Goal: Task Accomplishment & Management: Manage account settings

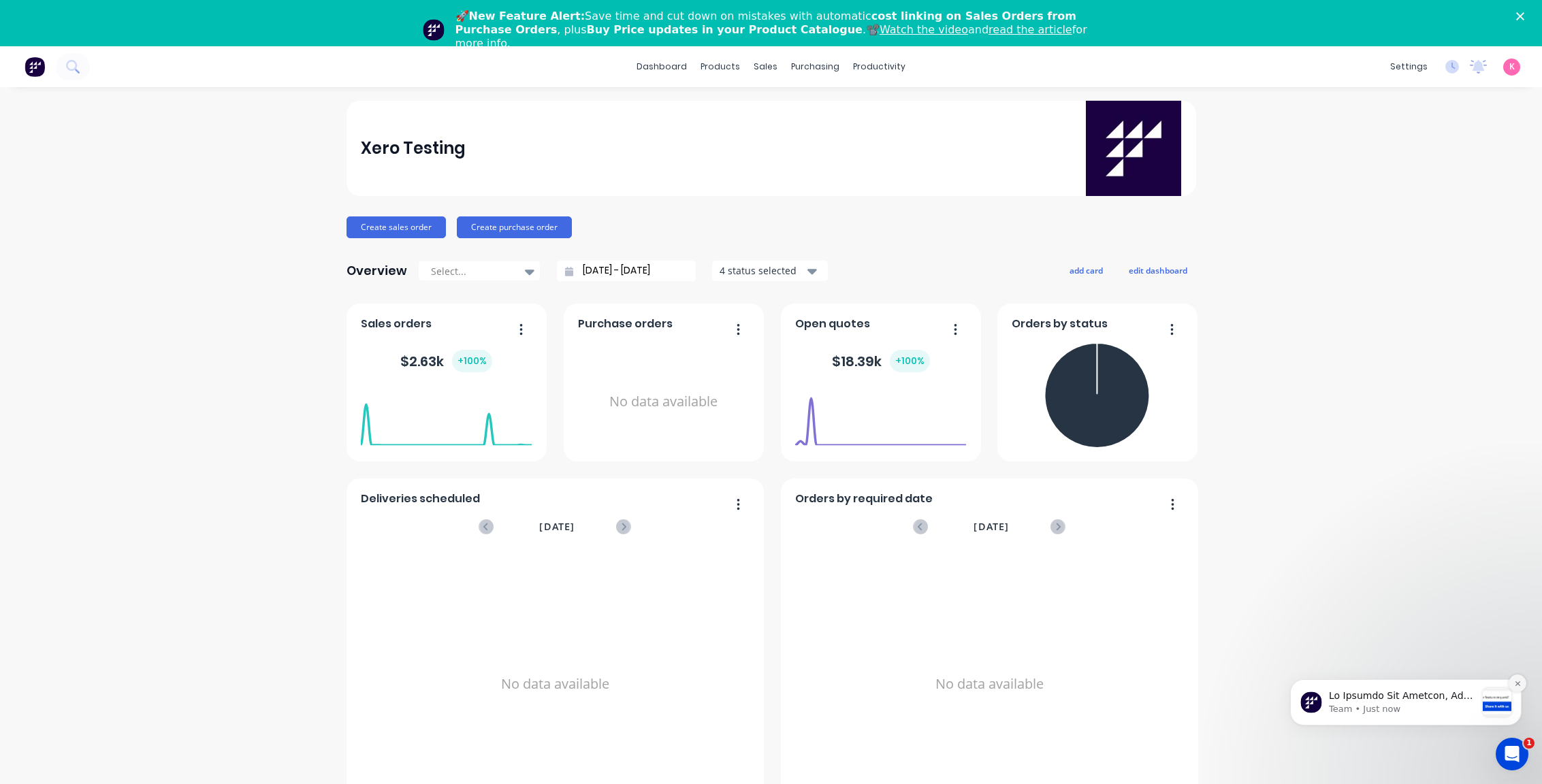
click at [1515, 683] on icon "Dismiss notification" at bounding box center [1518, 684] width 8 height 8
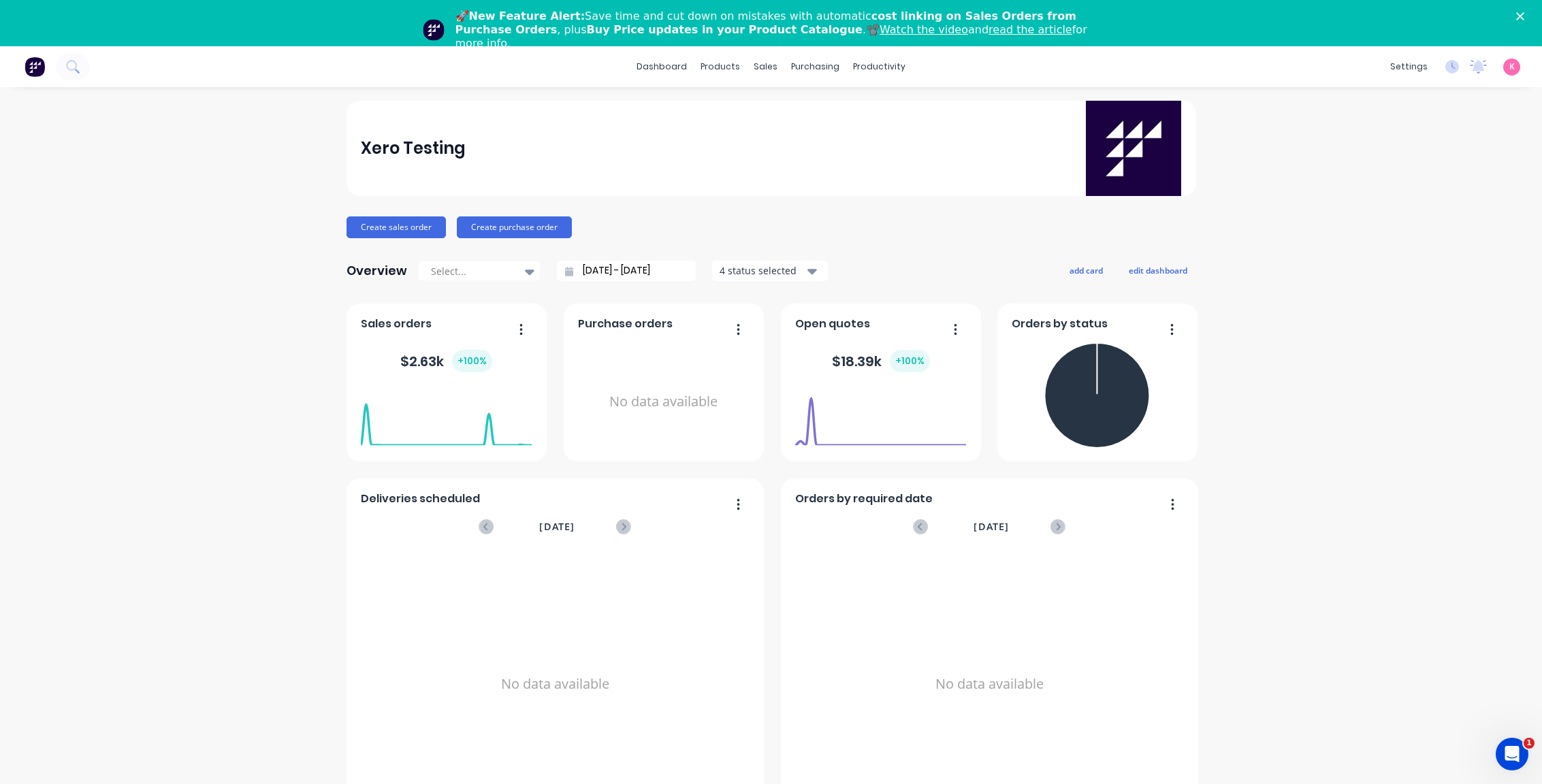
click at [1441, 470] on div "Xero Testing Create sales order Create purchase order Overview Select... 01/09/…" at bounding box center [771, 459] width 1542 height 716
click at [807, 139] on div "Customers" at bounding box center [812, 139] width 49 height 12
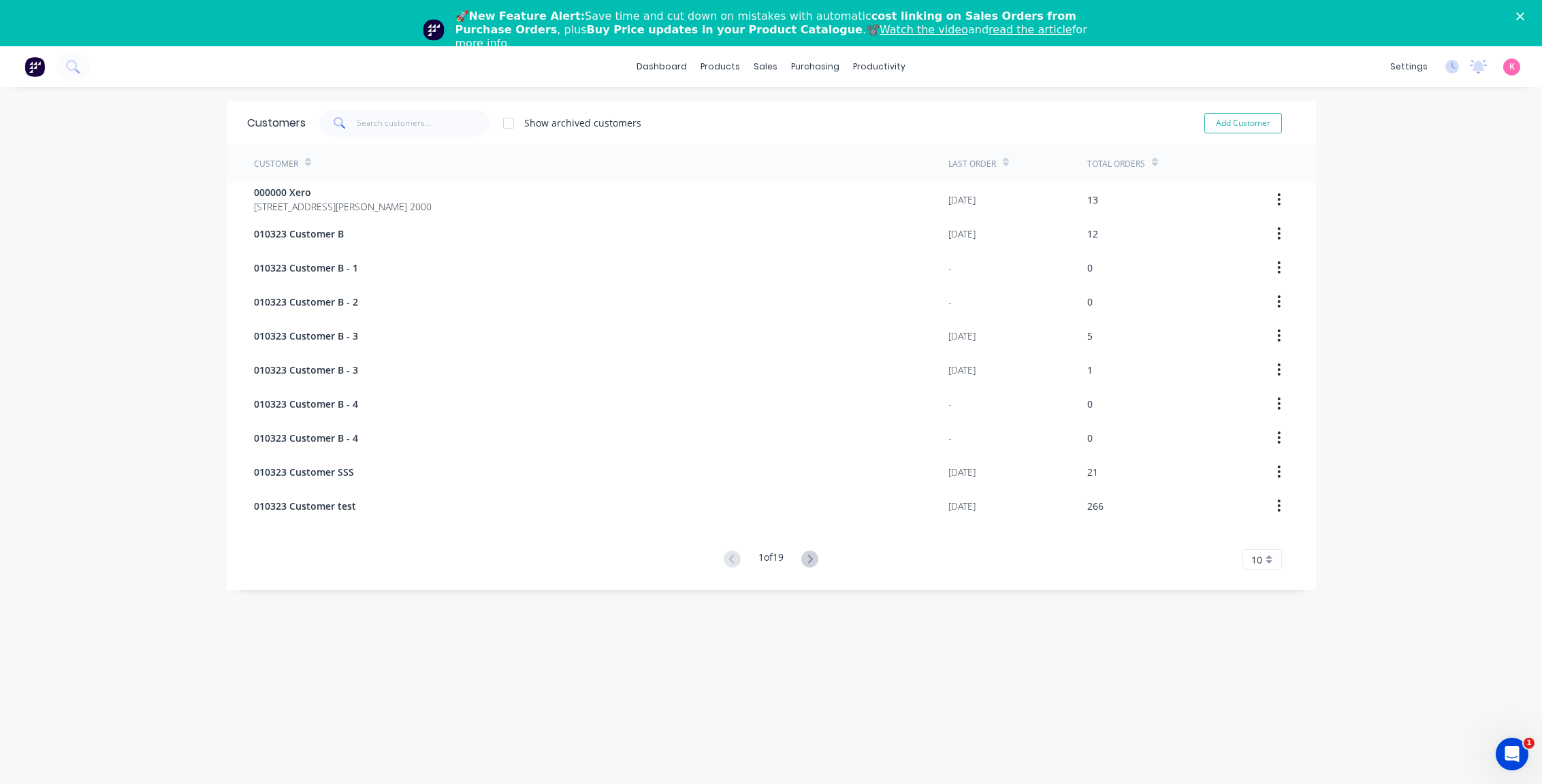
click at [767, 690] on div "Customers Show archived customers Add Customer Customer Last Order Total Orders…" at bounding box center [771, 471] width 1089 height 743
click at [1503, 65] on div "K Xero Testing Karmela Administrator Profile Sign out" at bounding box center [1512, 67] width 17 height 17
click at [1509, 68] on span "K" at bounding box center [1512, 67] width 5 height 12
click at [1385, 320] on div "dashboard products sales purchasing productivity dashboard products Product Cat…" at bounding box center [771, 438] width 1542 height 784
click at [1342, 160] on link "Integrations" at bounding box center [1334, 166] width 180 height 27
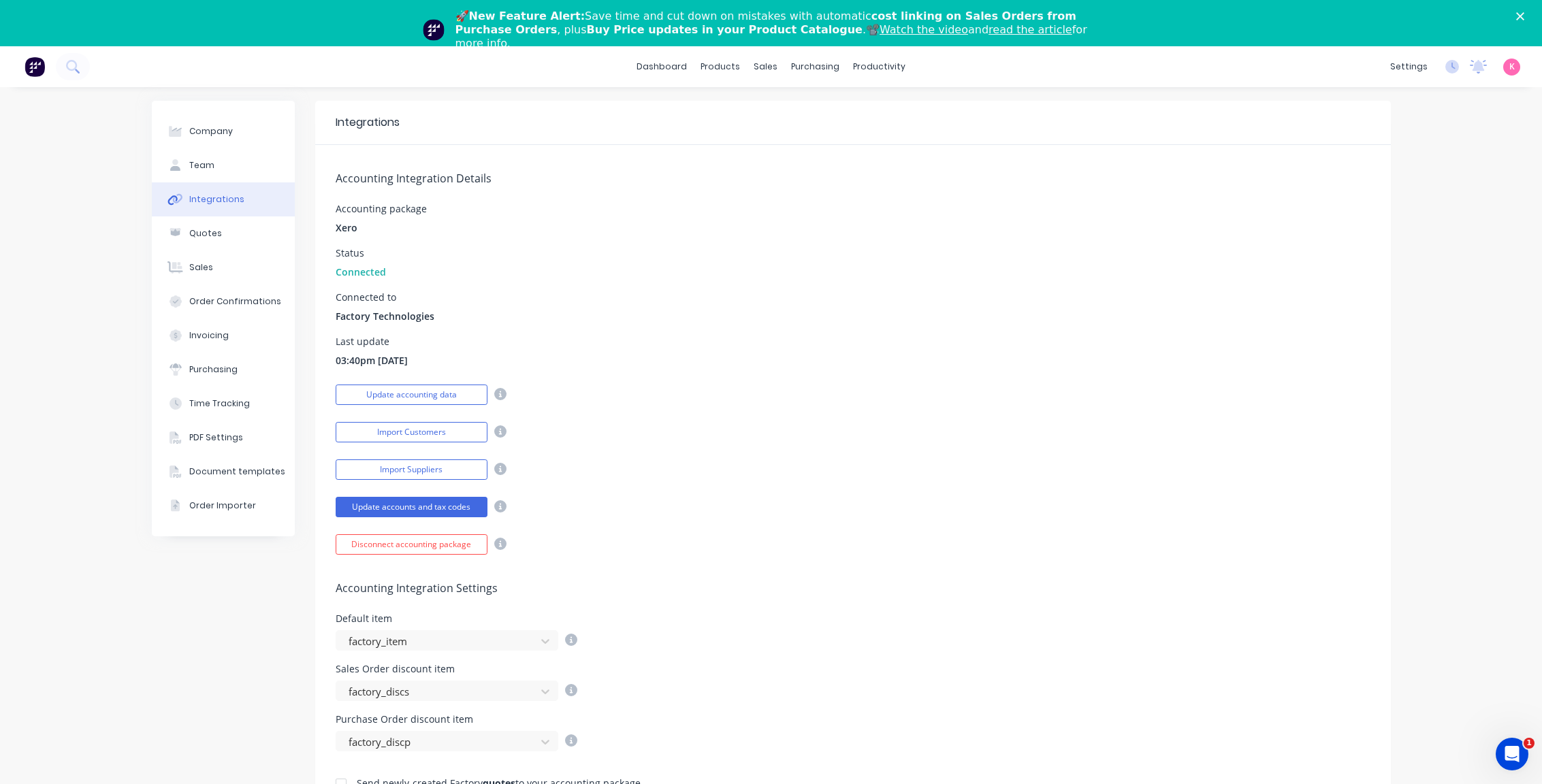
click at [876, 282] on div "Accounting Integration Details Accounting package Xero Status Connected Connect…" at bounding box center [853, 350] width 1076 height 410
click at [953, 313] on div "Connected to Factory Technologies" at bounding box center [853, 308] width 1035 height 30
click at [791, 135] on div "Customers" at bounding box center [807, 139] width 49 height 12
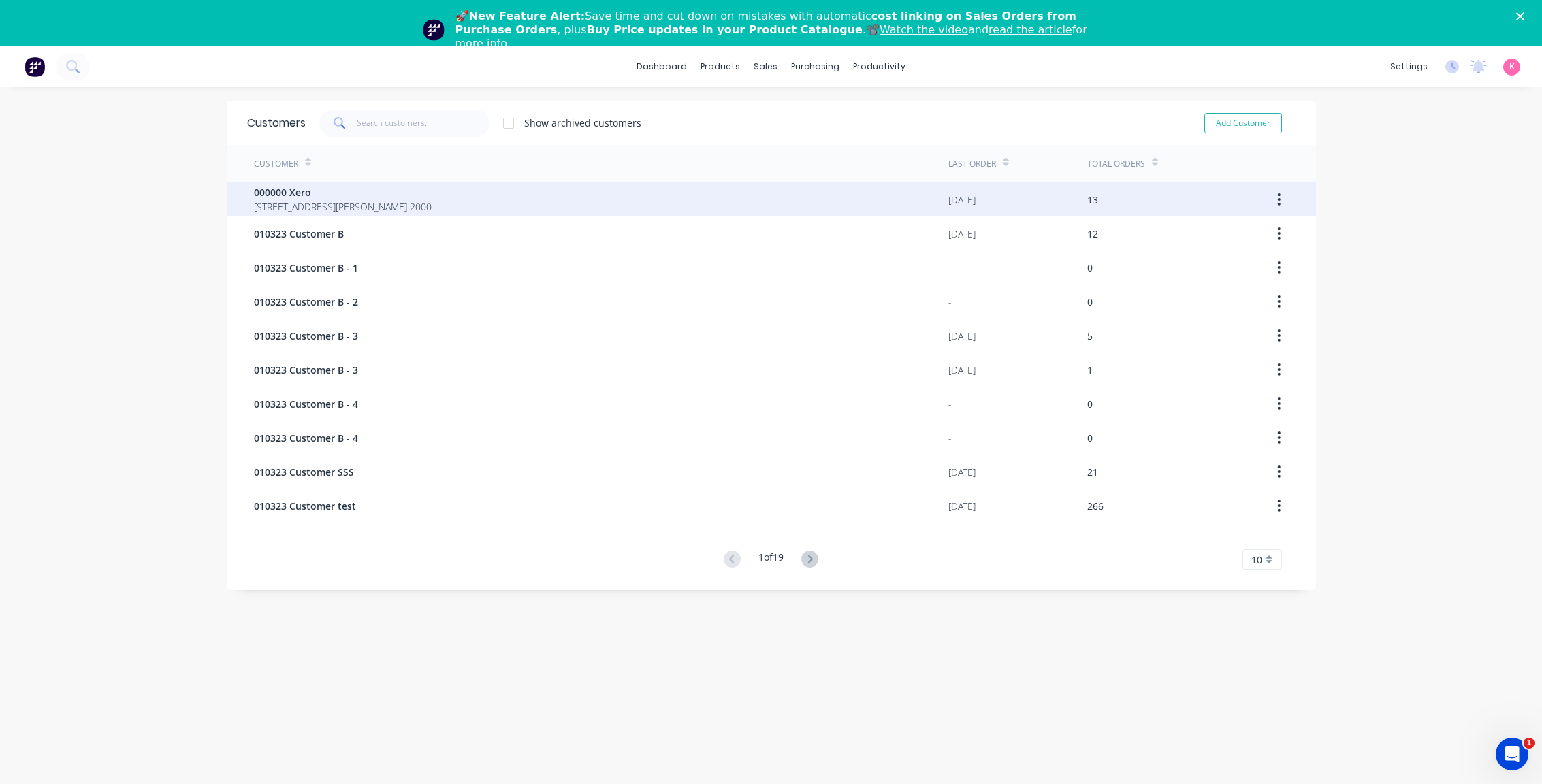
click at [612, 198] on div "000000 Xero 281 Elizabeth St SYDNEY 2000" at bounding box center [601, 199] width 695 height 34
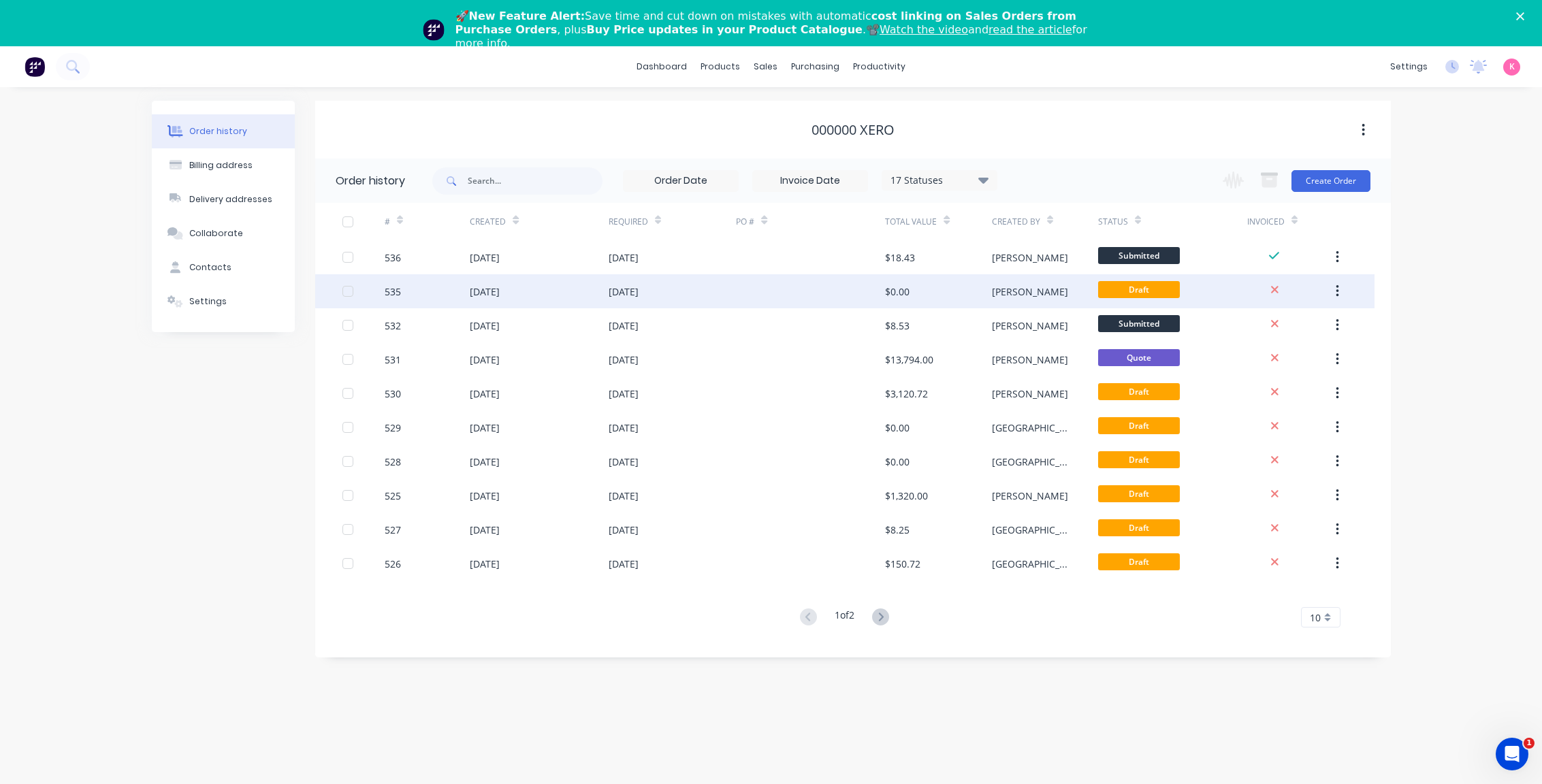
click at [1226, 296] on div "Draft" at bounding box center [1173, 291] width 149 height 34
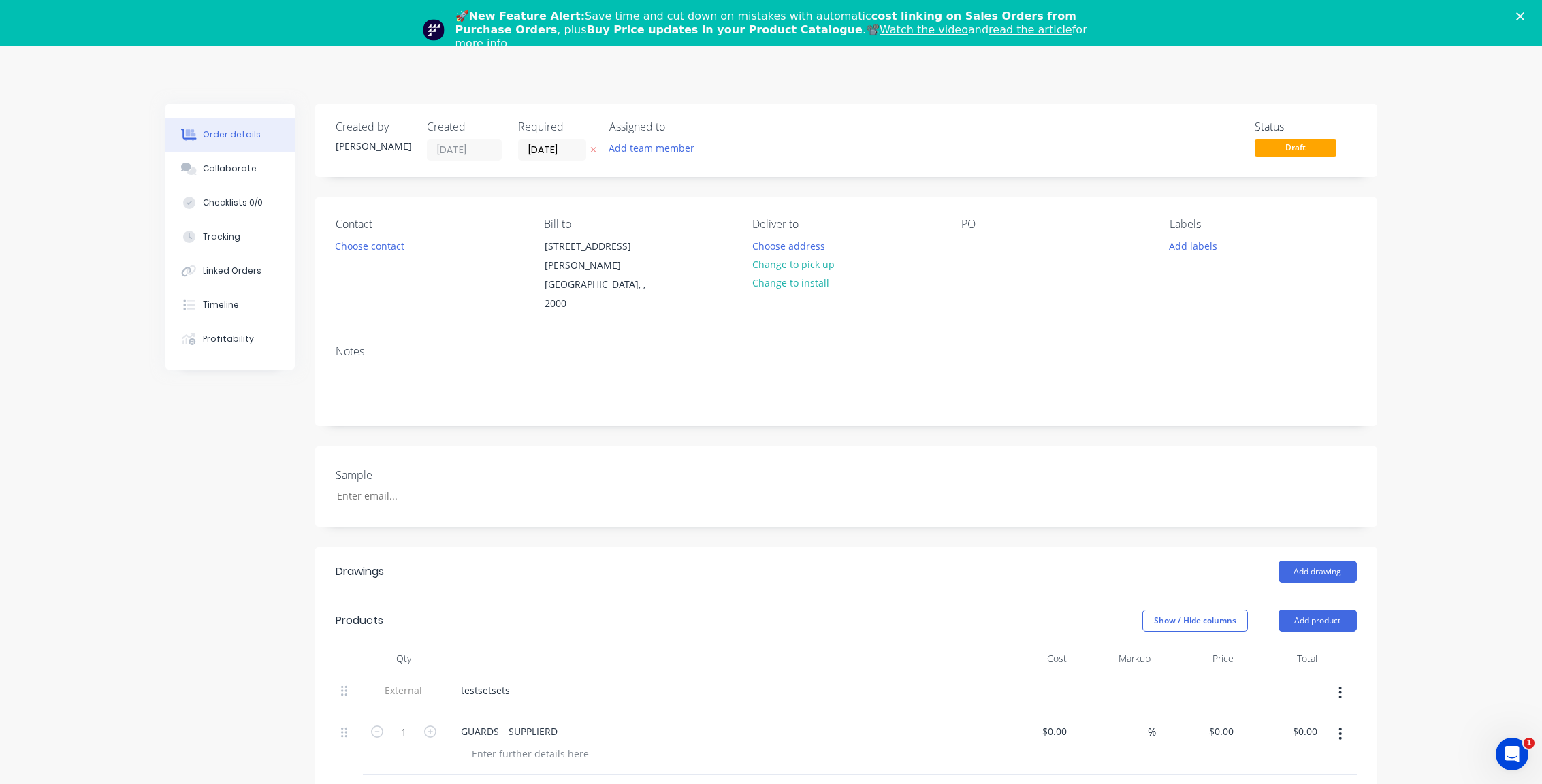
click at [1423, 230] on div "Order details Collaborate Checklists 0/0 Tracking Linked Orders Timeline Profit…" at bounding box center [771, 637] width 1542 height 1182
click at [1526, 11] on div "🚀 New Feature Alert: Save time and cut down on mistakes with automatic cost lin…" at bounding box center [771, 30] width 1542 height 49
click at [1525, 16] on icon "Close" at bounding box center [1520, 16] width 8 height 8
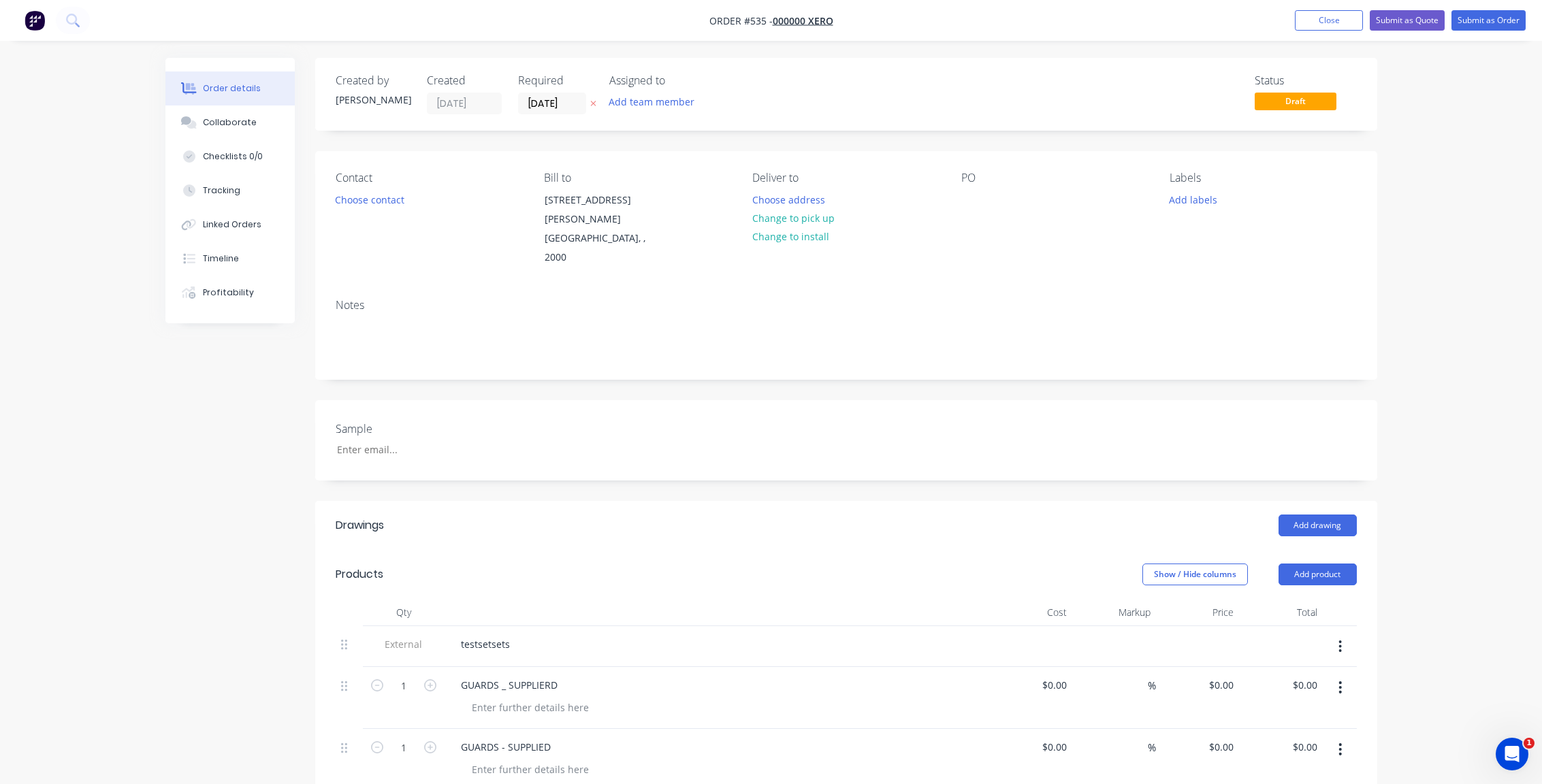
click at [1498, 88] on div "Order details Collaborate Checklists 0/0 Tracking Linked Orders Timeline Profit…" at bounding box center [771, 591] width 1542 height 1182
click at [1496, 5] on nav "Order #535 - 000000 Xero Add product Close Submit as Quote Submit as Order" at bounding box center [771, 21] width 1542 height 41
click at [1492, 19] on button "Submit as Order" at bounding box center [1489, 20] width 75 height 21
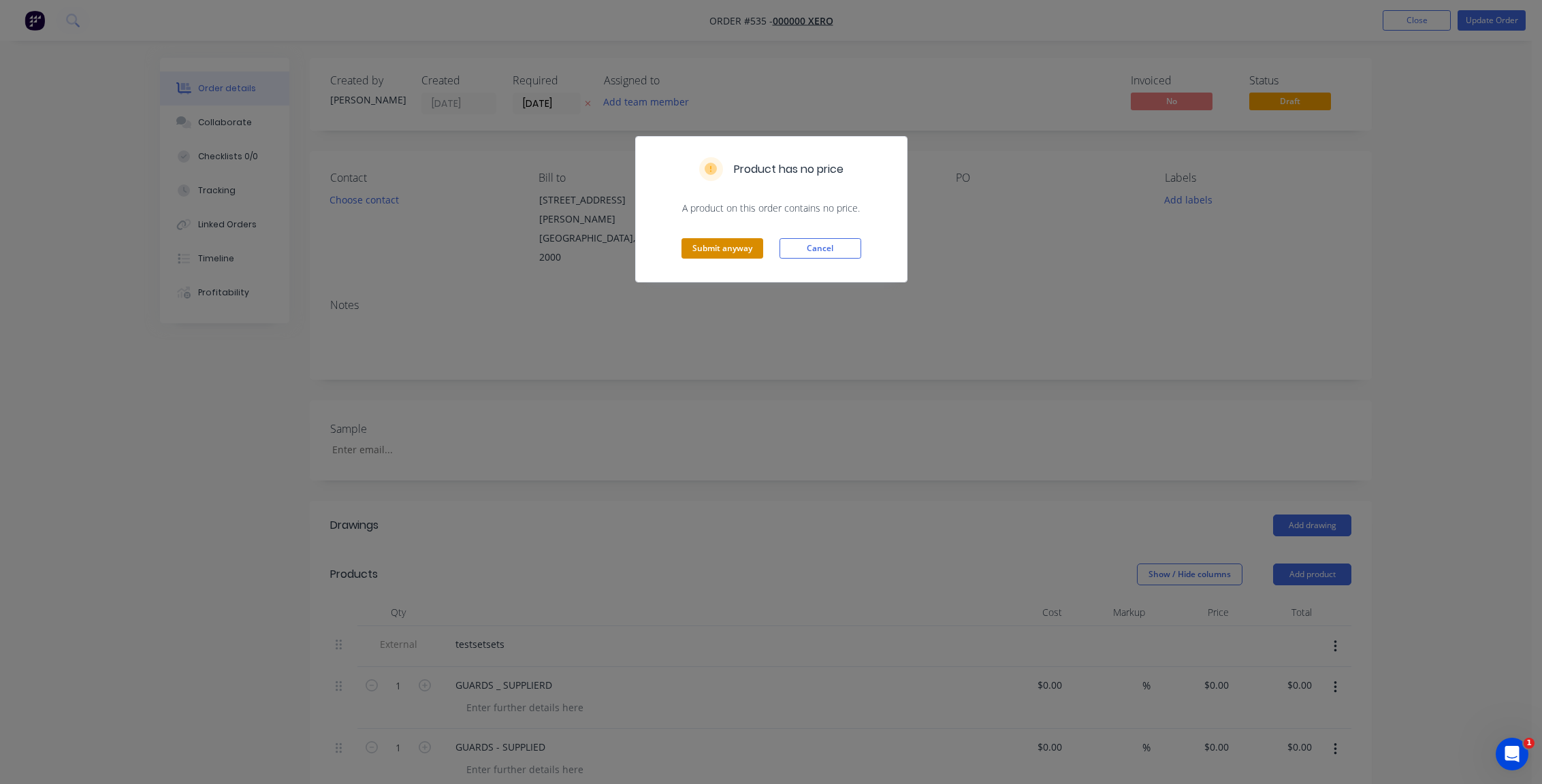
click at [740, 246] on button "Submit anyway" at bounding box center [722, 248] width 81 height 21
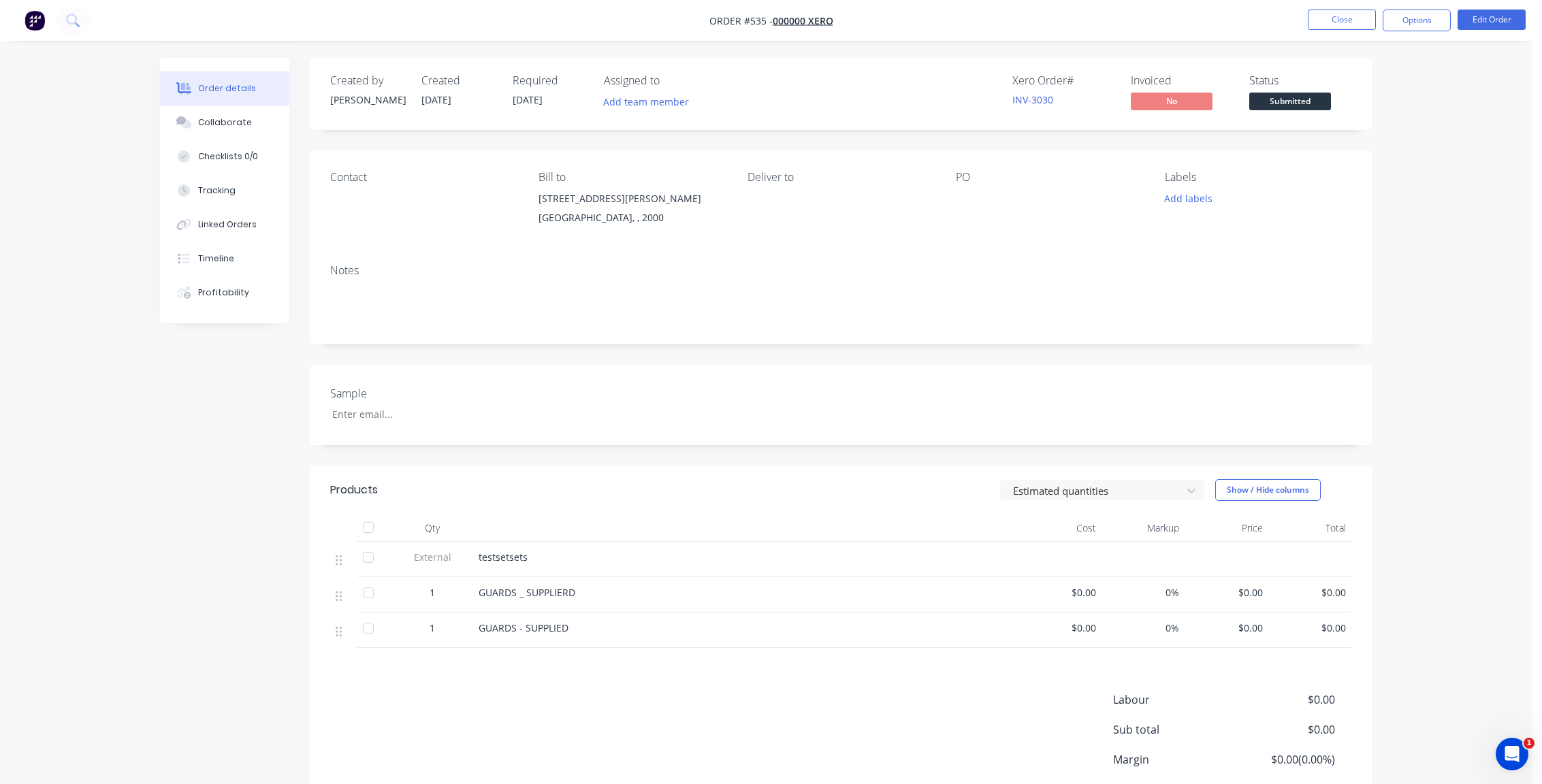
click at [237, 340] on div "Created by Peter Created 25/09/25 Required 25/09/25 Assigned to Add team member…" at bounding box center [765, 474] width 1212 height 833
click at [1414, 19] on button "Options" at bounding box center [1417, 21] width 68 height 22
click at [1334, 325] on div "Duplicate" at bounding box center [1376, 328] width 126 height 20
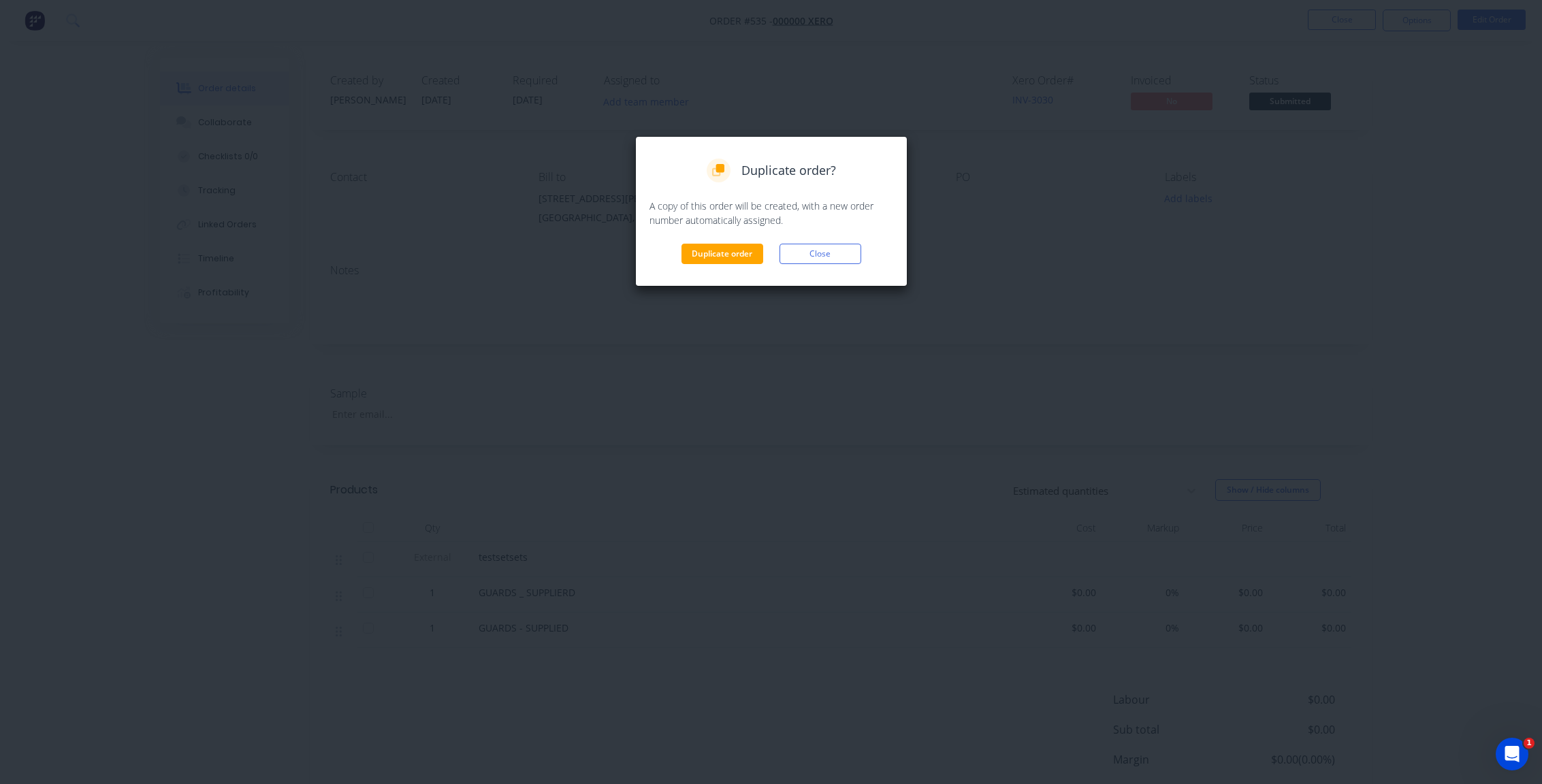
click at [765, 256] on div "Duplicate order Close" at bounding box center [771, 253] width 243 height 21
click at [738, 253] on button "Duplicate order" at bounding box center [722, 253] width 81 height 21
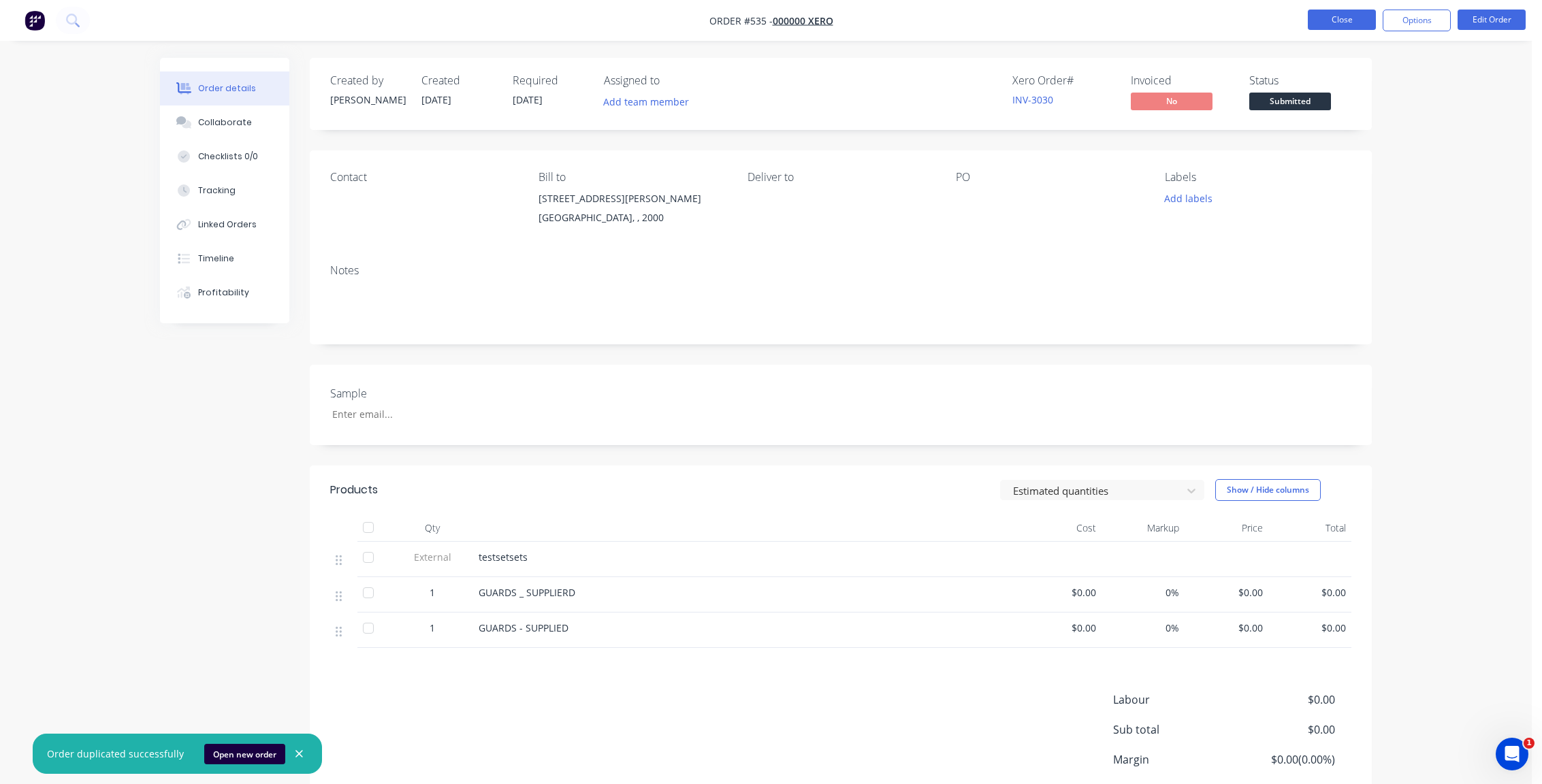
click at [1339, 20] on button "Close" at bounding box center [1342, 20] width 68 height 21
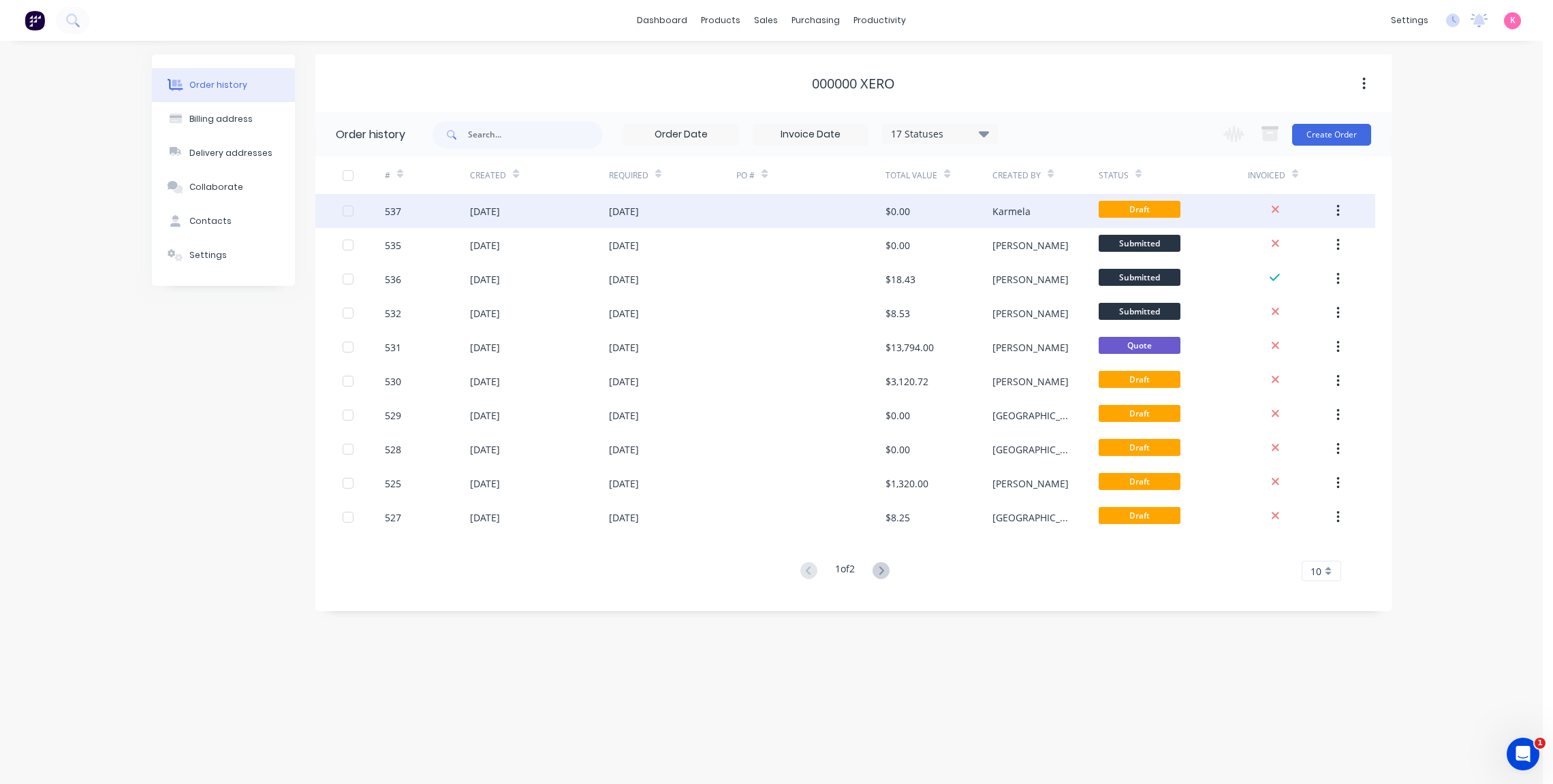
click at [944, 202] on div "$0.00" at bounding box center [939, 211] width 107 height 34
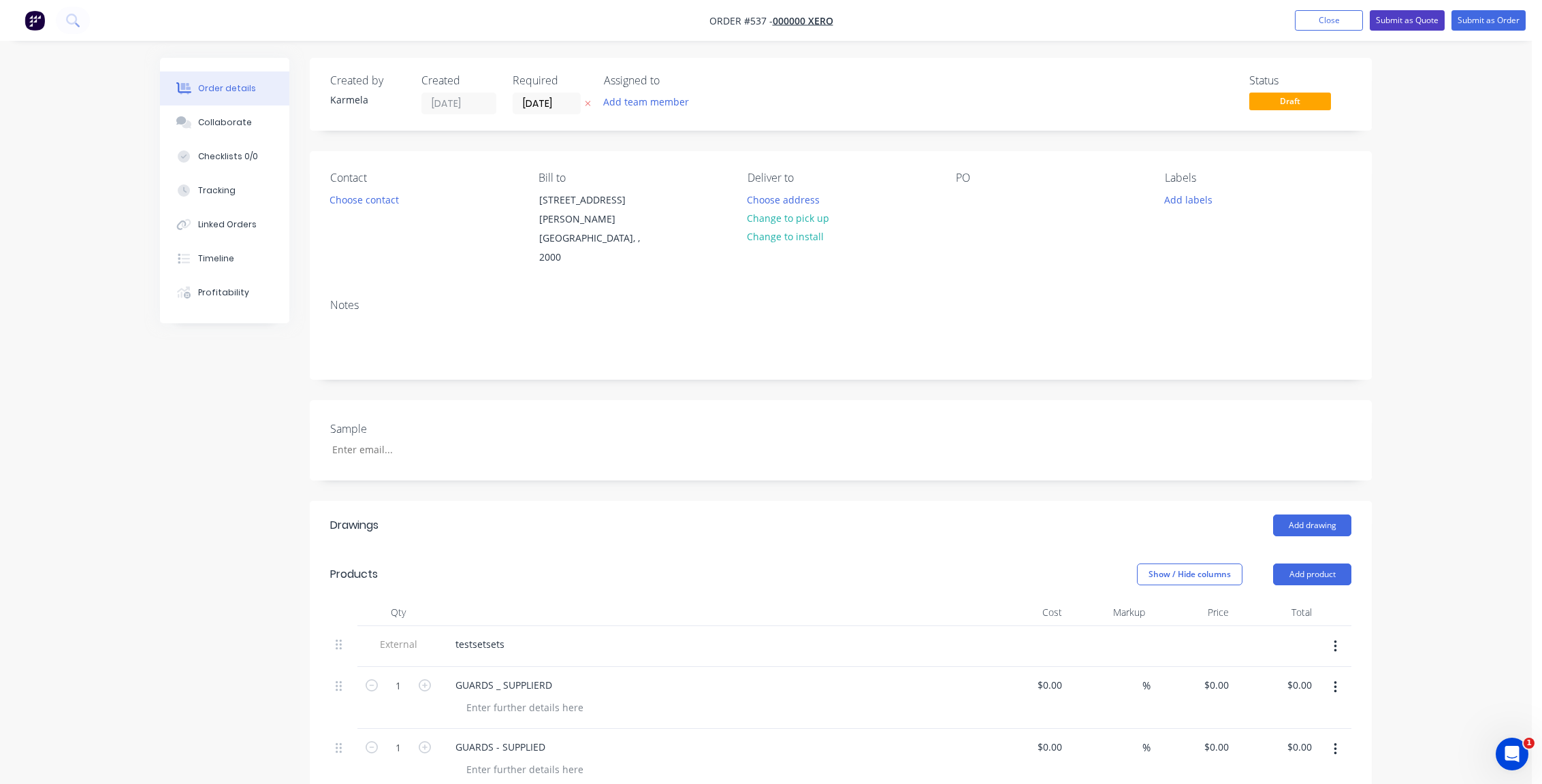
click at [1415, 20] on button "Submit as Quote" at bounding box center [1407, 20] width 75 height 21
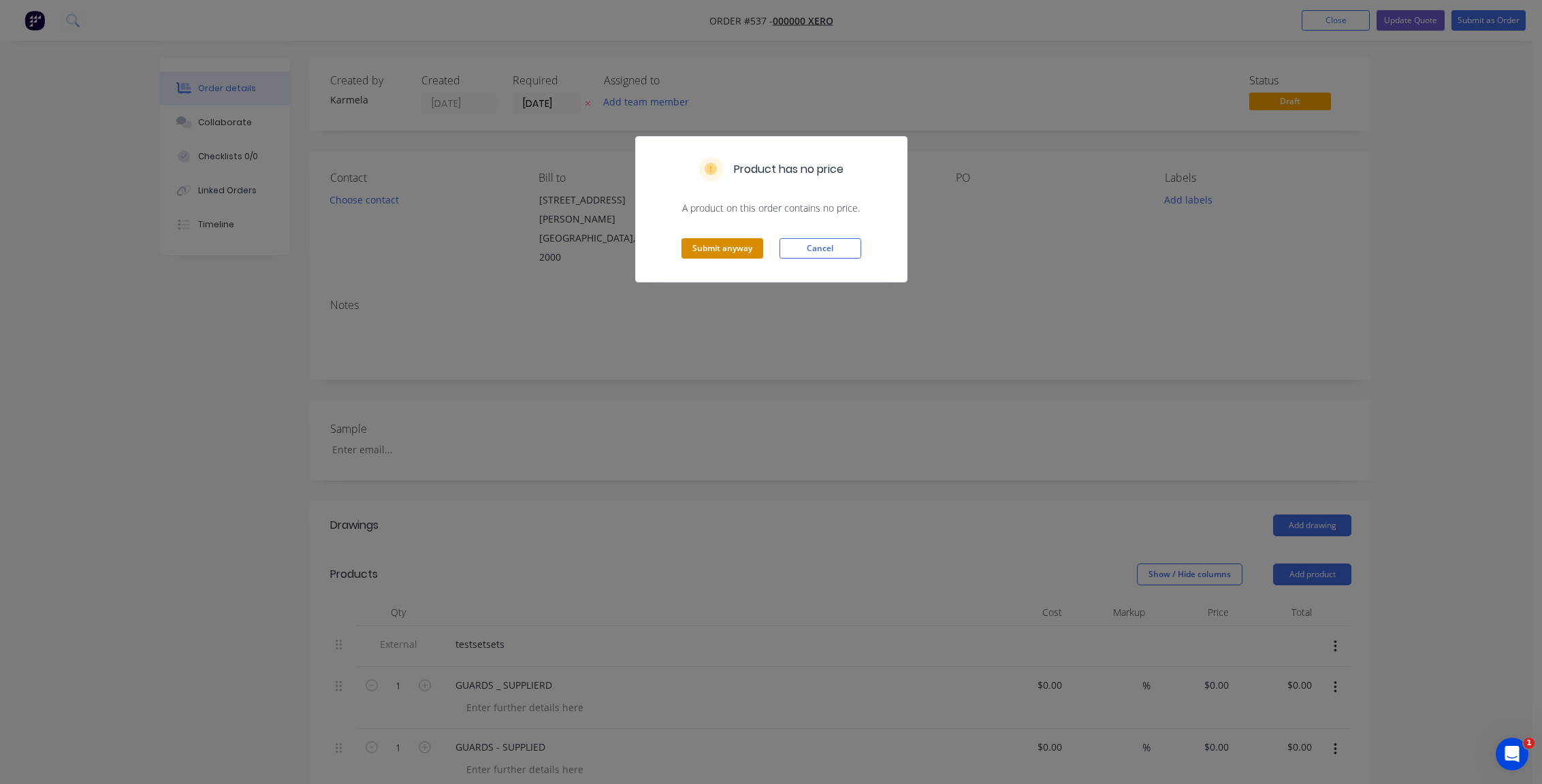
click at [701, 243] on button "Submit anyway" at bounding box center [722, 248] width 81 height 21
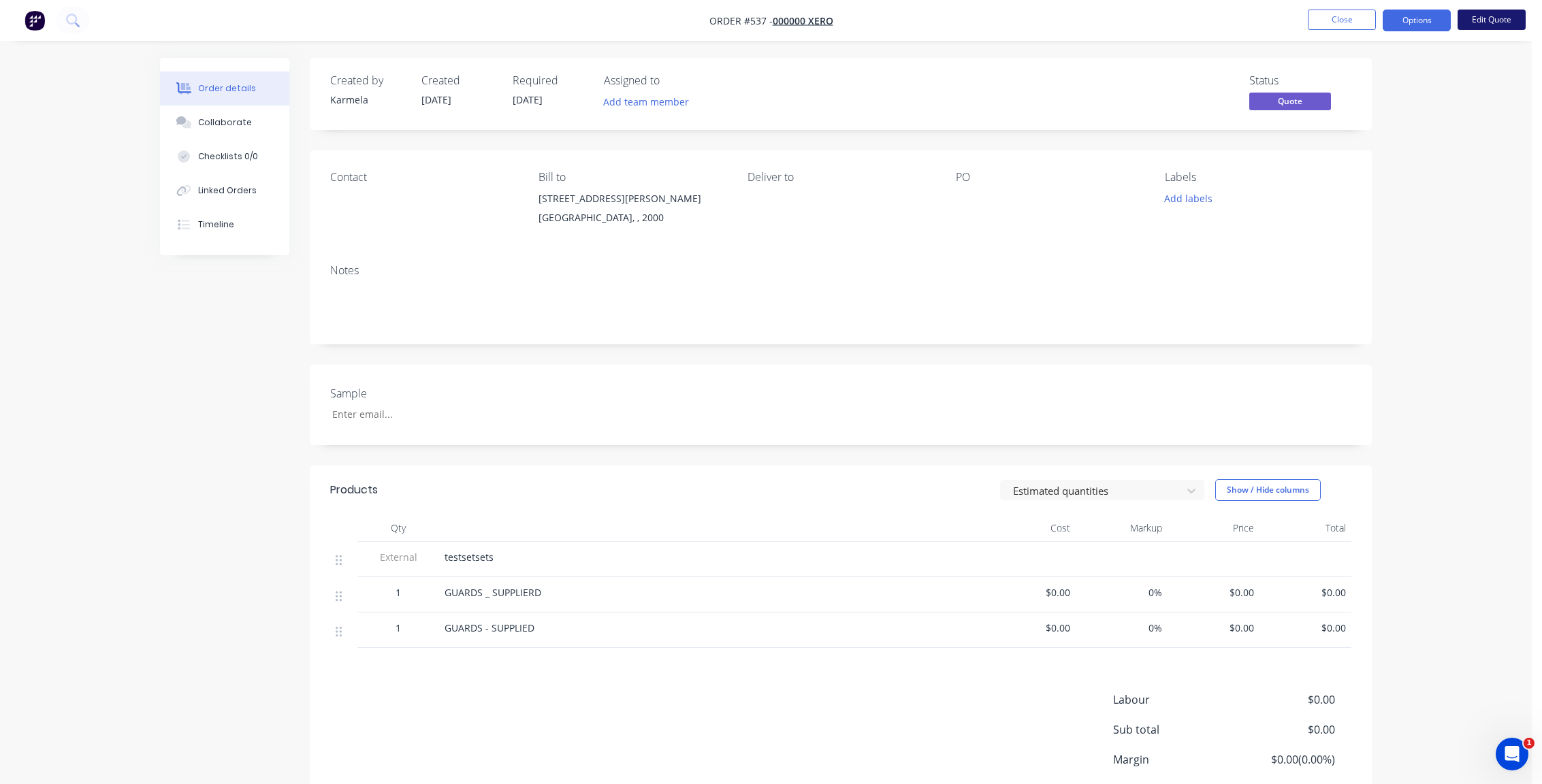
click at [1509, 14] on button "Edit Quote" at bounding box center [1492, 20] width 68 height 21
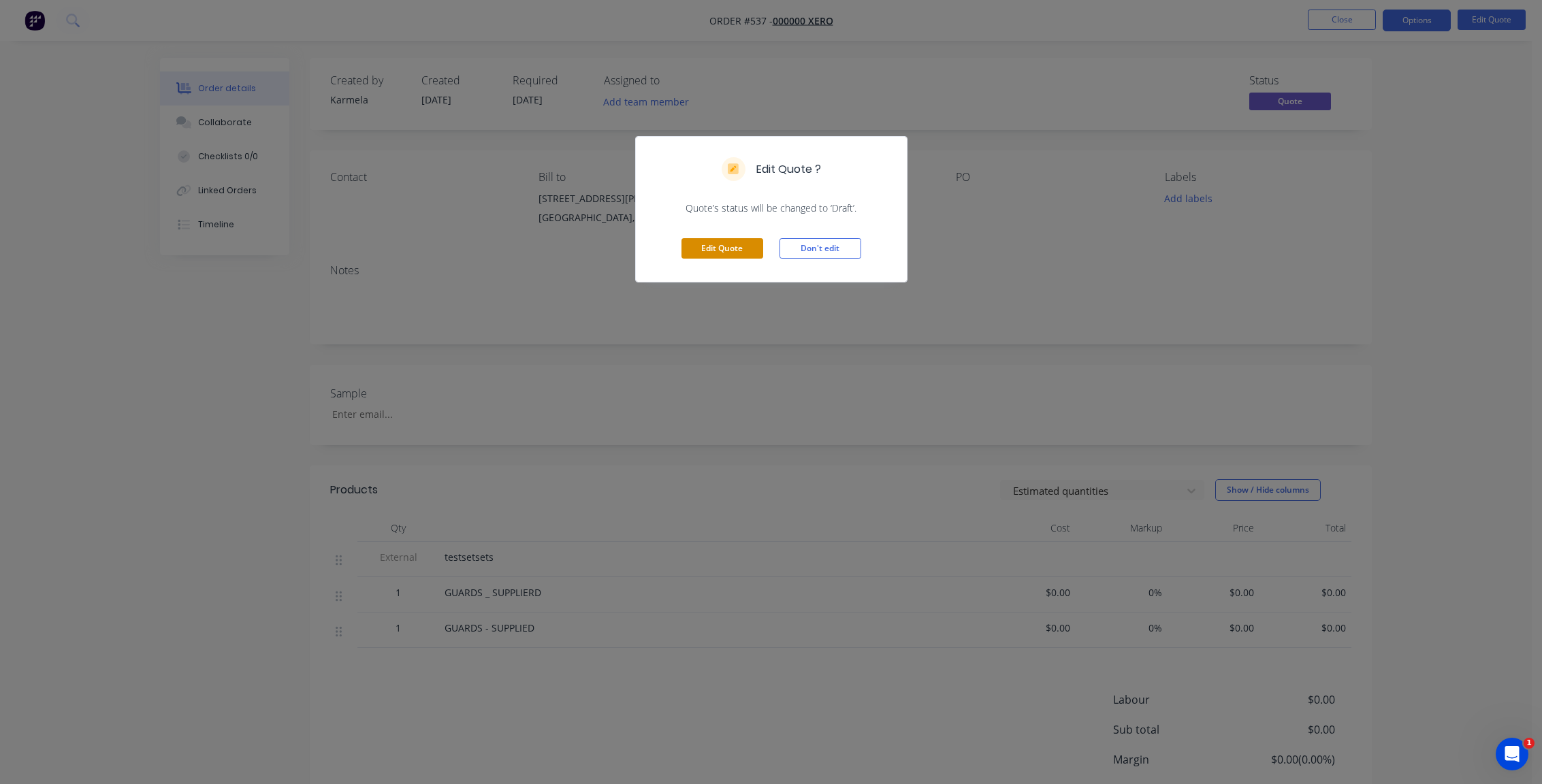
click at [733, 251] on button "Edit Quote" at bounding box center [722, 248] width 81 height 21
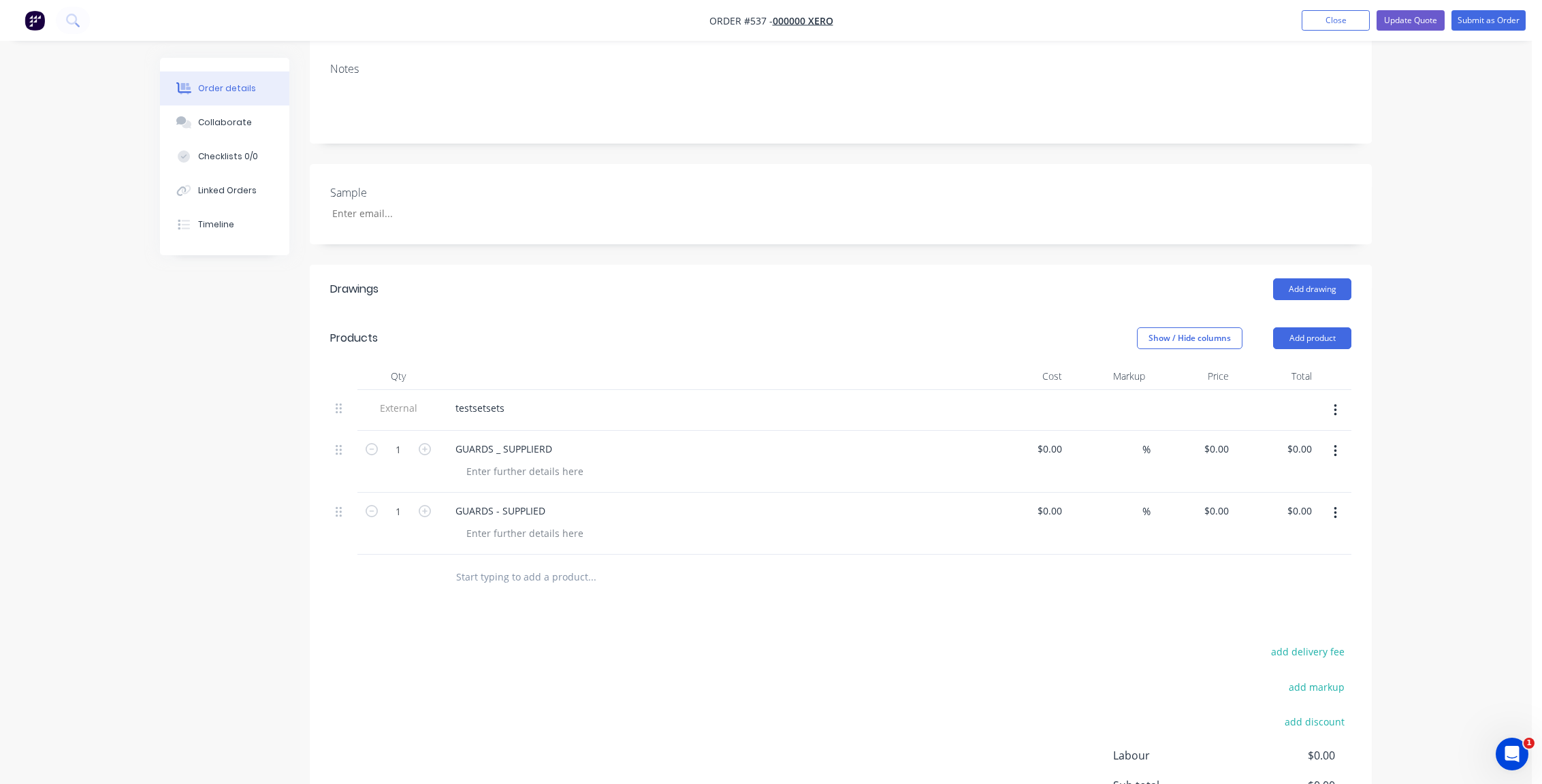
scroll to position [327, 0]
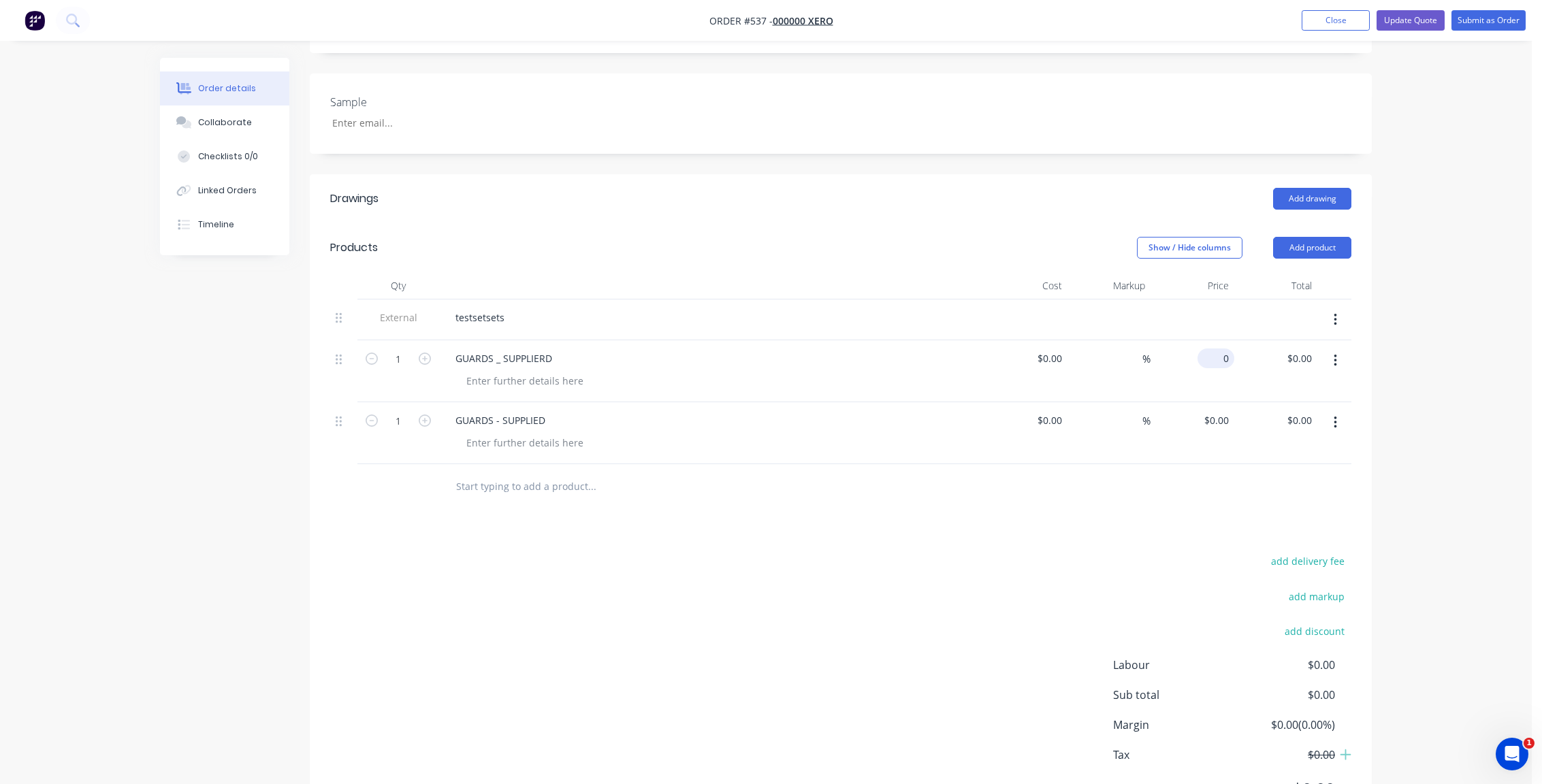
click at [1210, 341] on div "0 $0.00" at bounding box center [1193, 371] width 84 height 62
type input "$20.00"
click at [1210, 402] on div "0 $0.00" at bounding box center [1193, 433] width 84 height 62
type input "$40.00"
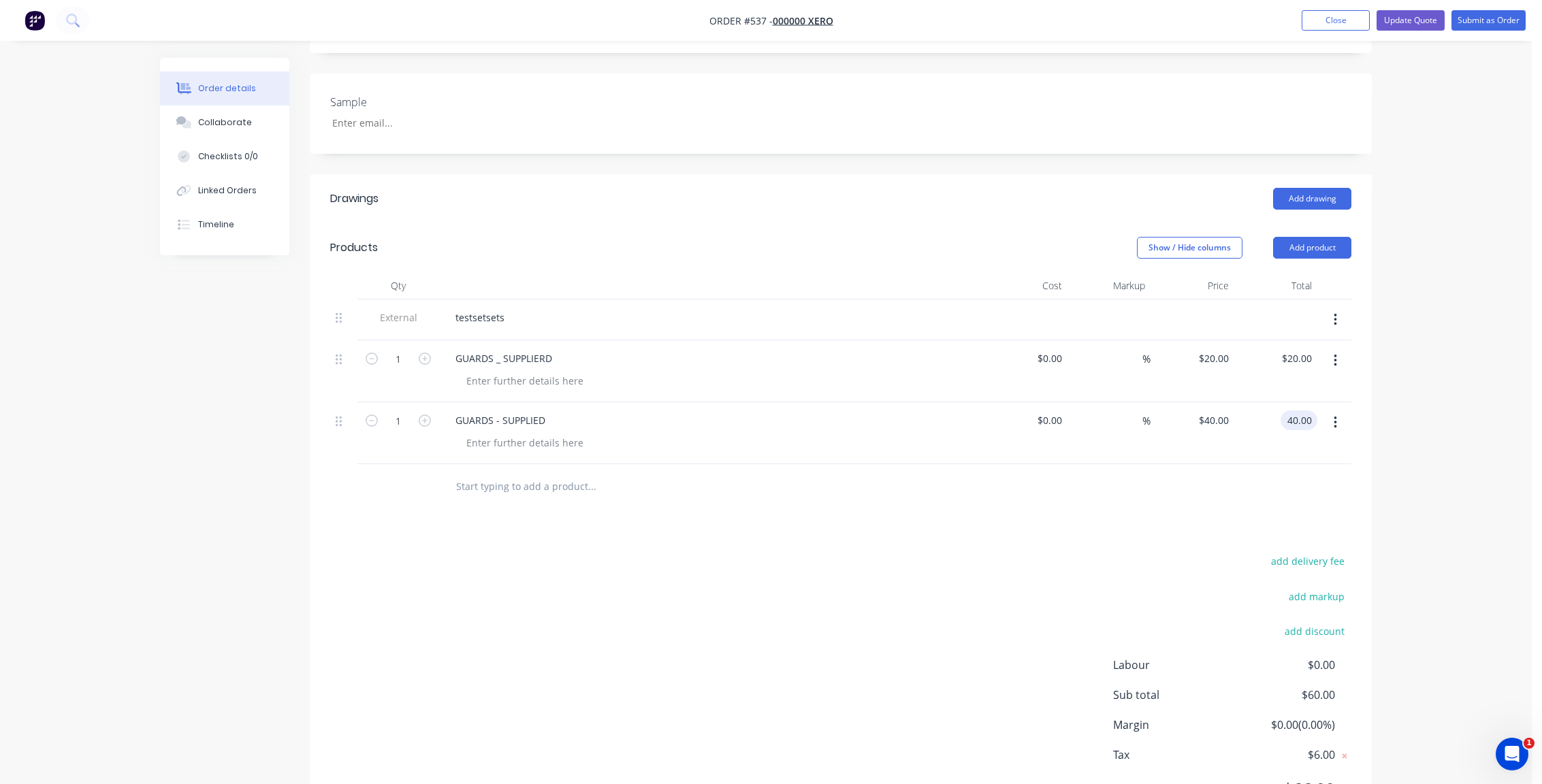
type input "$40.00"
click at [1388, 323] on div "Order details Collaborate Checklists 0/0 Linked Orders Timeline Order details C…" at bounding box center [766, 264] width 1532 height 1182
click at [1399, 26] on button "Update Quote" at bounding box center [1411, 20] width 68 height 21
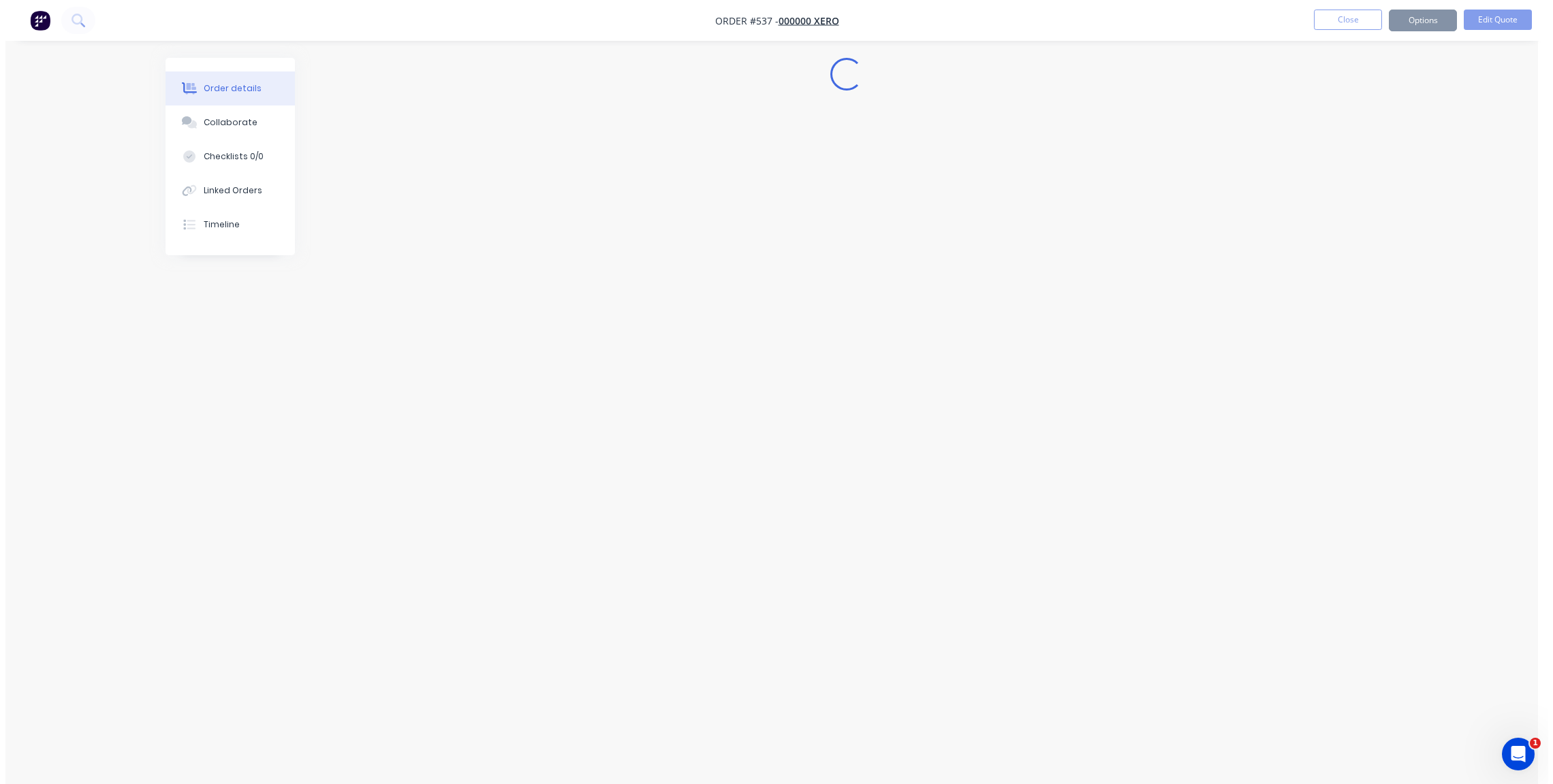
scroll to position [0, 0]
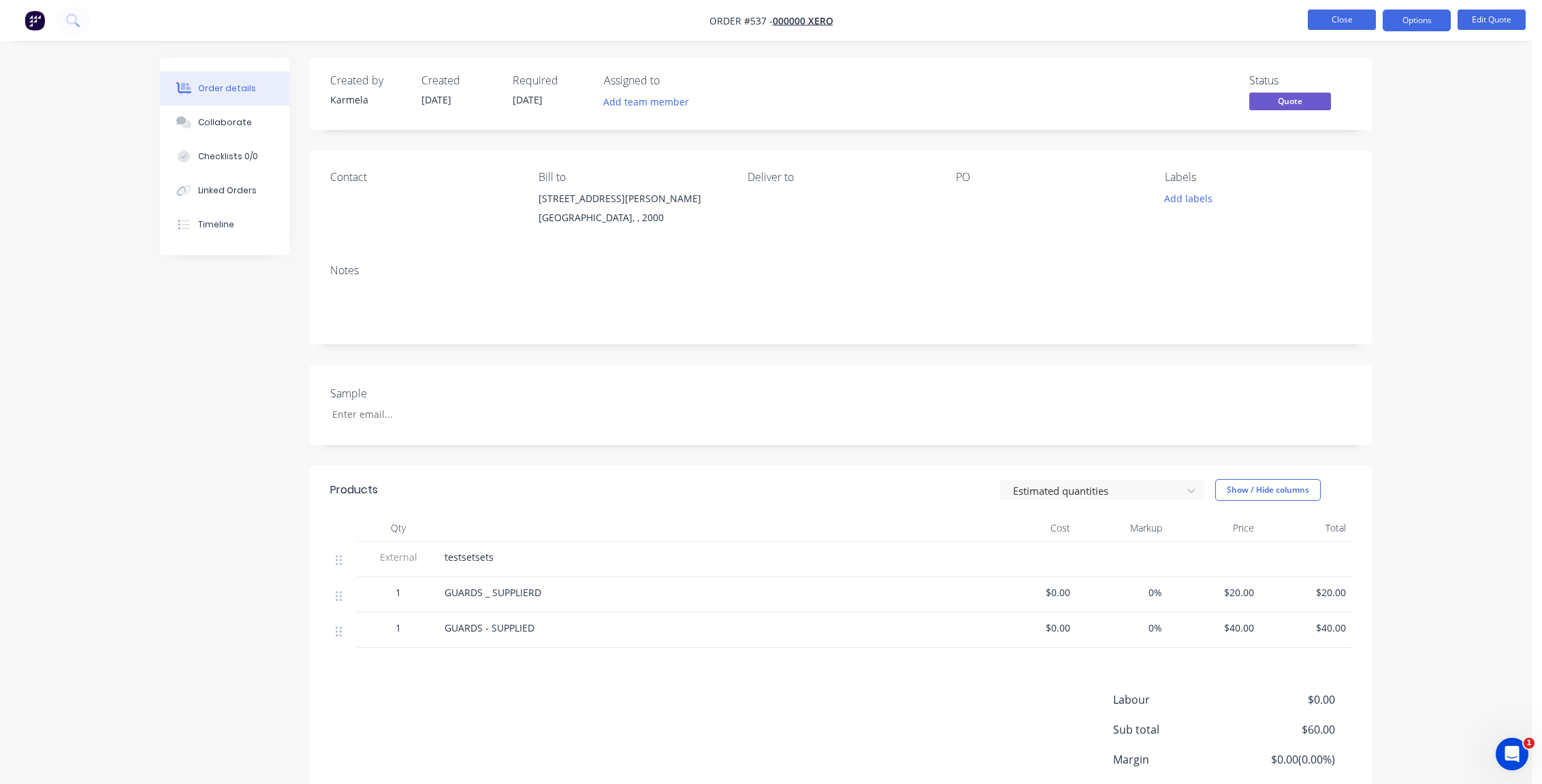
click at [1345, 24] on button "Close" at bounding box center [1342, 20] width 68 height 21
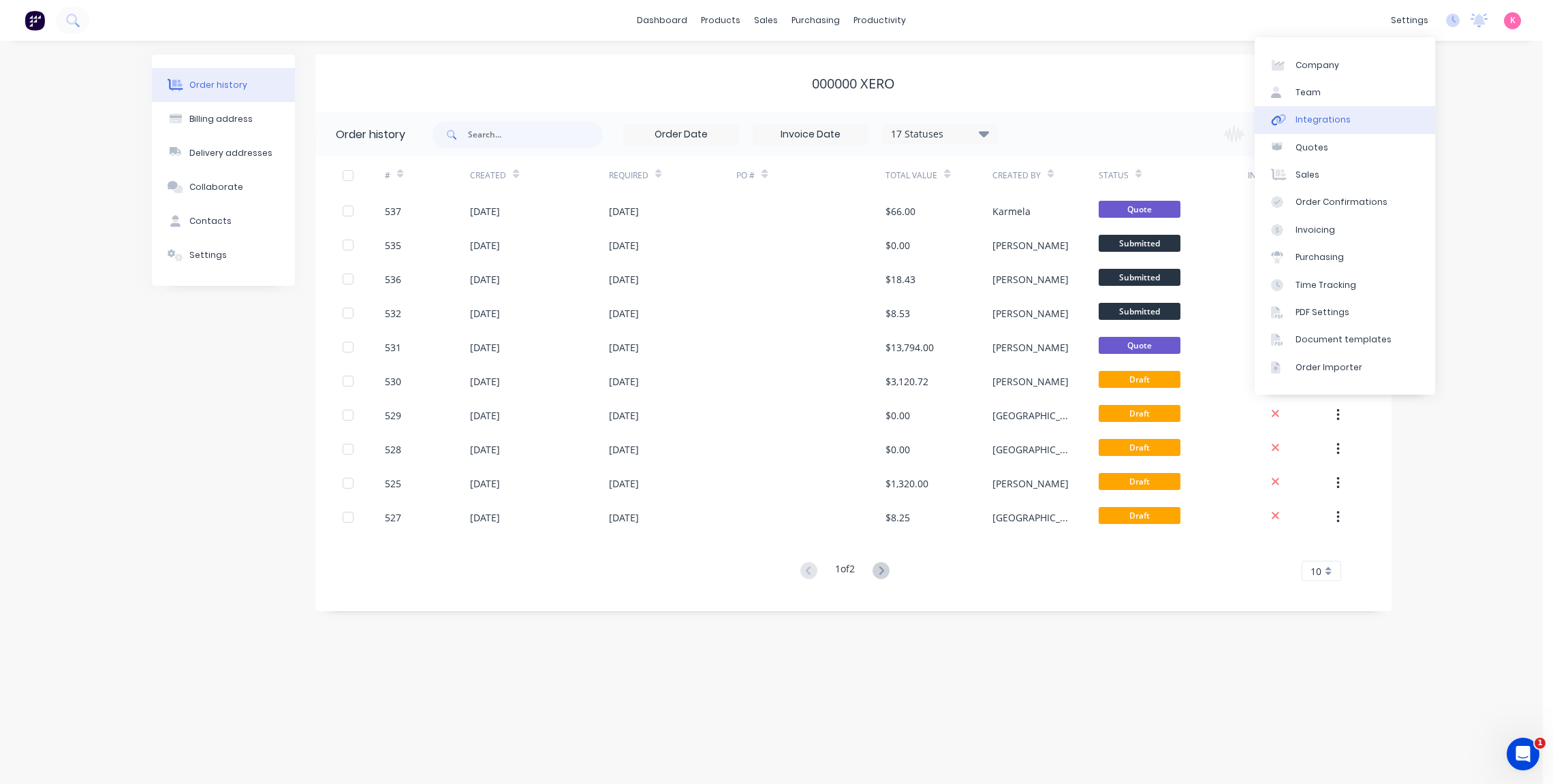
click at [1378, 119] on link "Integrations" at bounding box center [1345, 120] width 180 height 27
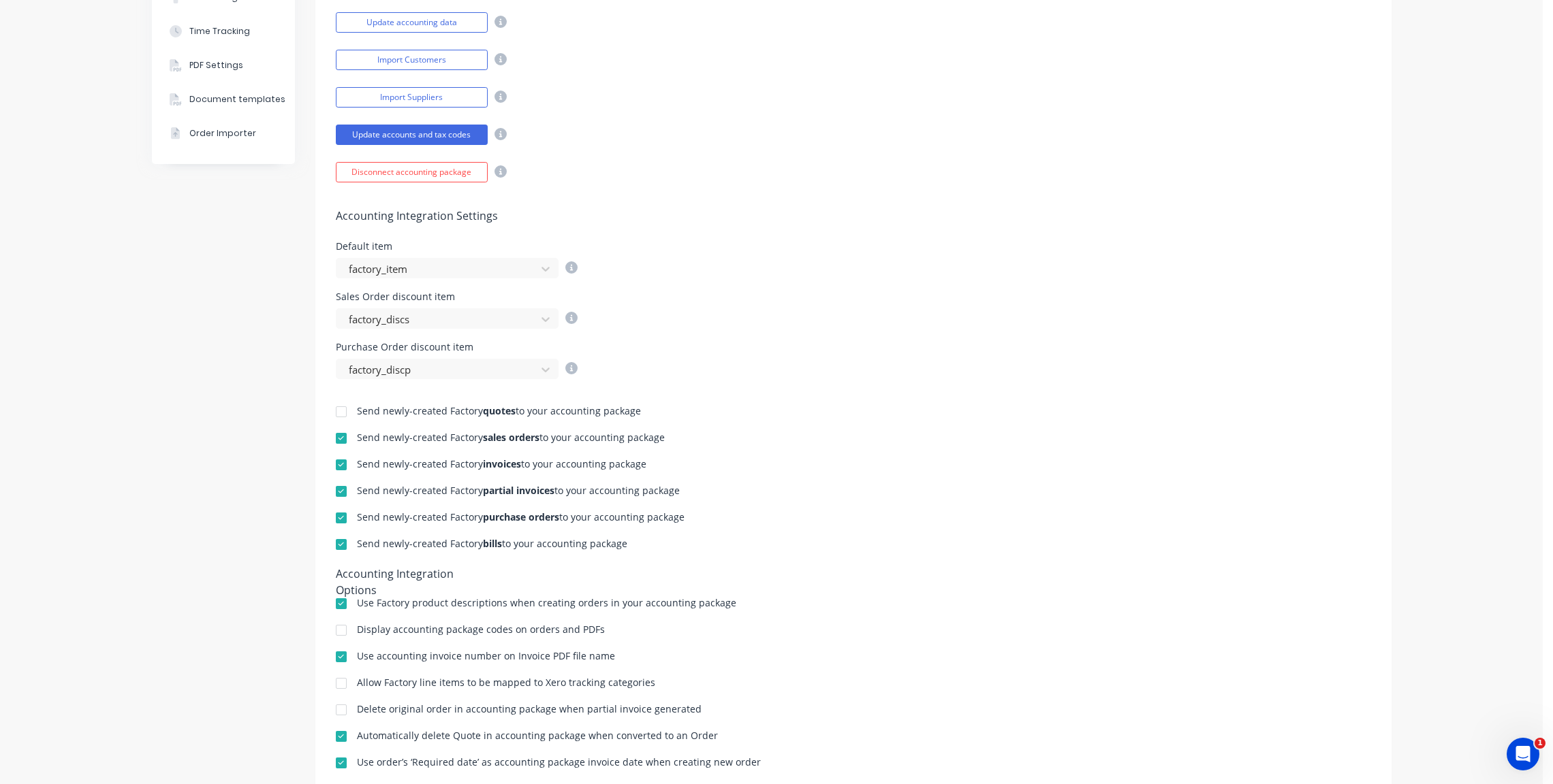
scroll to position [327, 0]
click at [336, 406] on div at bounding box center [342, 411] width 27 height 27
click at [152, 430] on div "Company Team Integrations Quotes Sales Order Confirmations Invoicing Purchasing…" at bounding box center [224, 269] width 143 height 1083
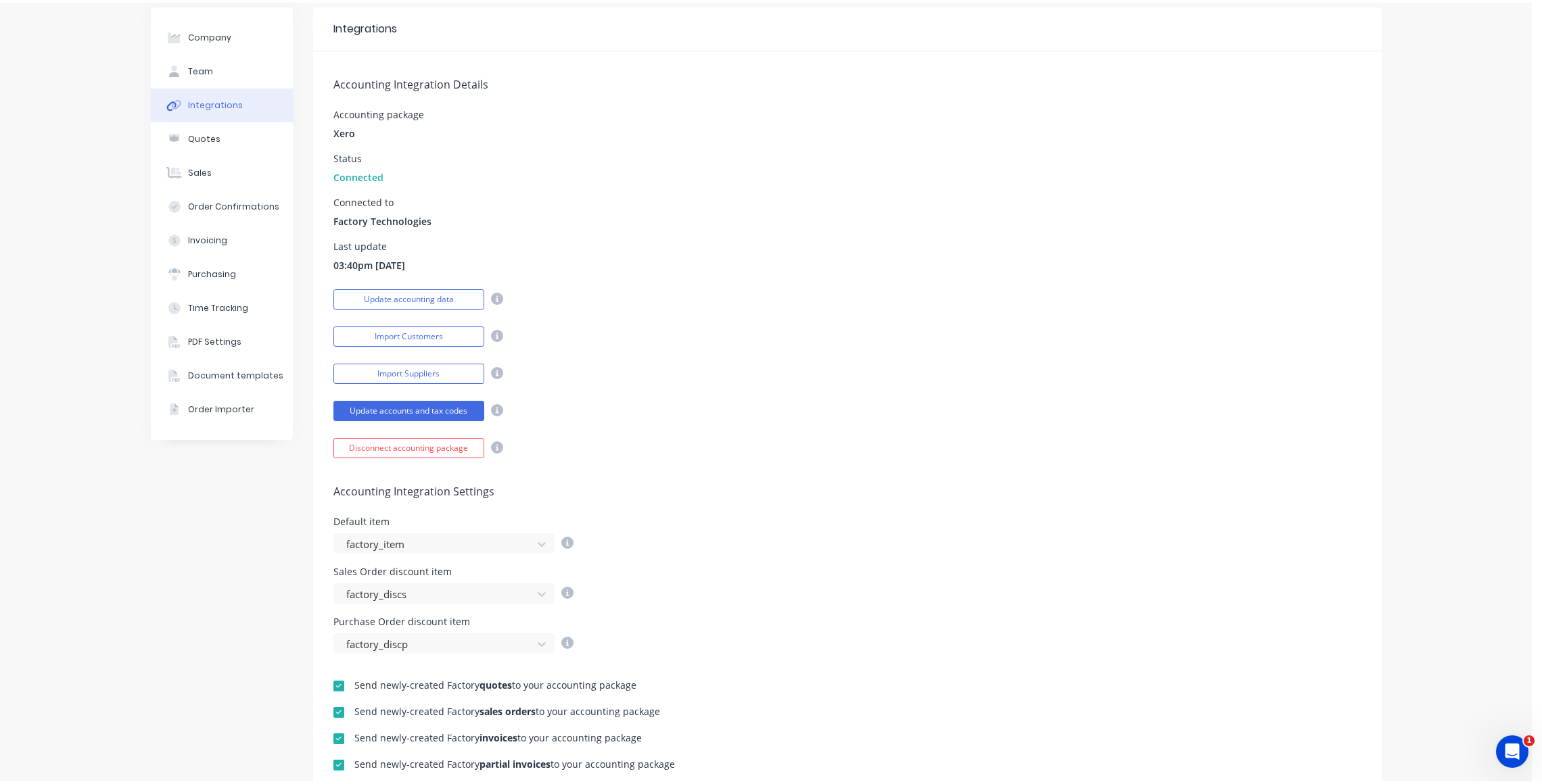
scroll to position [0, 0]
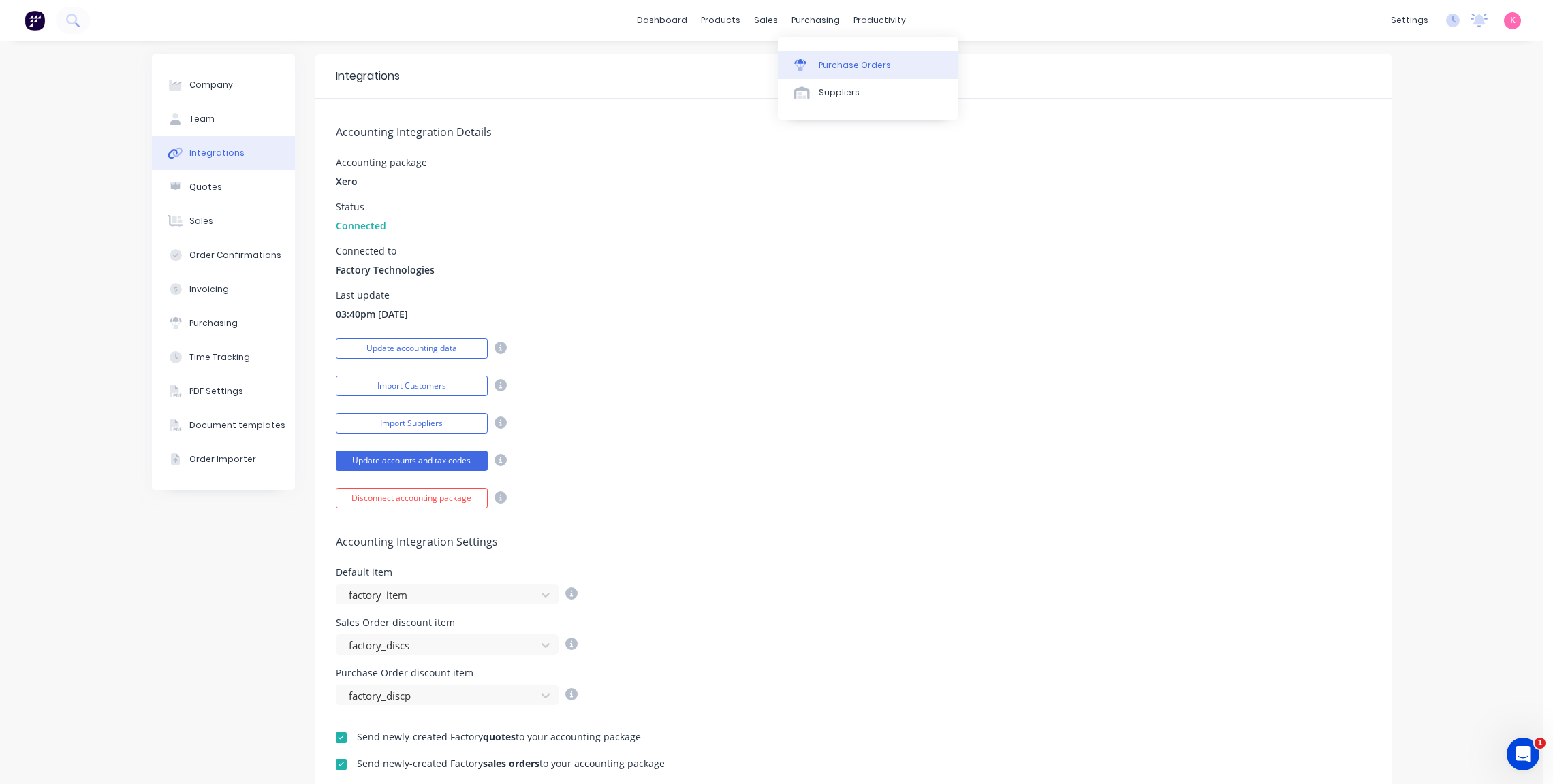
click at [791, 59] on link "Purchase Orders" at bounding box center [867, 65] width 180 height 27
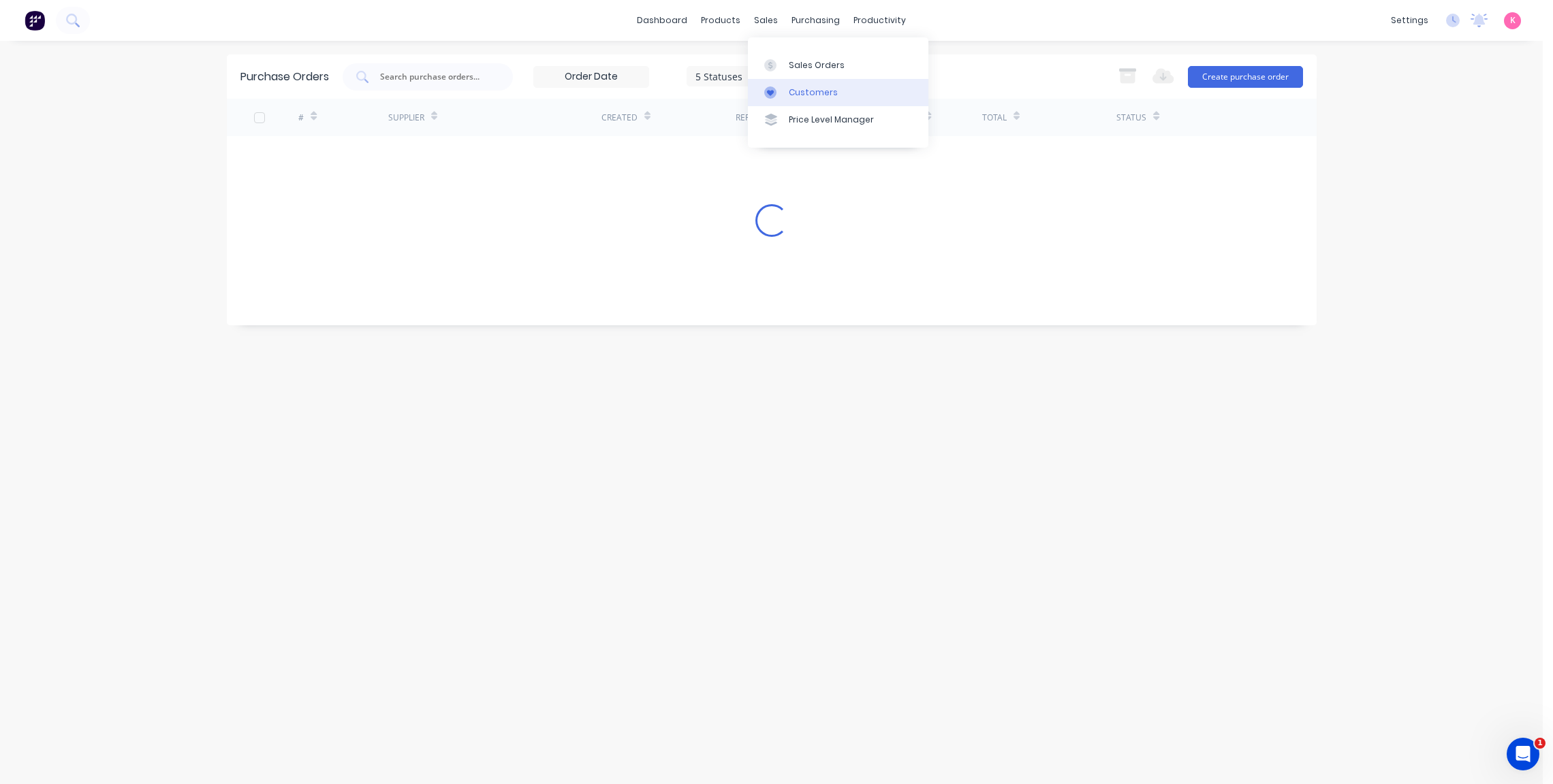
click at [782, 62] on div at bounding box center [774, 65] width 21 height 12
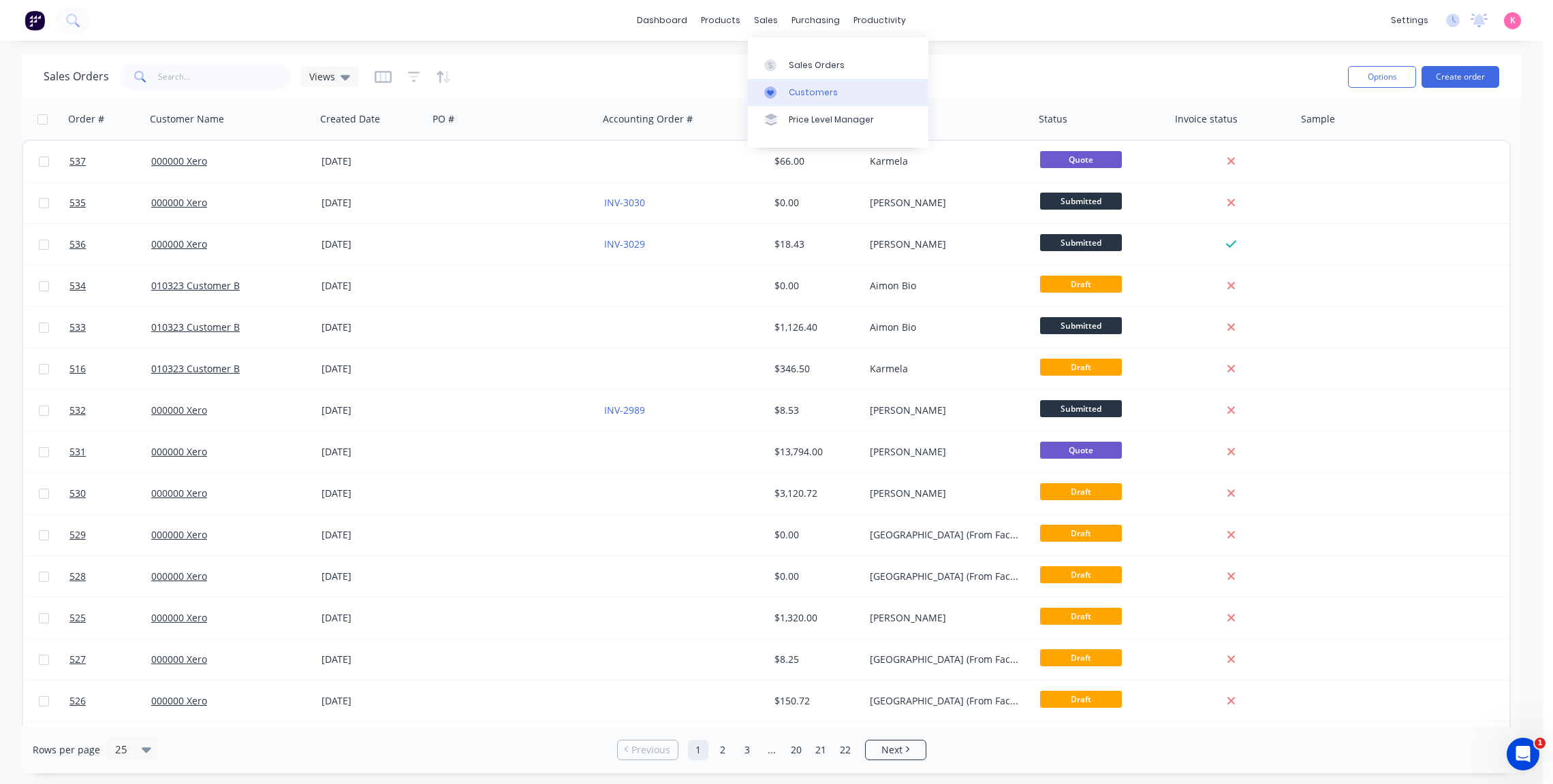
click at [816, 84] on link "Customers" at bounding box center [838, 93] width 180 height 27
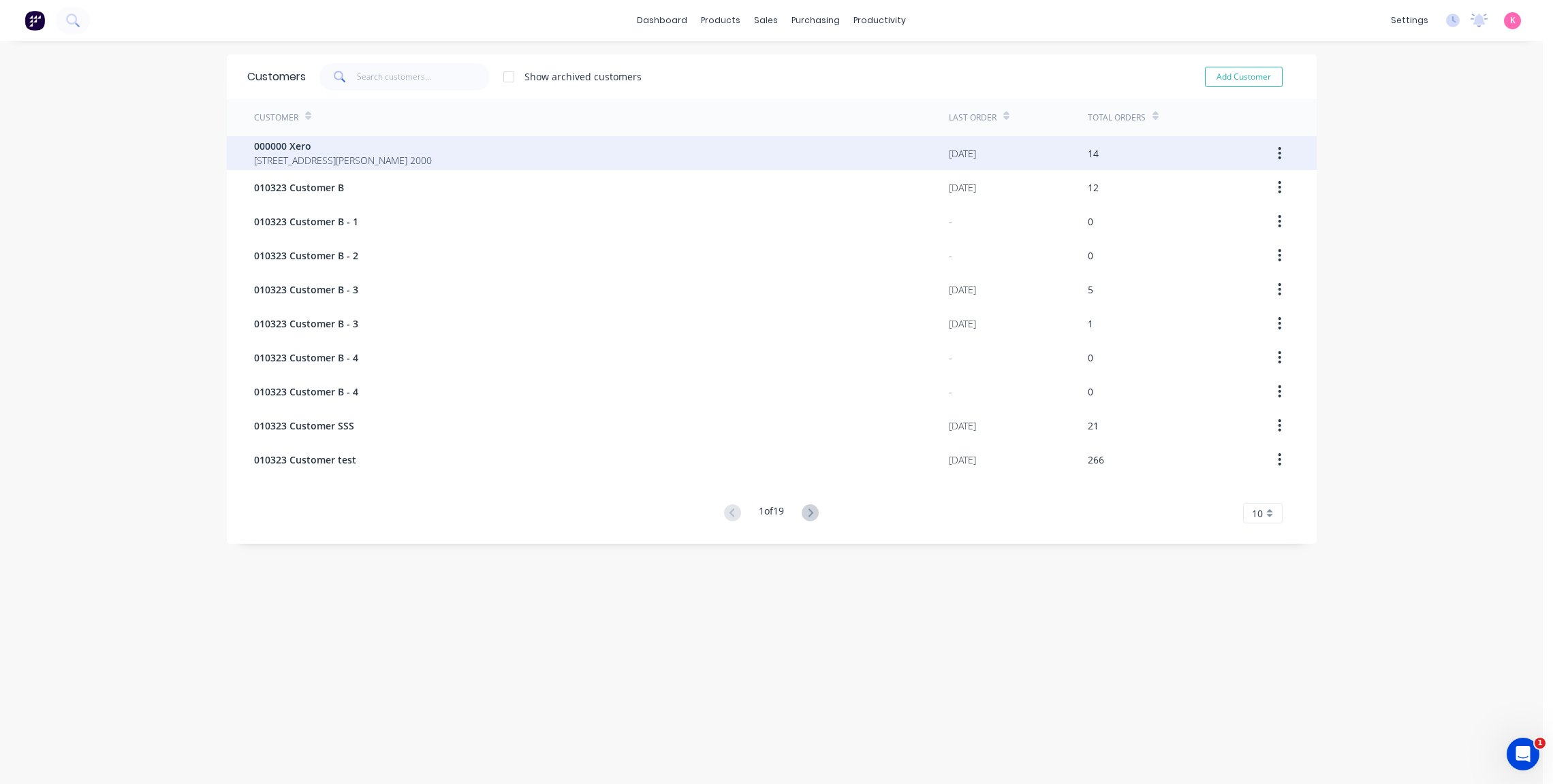
click at [448, 167] on div "000000 Xero 281 Elizabeth St SYDNEY 2000" at bounding box center [601, 153] width 695 height 34
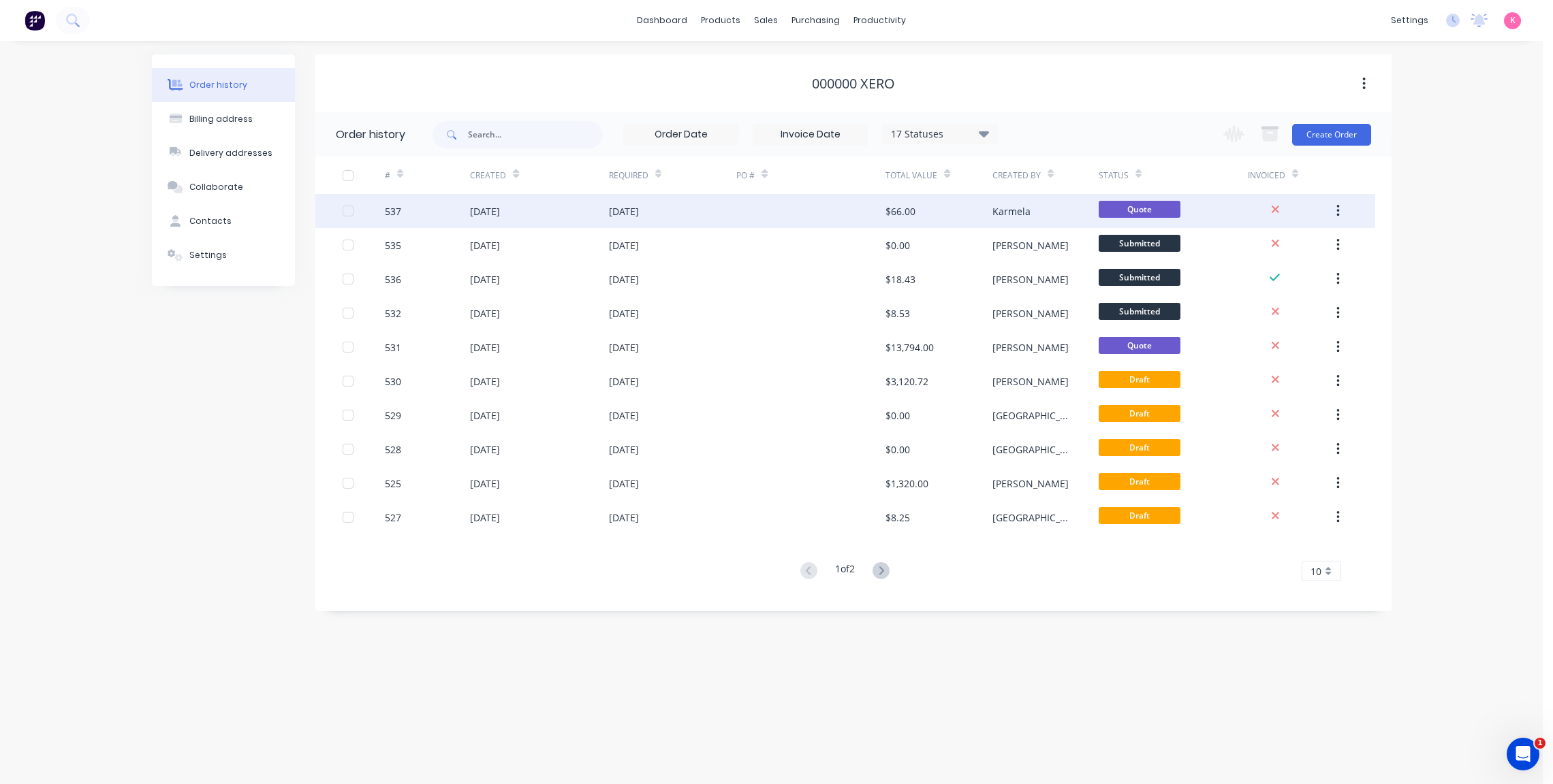
drag, startPoint x: 1342, startPoint y: 214, endPoint x: 1335, endPoint y: 224, distance: 12.2
click at [1342, 213] on button "button" at bounding box center [1338, 211] width 32 height 24
click at [1308, 265] on div "Duplicate" at bounding box center [1289, 274] width 105 height 20
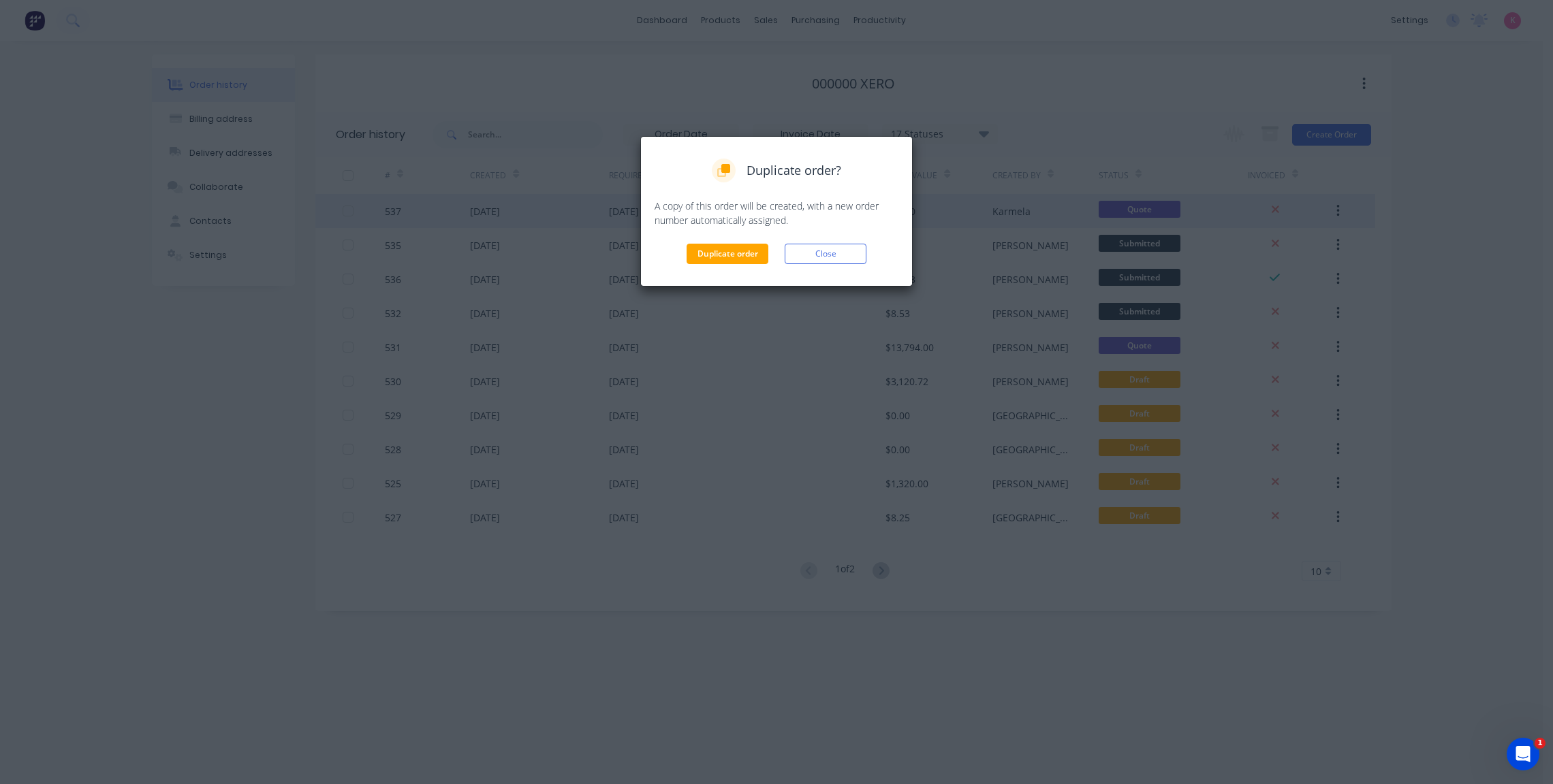
drag, startPoint x: 711, startPoint y: 261, endPoint x: 862, endPoint y: 218, distance: 157.0
click at [711, 260] on button "Duplicate order" at bounding box center [727, 253] width 81 height 21
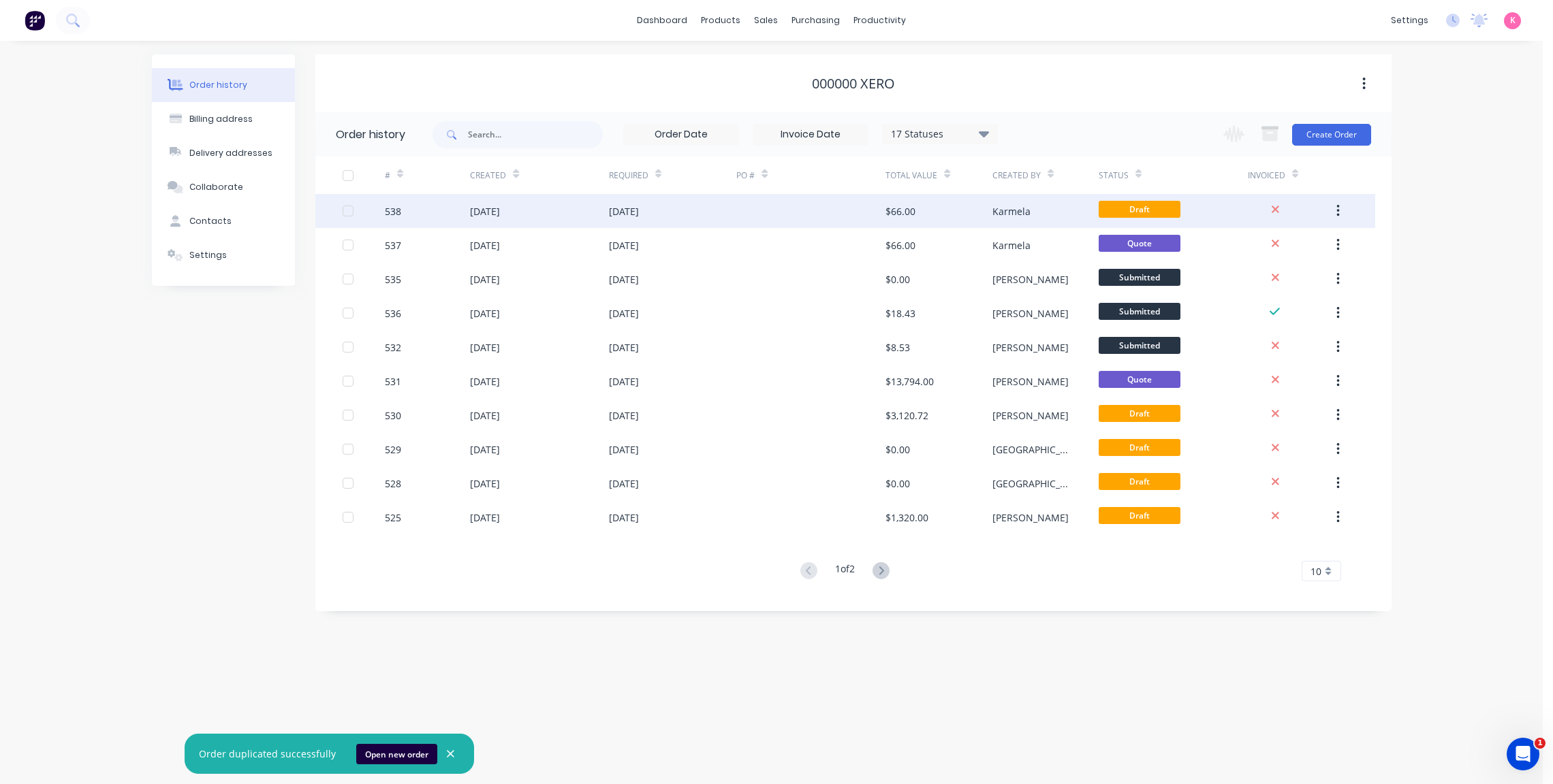
click at [1015, 208] on div "Karmela" at bounding box center [1011, 211] width 38 height 14
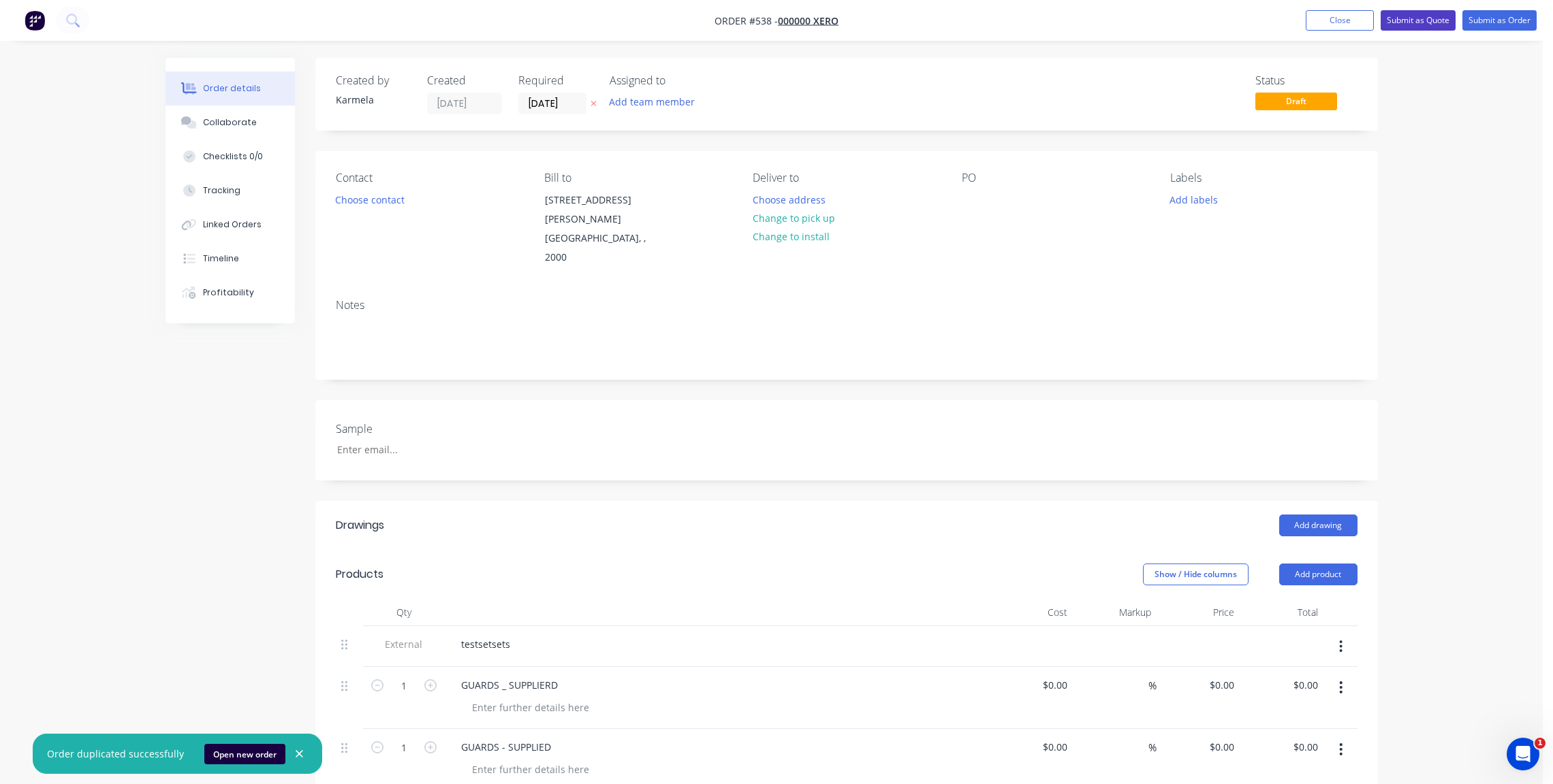
type input "$20.00"
type input "$40.00"
click at [1402, 18] on button "Submit as Quote" at bounding box center [1408, 20] width 75 height 21
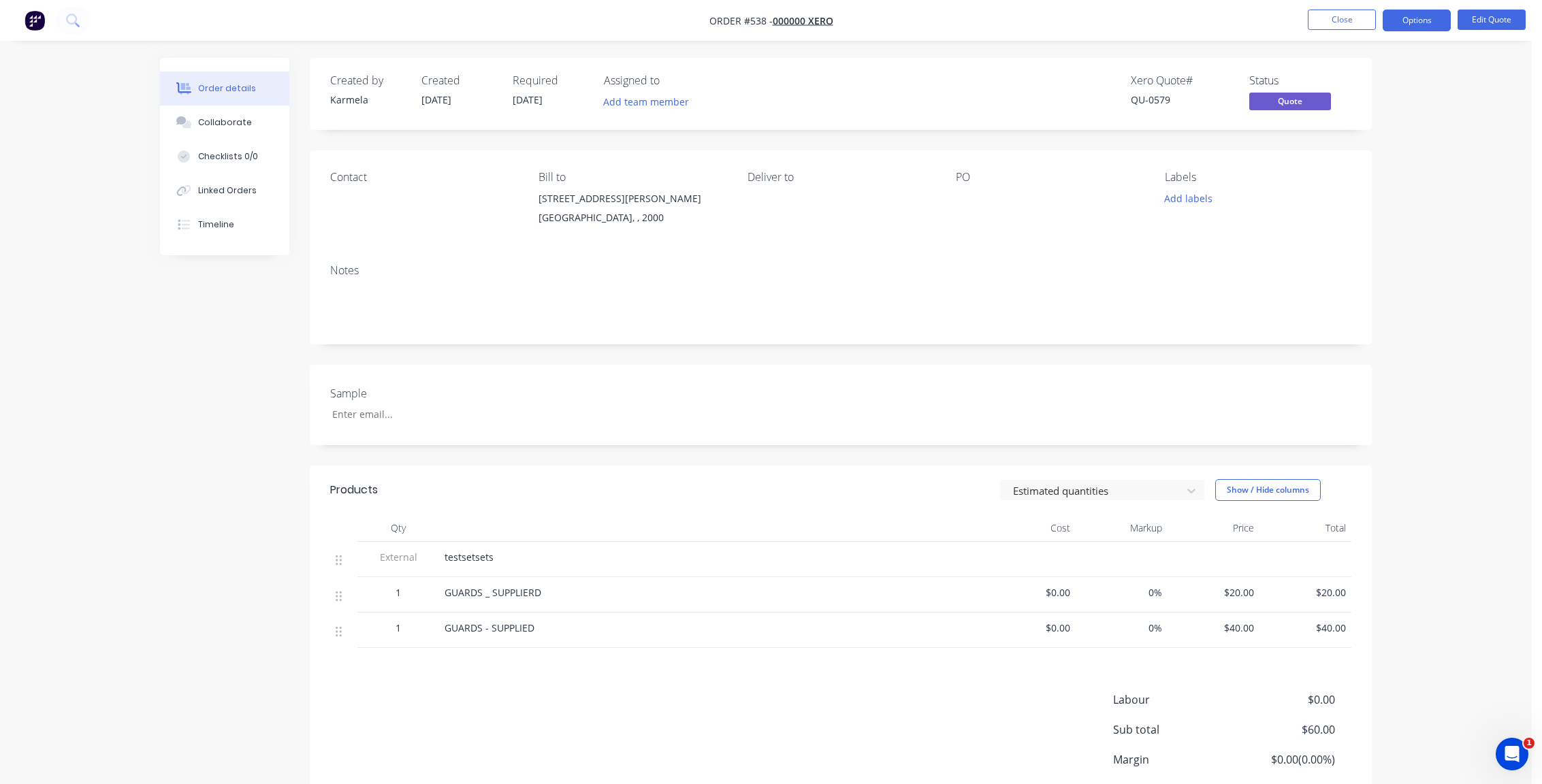
click at [1391, 131] on div "Order details Collaborate Checklists 0/0 Linked Orders Timeline Order details C…" at bounding box center [766, 445] width 1532 height 890
click at [282, 308] on div "Created by Karmela Created 02/10/25 Required 02/10/25 Assigned to Add team memb…" at bounding box center [765, 474] width 1212 height 833
click at [235, 229] on button "Timeline" at bounding box center [224, 224] width 129 height 34
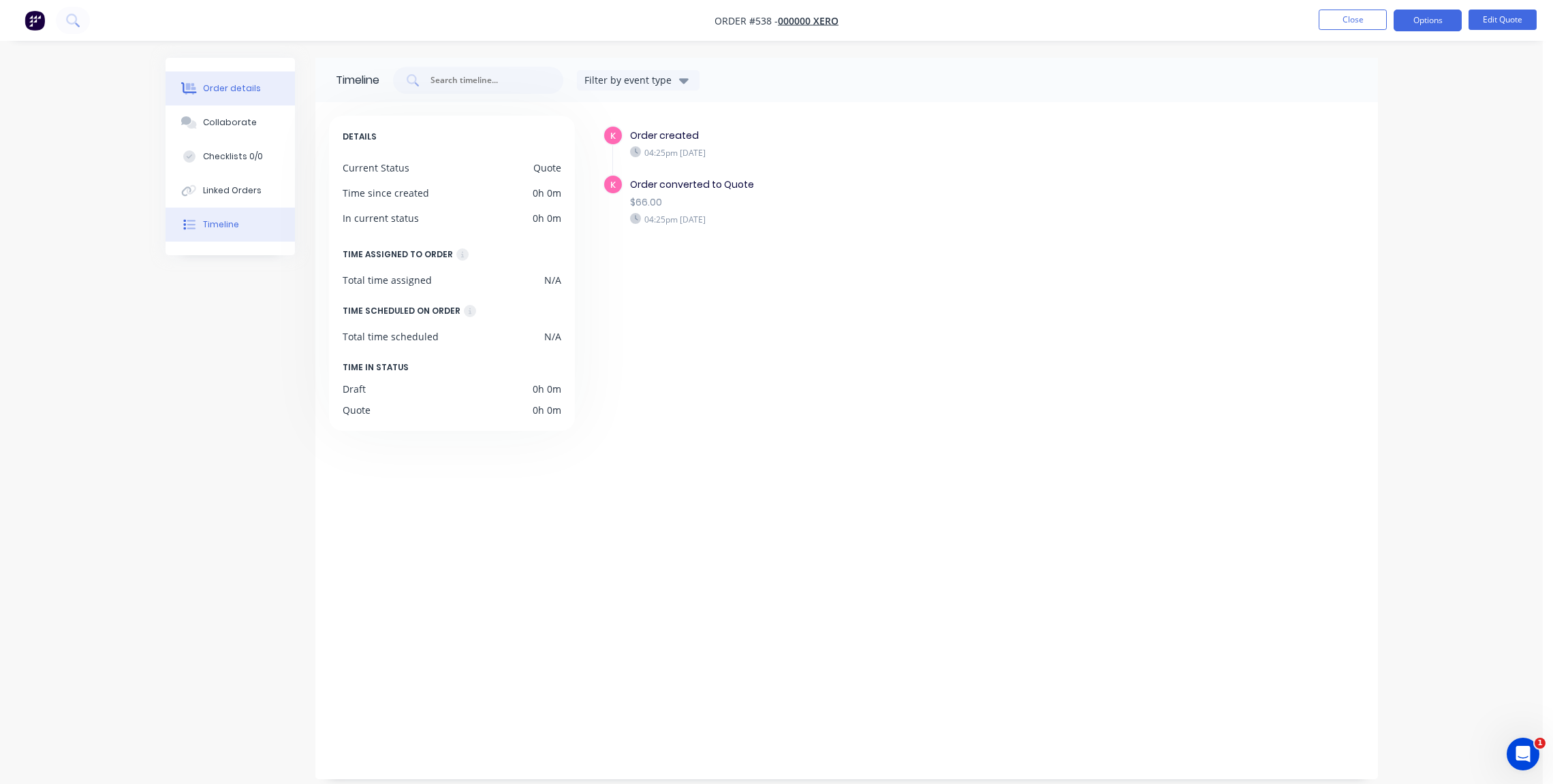
click at [227, 79] on button "Order details" at bounding box center [230, 88] width 129 height 34
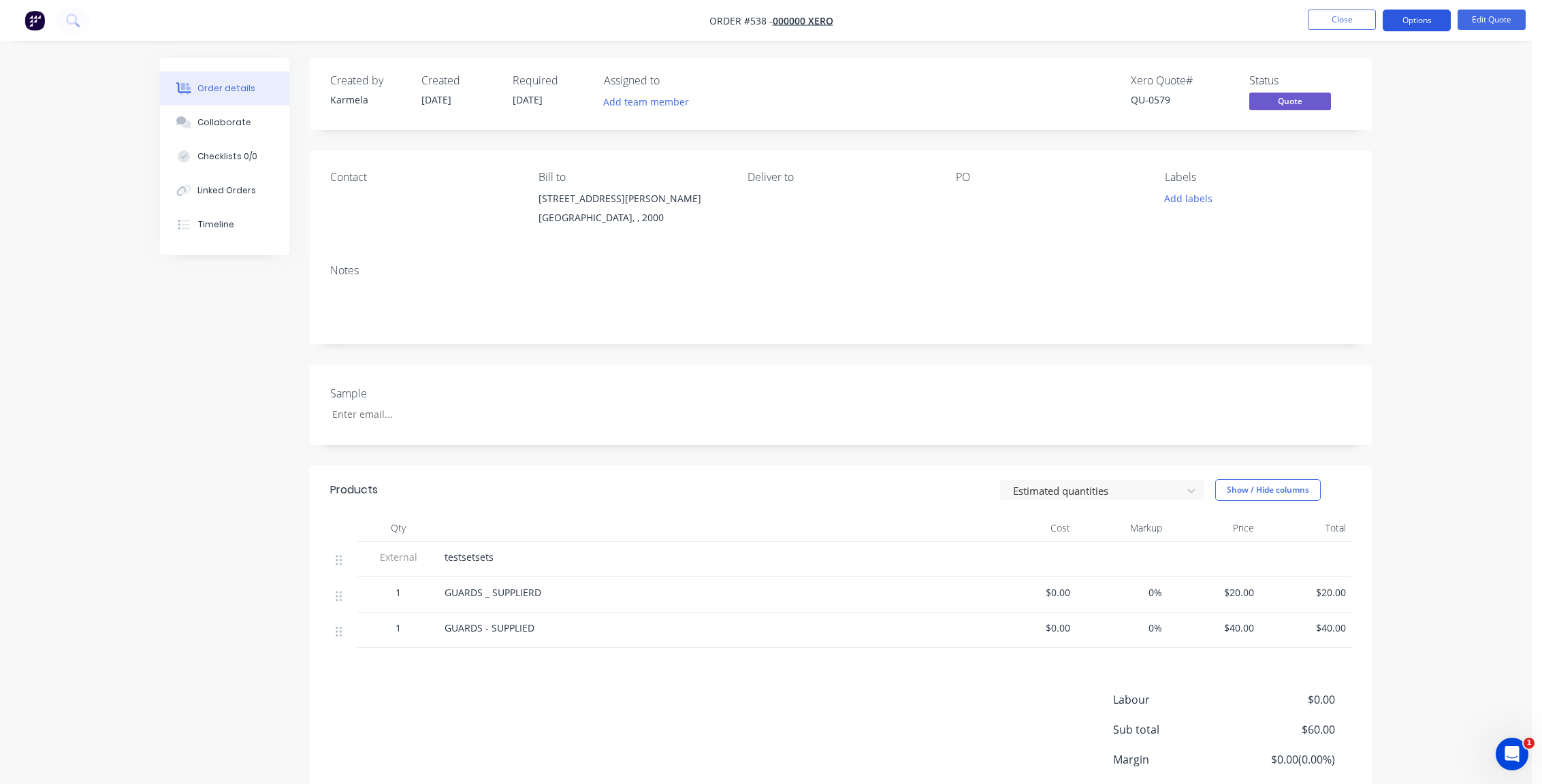
click at [1418, 24] on button "Options" at bounding box center [1417, 21] width 68 height 22
click at [165, 345] on div "Created by Karmela Created 02/10/25 Required 02/10/25 Assigned to Add team memb…" at bounding box center [765, 474] width 1212 height 833
click at [1432, 16] on button "Options" at bounding box center [1417, 21] width 68 height 22
click at [1411, 163] on div "Convert to Order" at bounding box center [1376, 164] width 126 height 20
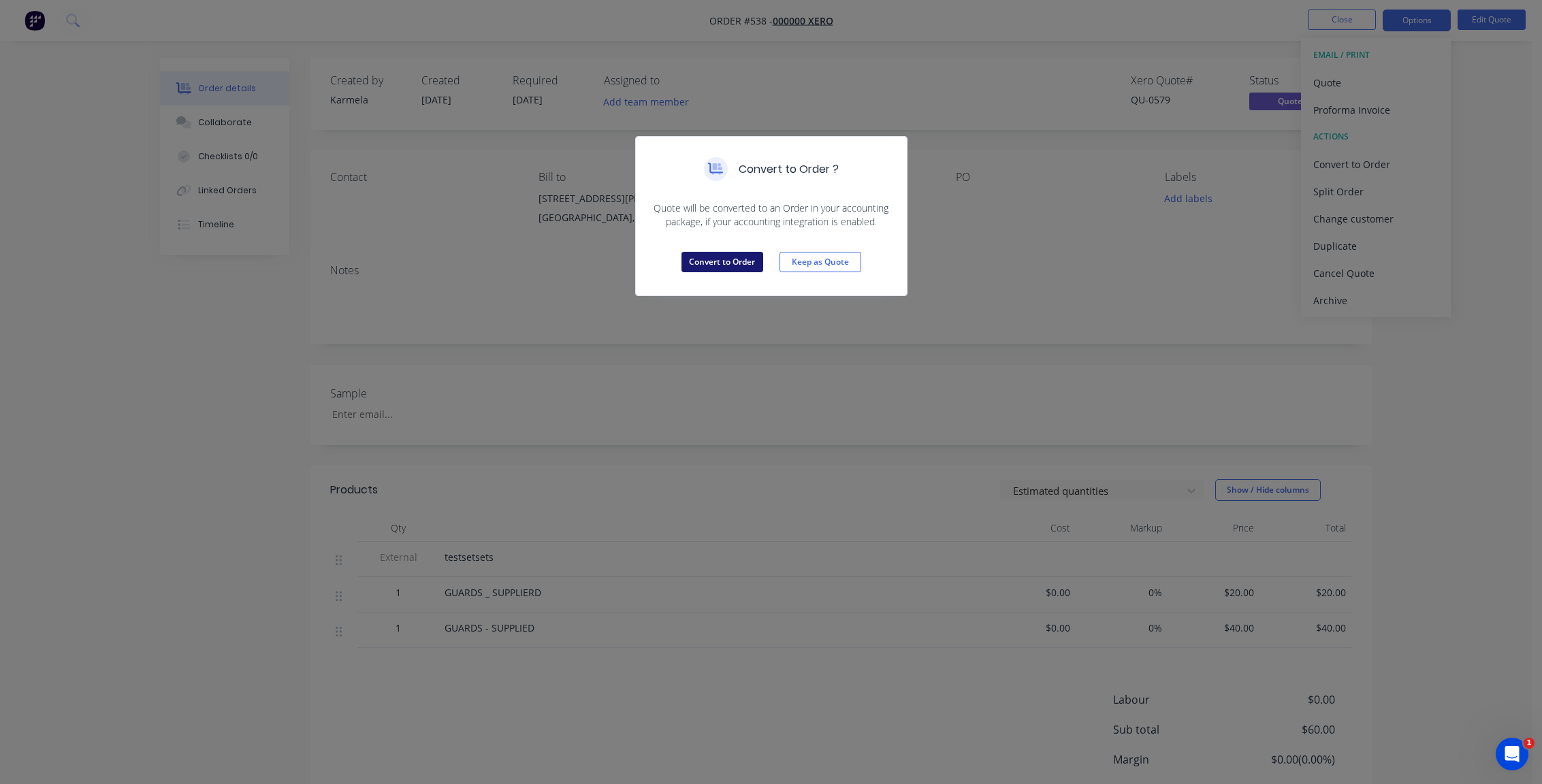
click at [717, 261] on button "Convert to Order" at bounding box center [722, 262] width 81 height 21
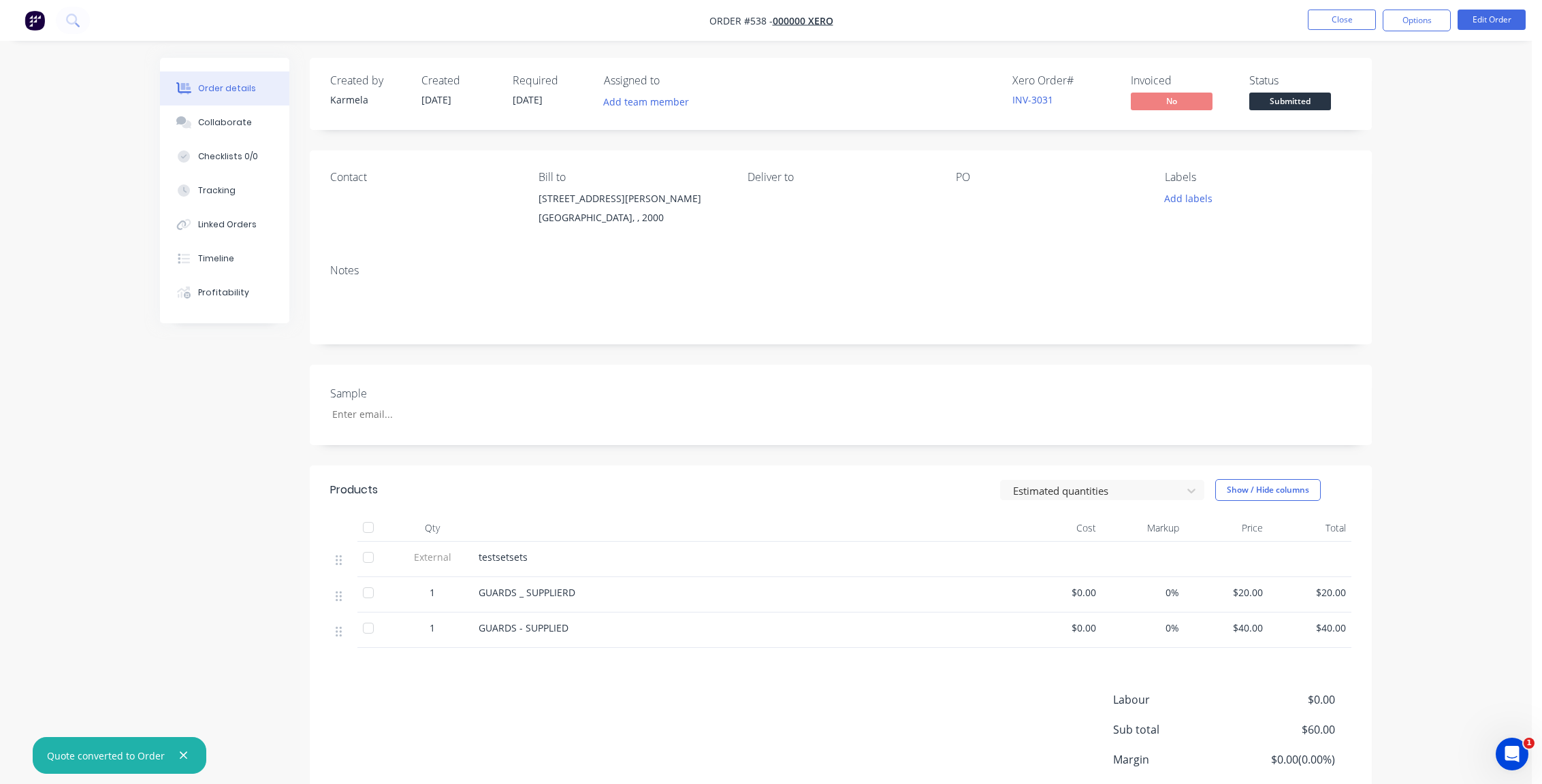
click at [1442, 185] on div "Order details Collaborate Checklists 0/0 Tracking Linked Orders Timeline Profit…" at bounding box center [766, 445] width 1532 height 890
click at [171, 425] on div "Created by Karmela Created 02/10/25 Required 02/10/25 Assigned to Add team memb…" at bounding box center [765, 474] width 1212 height 833
click at [1409, 111] on div "Order details Collaborate Checklists 0/0 Tracking Linked Orders Timeline Profit…" at bounding box center [766, 445] width 1532 height 890
click at [1412, 10] on button "Options" at bounding box center [1417, 21] width 68 height 22
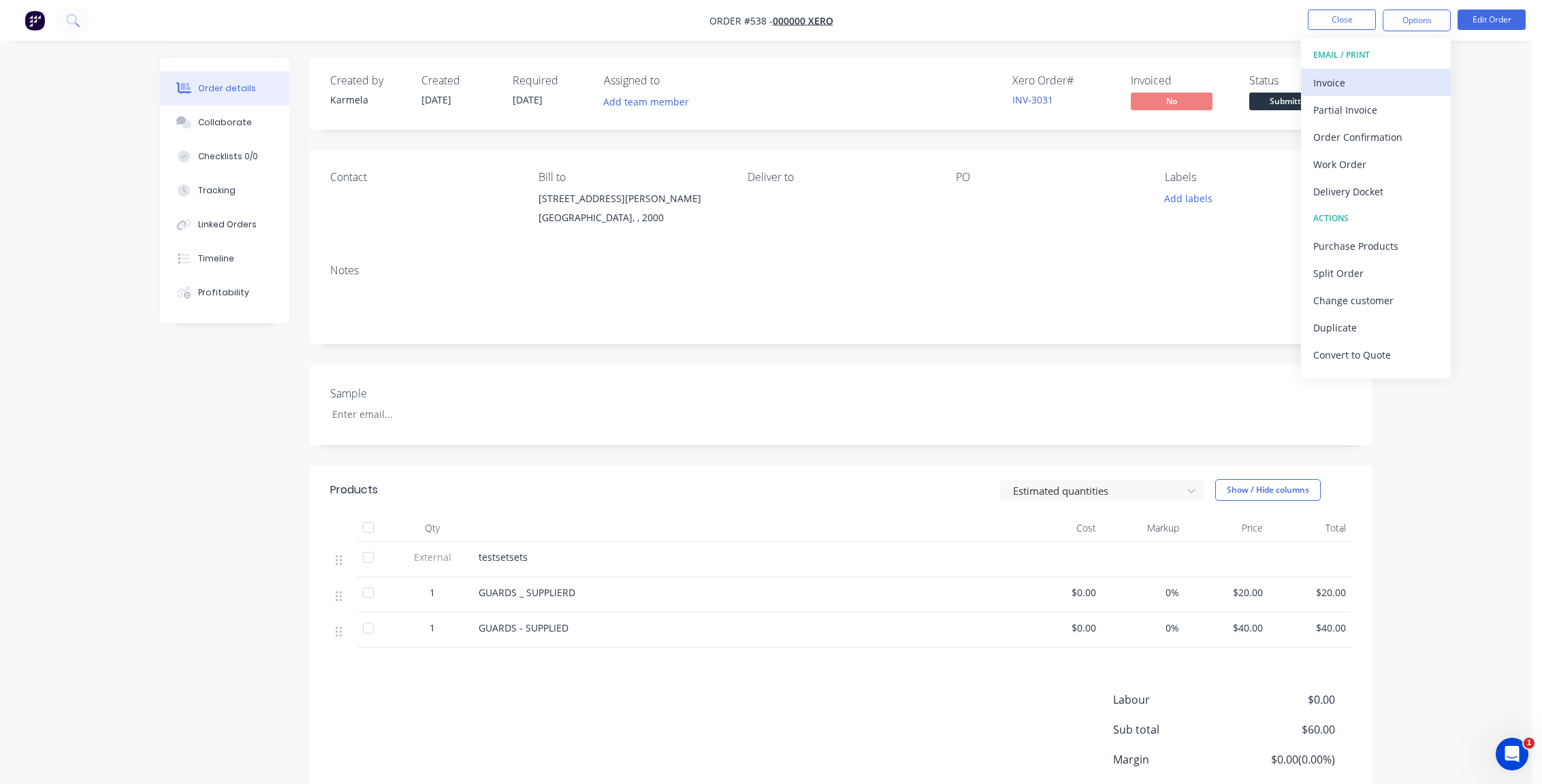
click at [1398, 82] on div "Invoice" at bounding box center [1376, 83] width 126 height 20
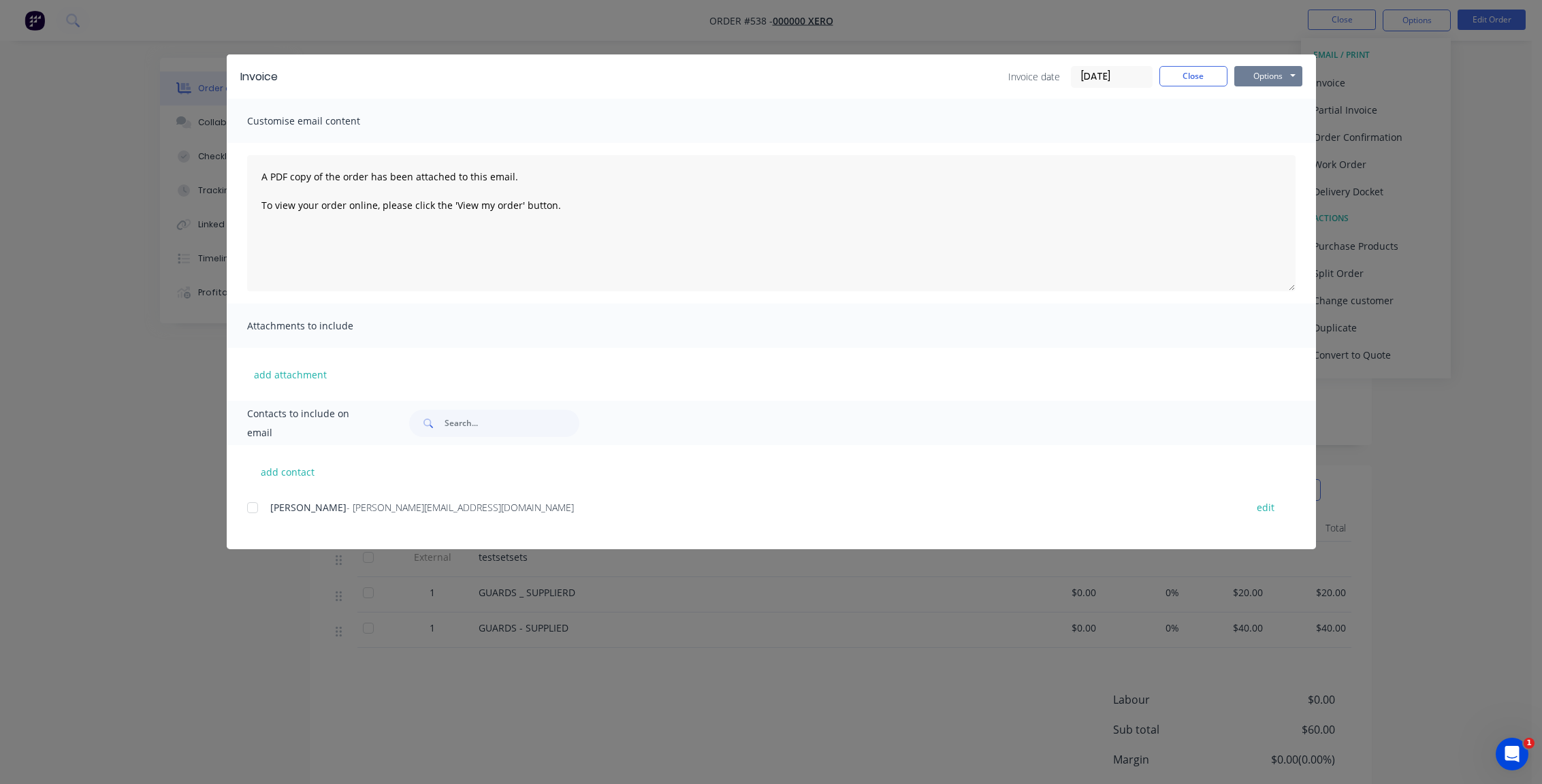
click at [1268, 68] on button "Options" at bounding box center [1269, 76] width 68 height 21
click at [1265, 94] on button "Preview" at bounding box center [1278, 100] width 87 height 23
click at [1168, 75] on button "Close" at bounding box center [1194, 76] width 68 height 21
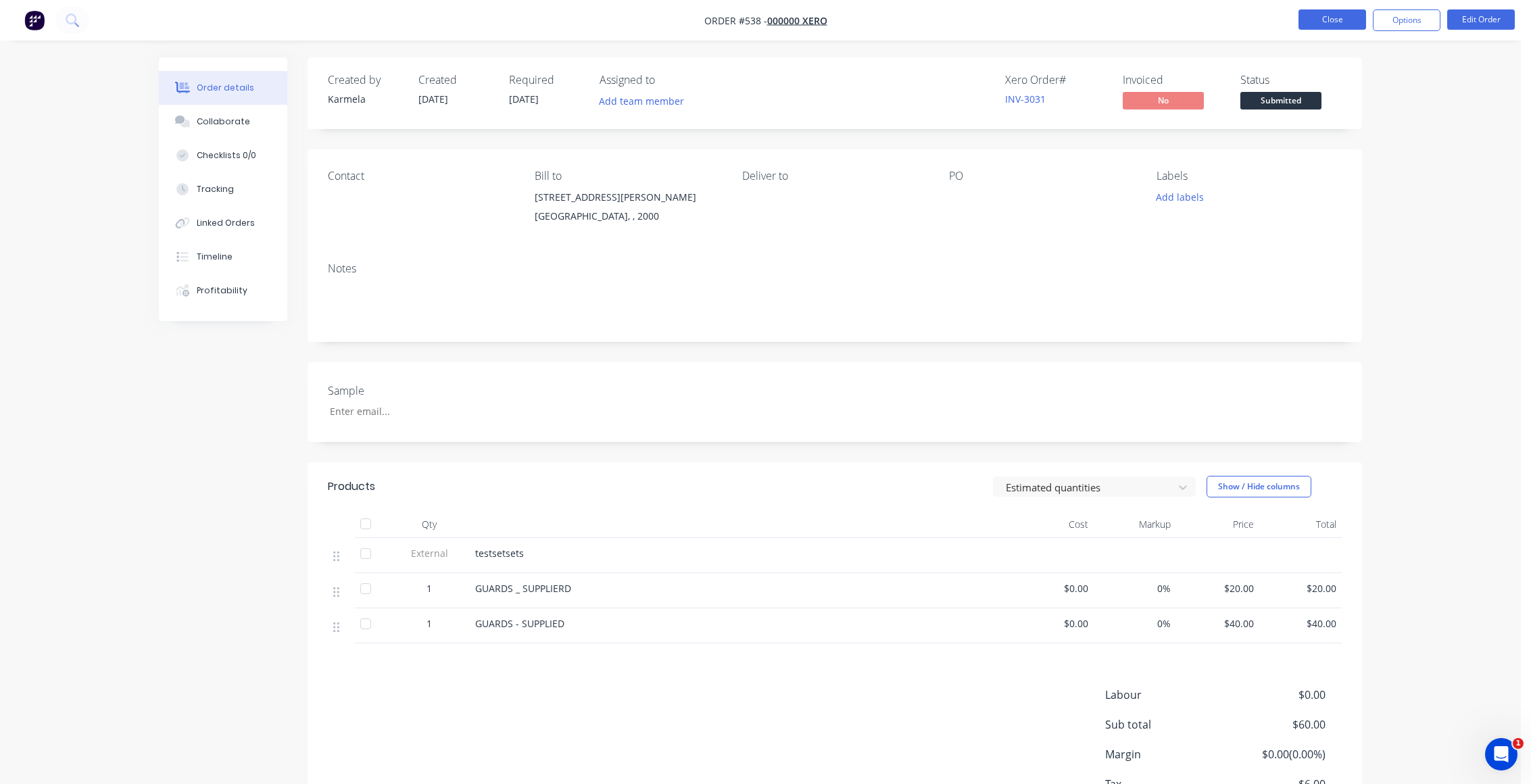
click at [1337, 23] on button "Close" at bounding box center [1332, 20] width 68 height 20
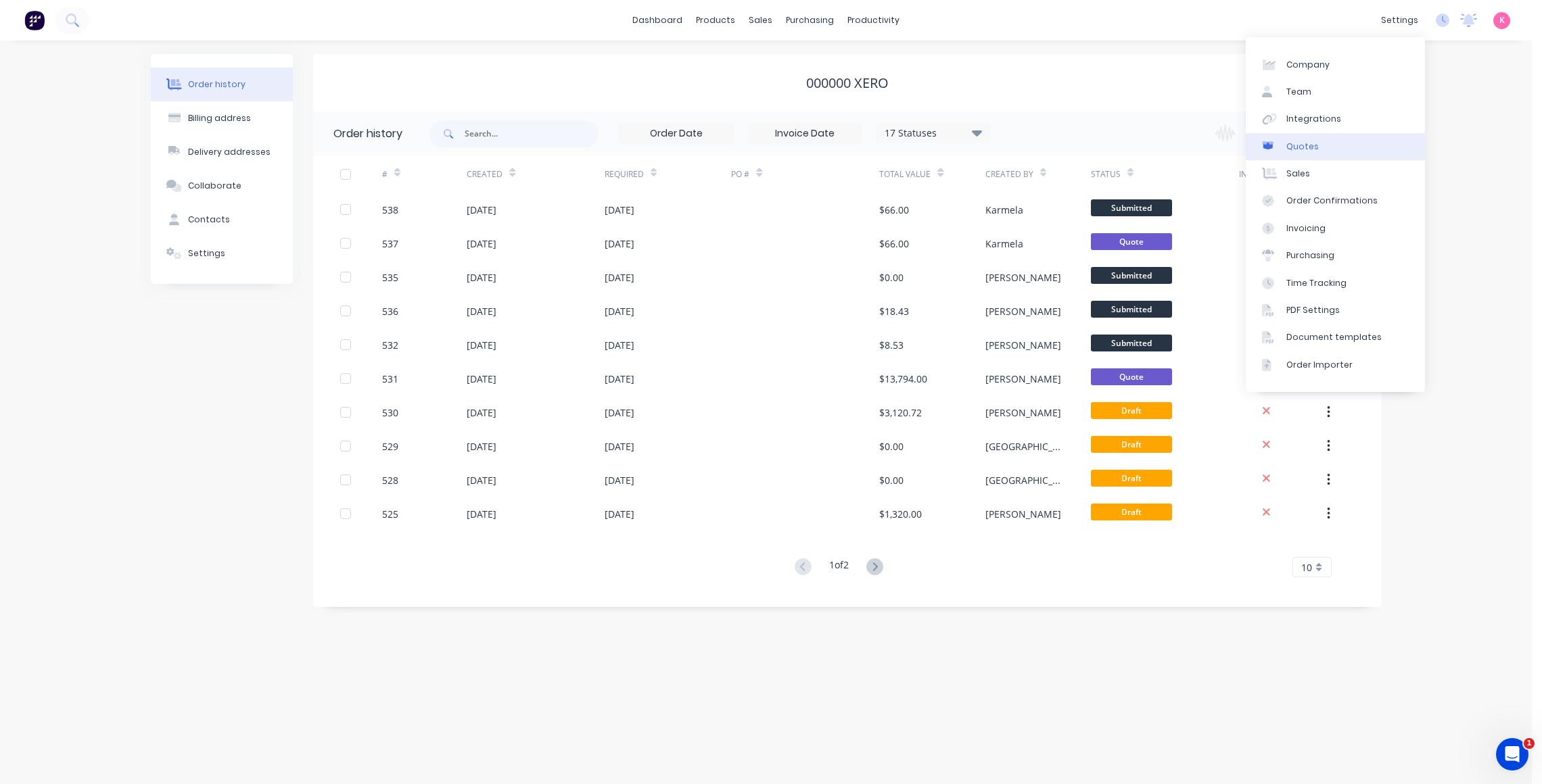
click at [1368, 133] on link "Quotes" at bounding box center [1335, 147] width 179 height 27
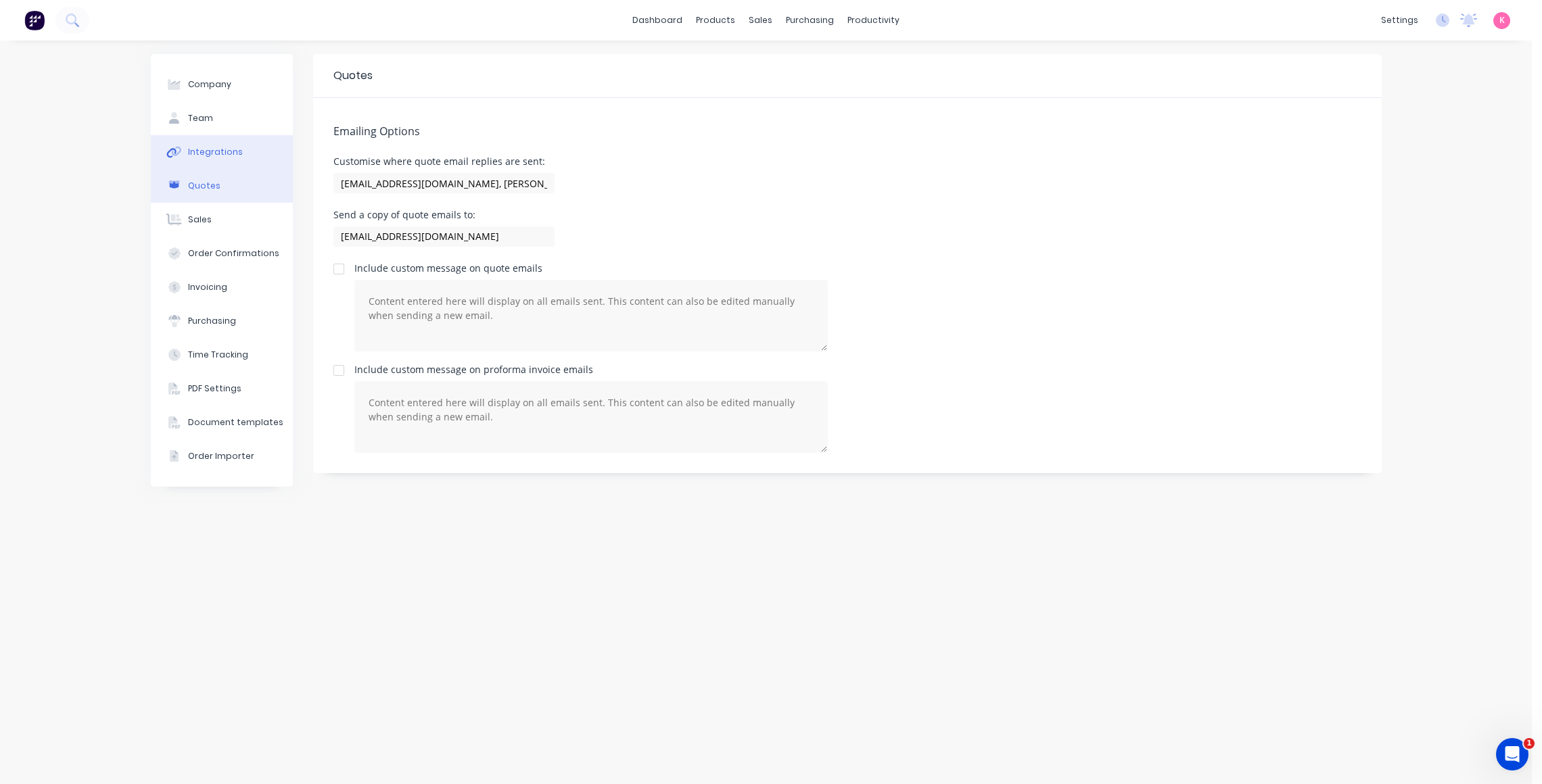
click at [212, 151] on div "Integrations" at bounding box center [215, 152] width 54 height 12
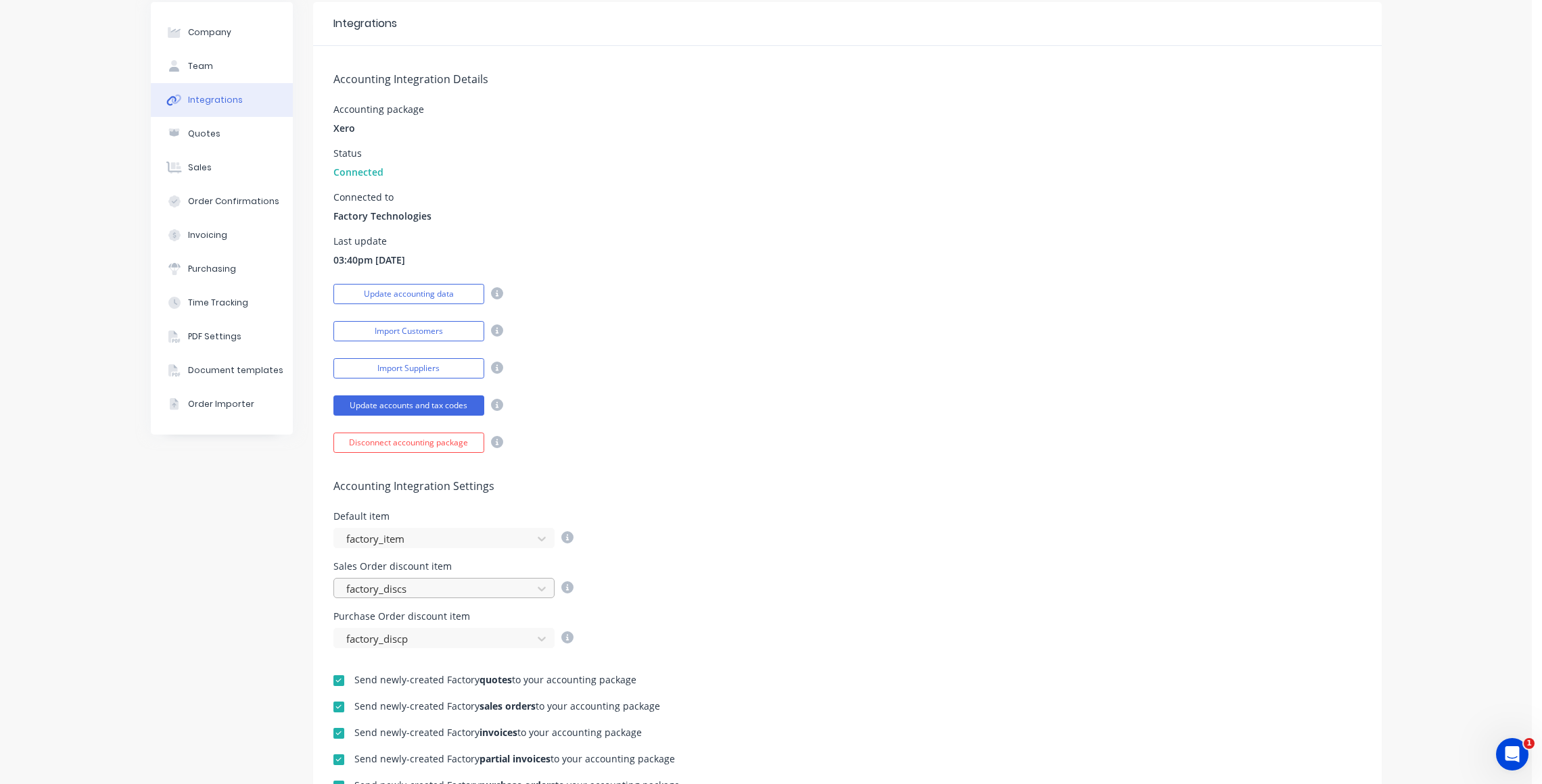
scroll to position [81, 0]
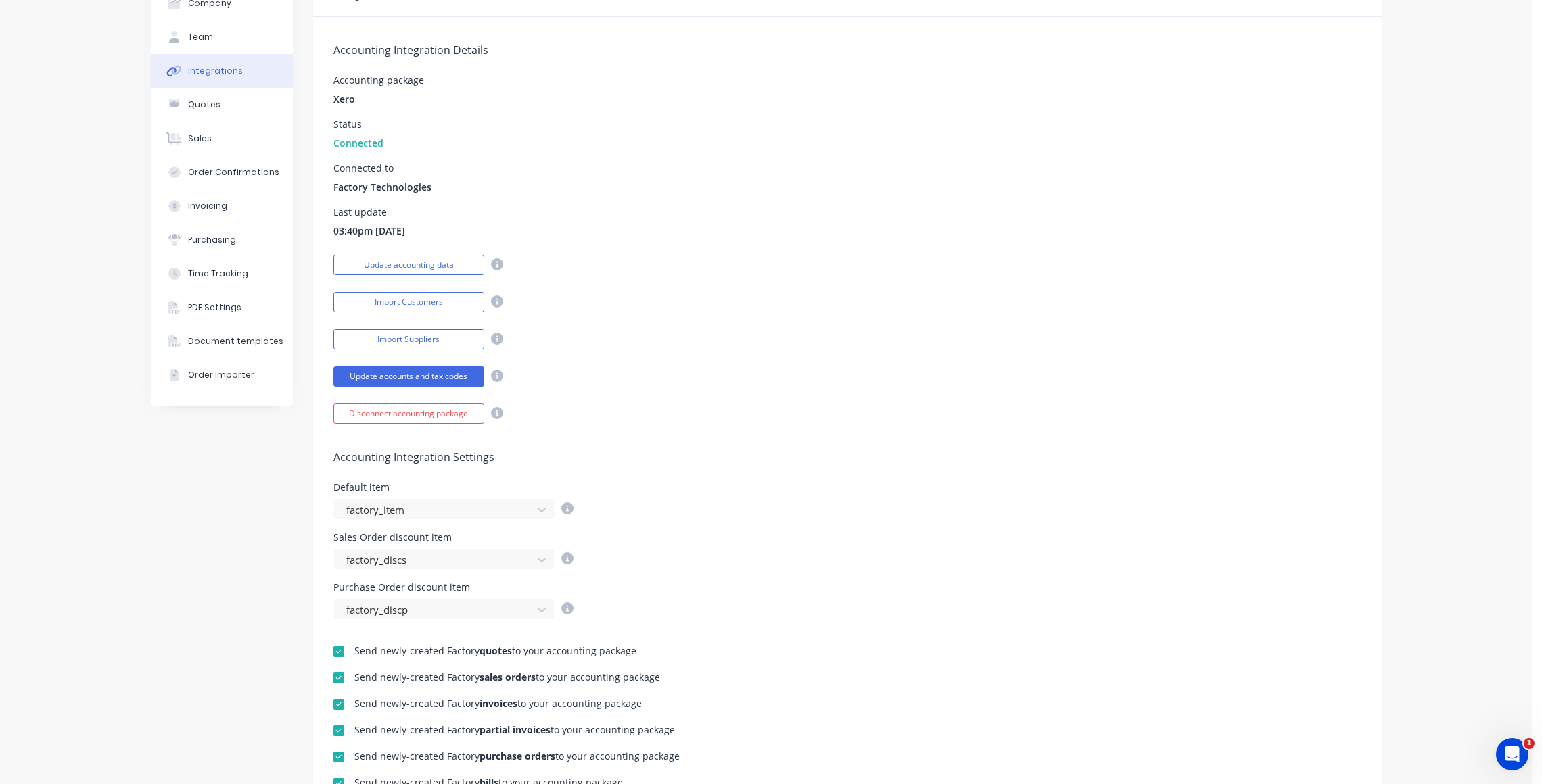
click at [334, 675] on div at bounding box center [339, 678] width 27 height 27
click at [201, 580] on div "Company Team Integrations Quotes Sales Order Confirmations Invoicing Purchasing…" at bounding box center [222, 511] width 142 height 1076
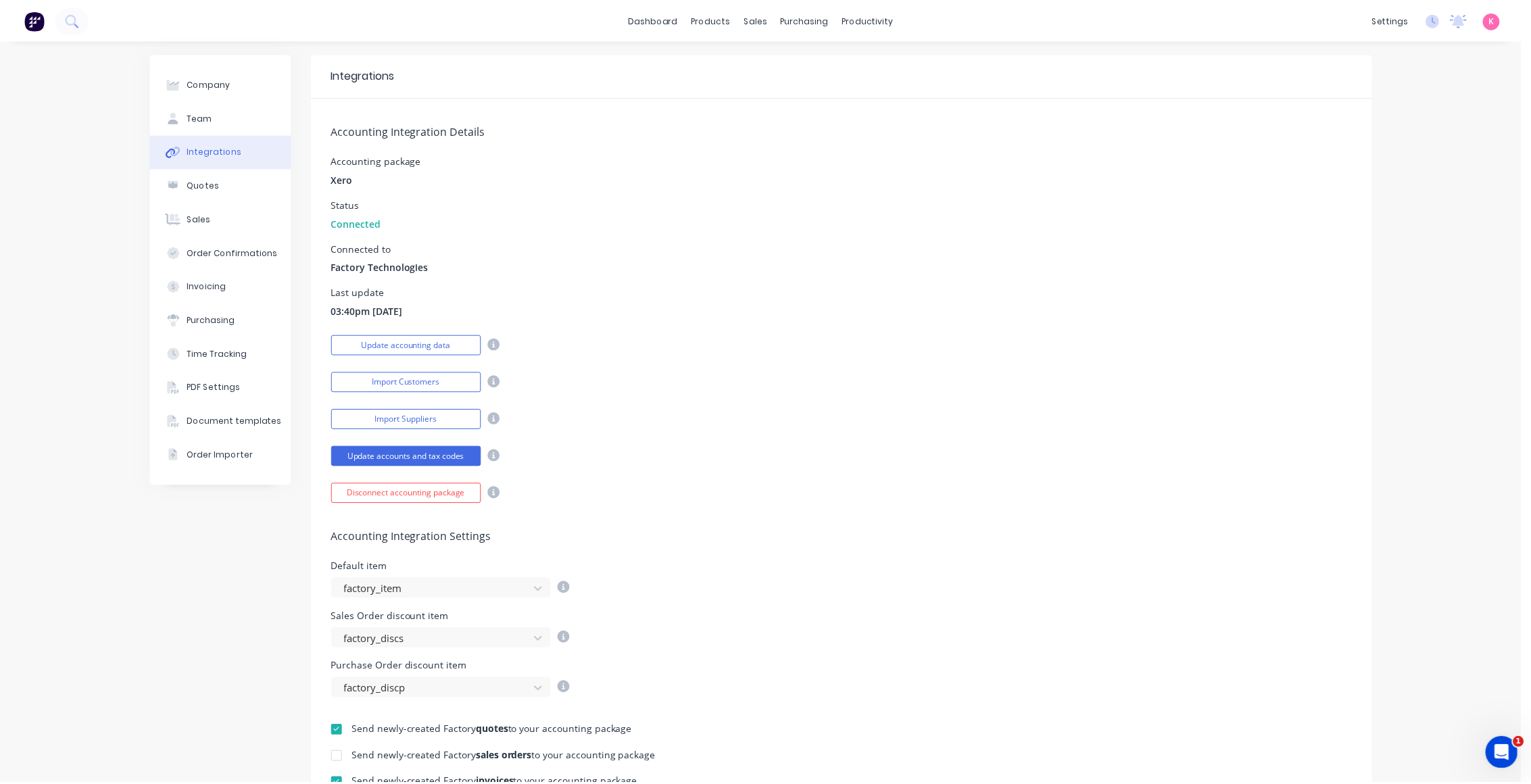
scroll to position [0, 0]
click at [790, 93] on div "Customers" at bounding box center [801, 92] width 48 height 12
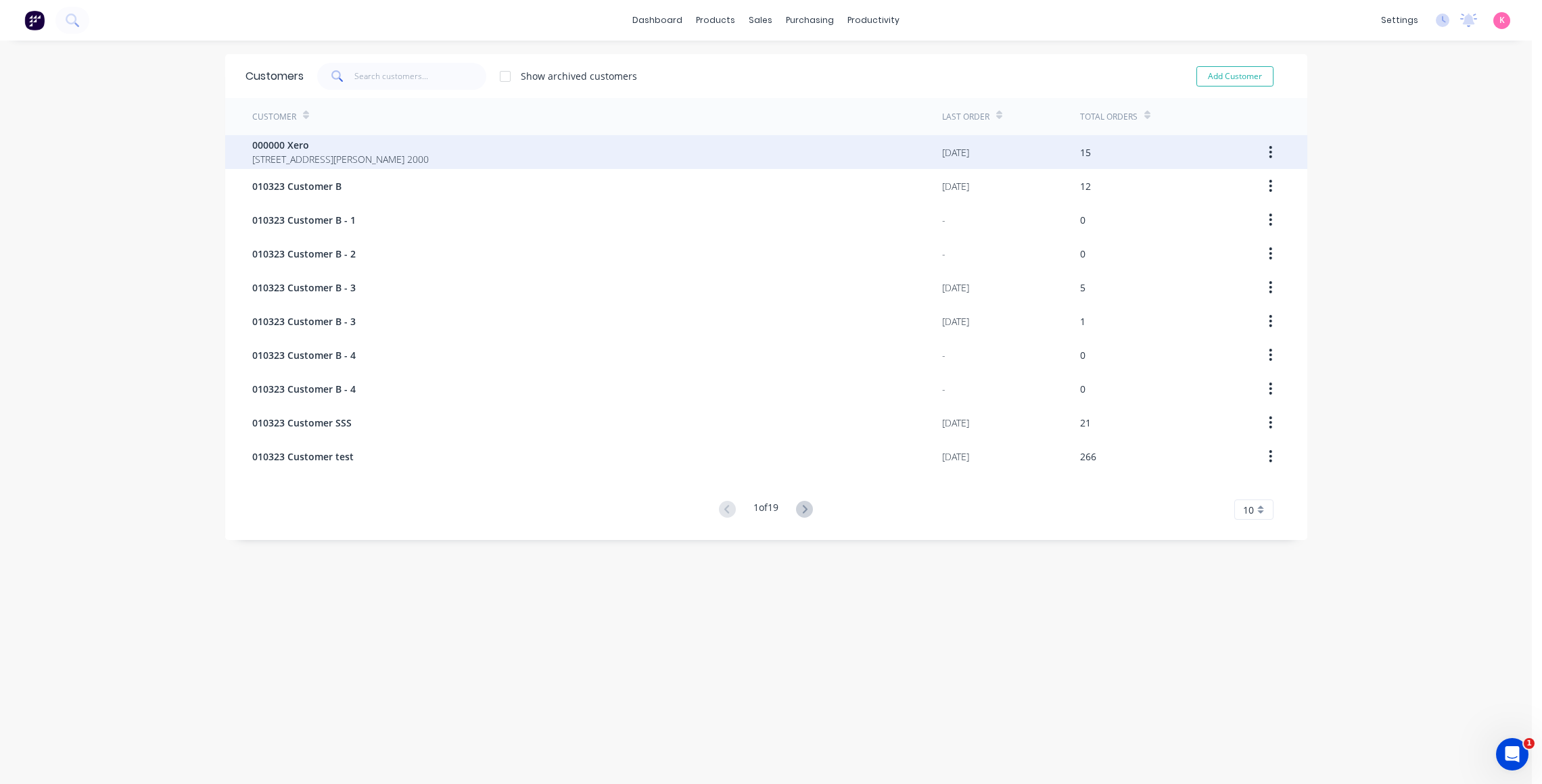
click at [802, 156] on div "000000 Xero 281 Elizabeth St SYDNEY 2000" at bounding box center [597, 152] width 690 height 34
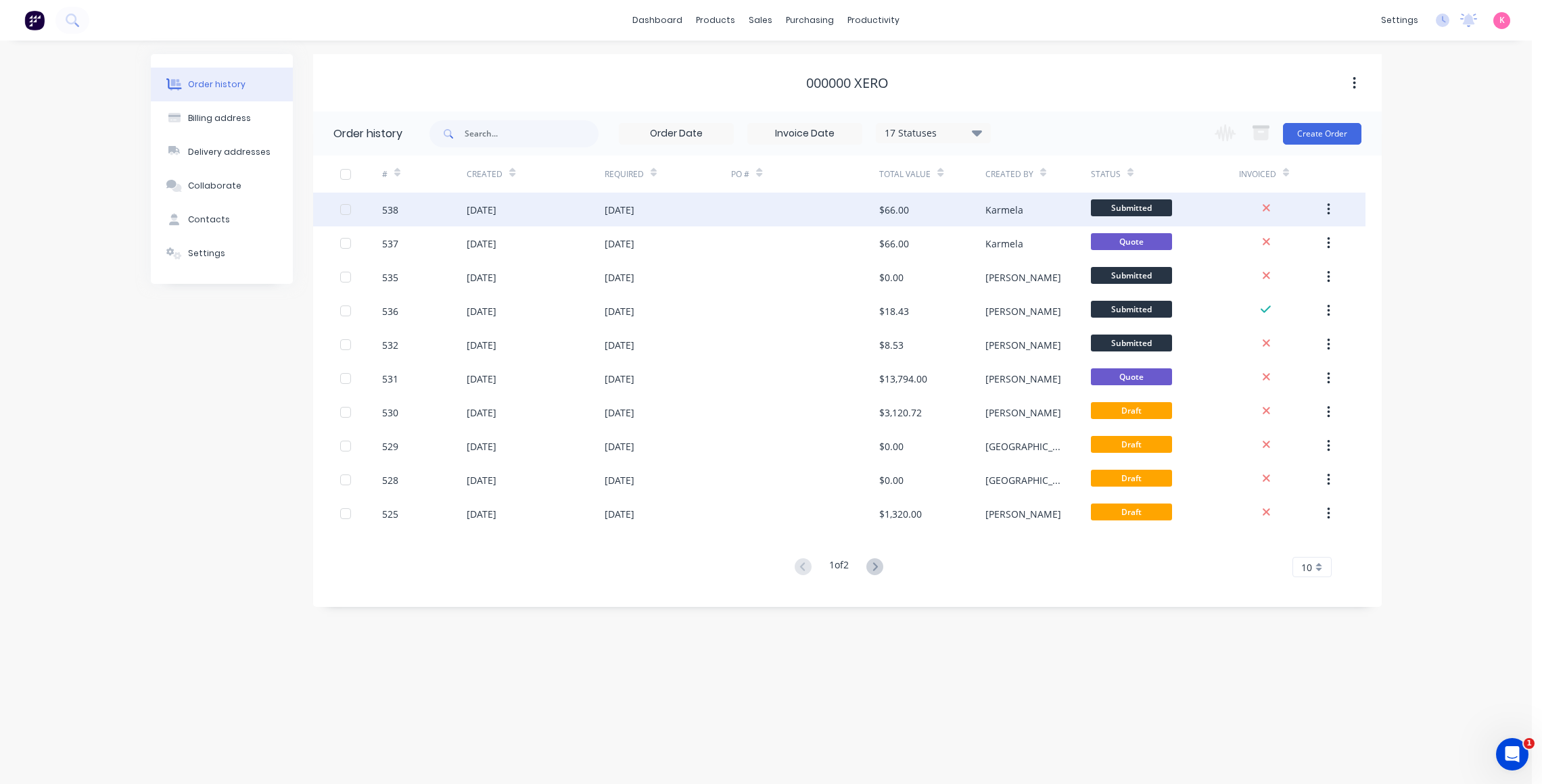
click at [1329, 210] on icon "button" at bounding box center [1329, 209] width 3 height 12
click at [1305, 277] on div "Duplicate" at bounding box center [1280, 272] width 104 height 20
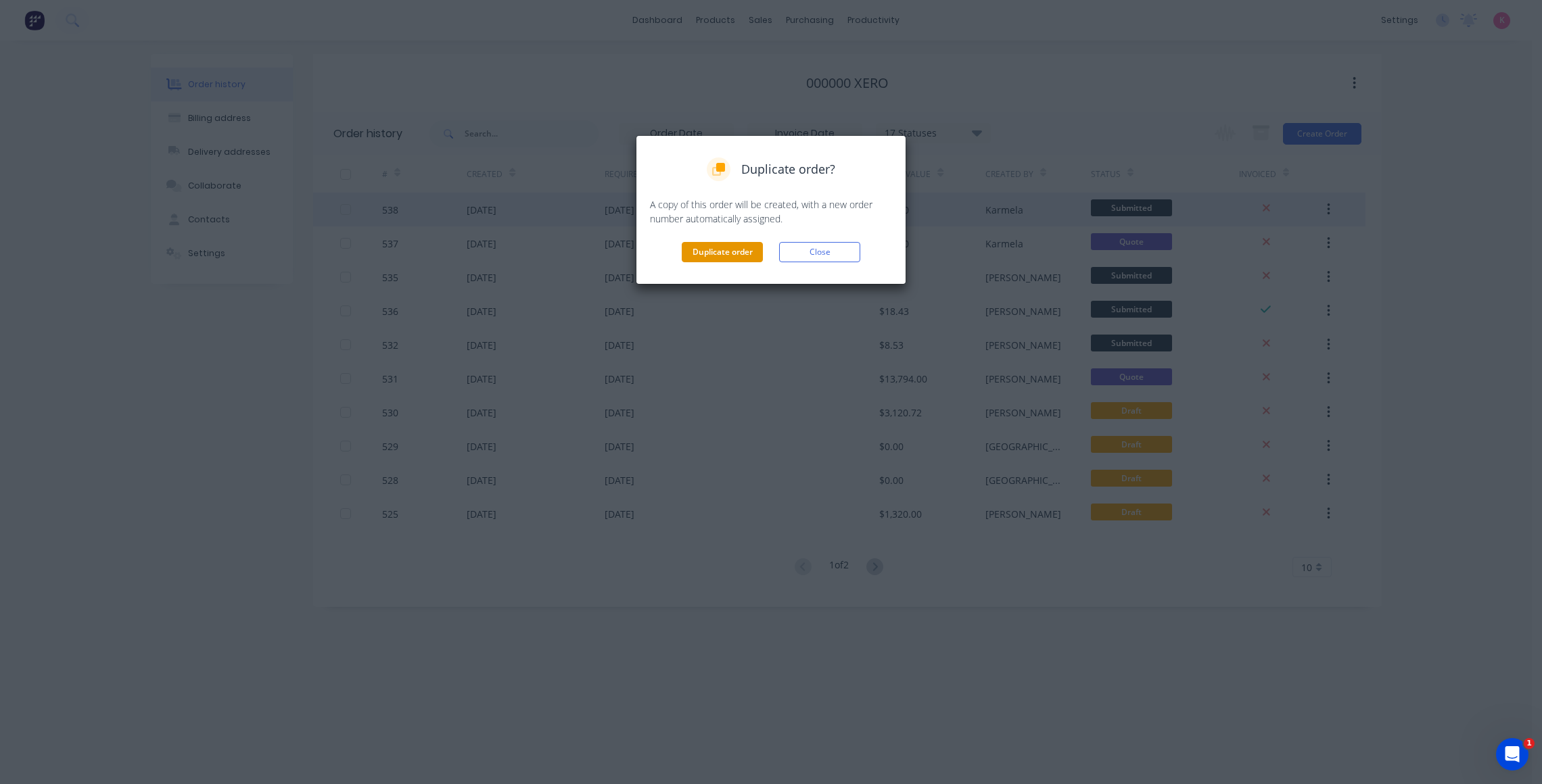
click at [718, 255] on button "Duplicate order" at bounding box center [722, 252] width 81 height 20
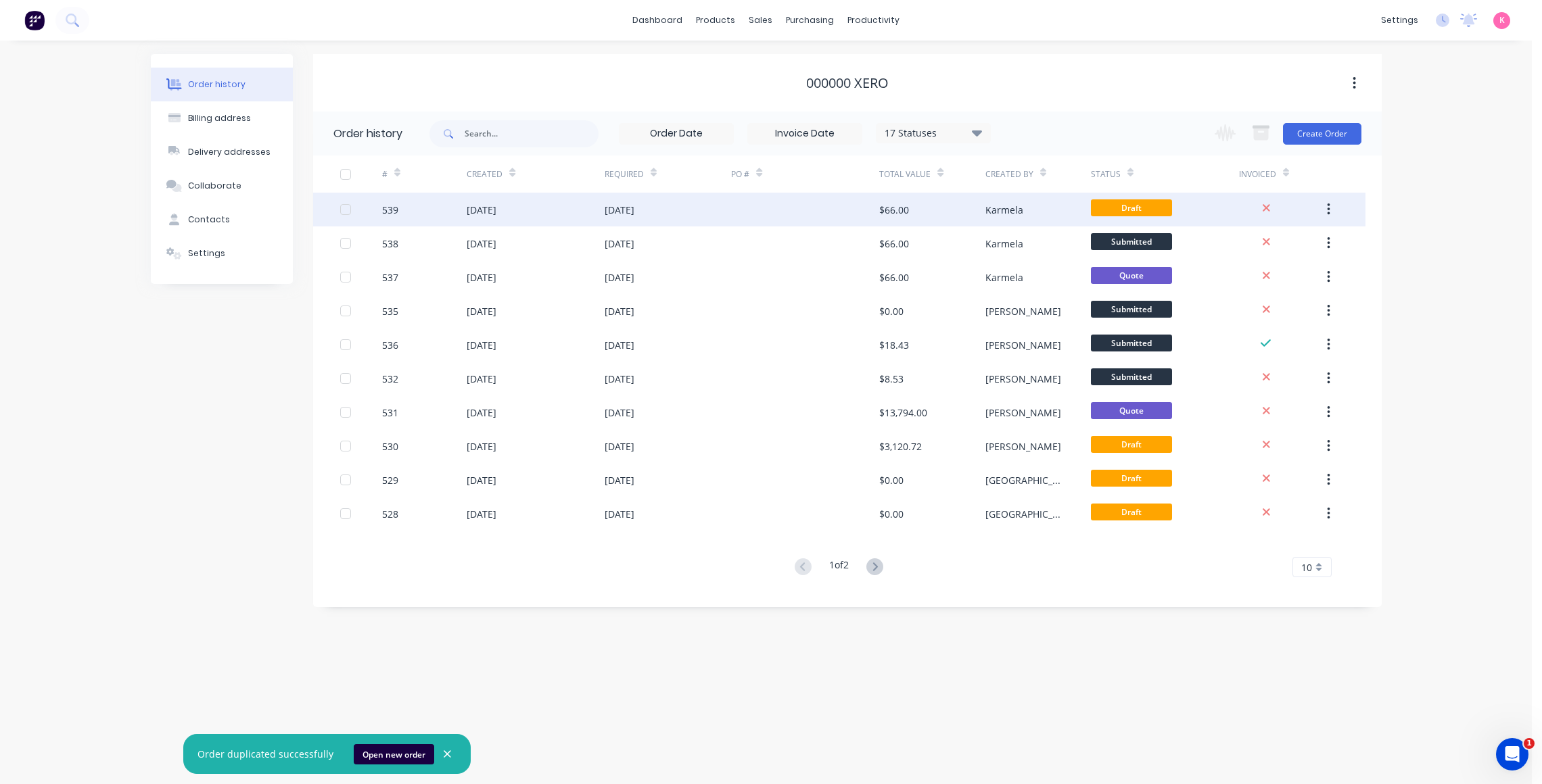
click at [1032, 211] on div "Karmela" at bounding box center [1038, 209] width 106 height 34
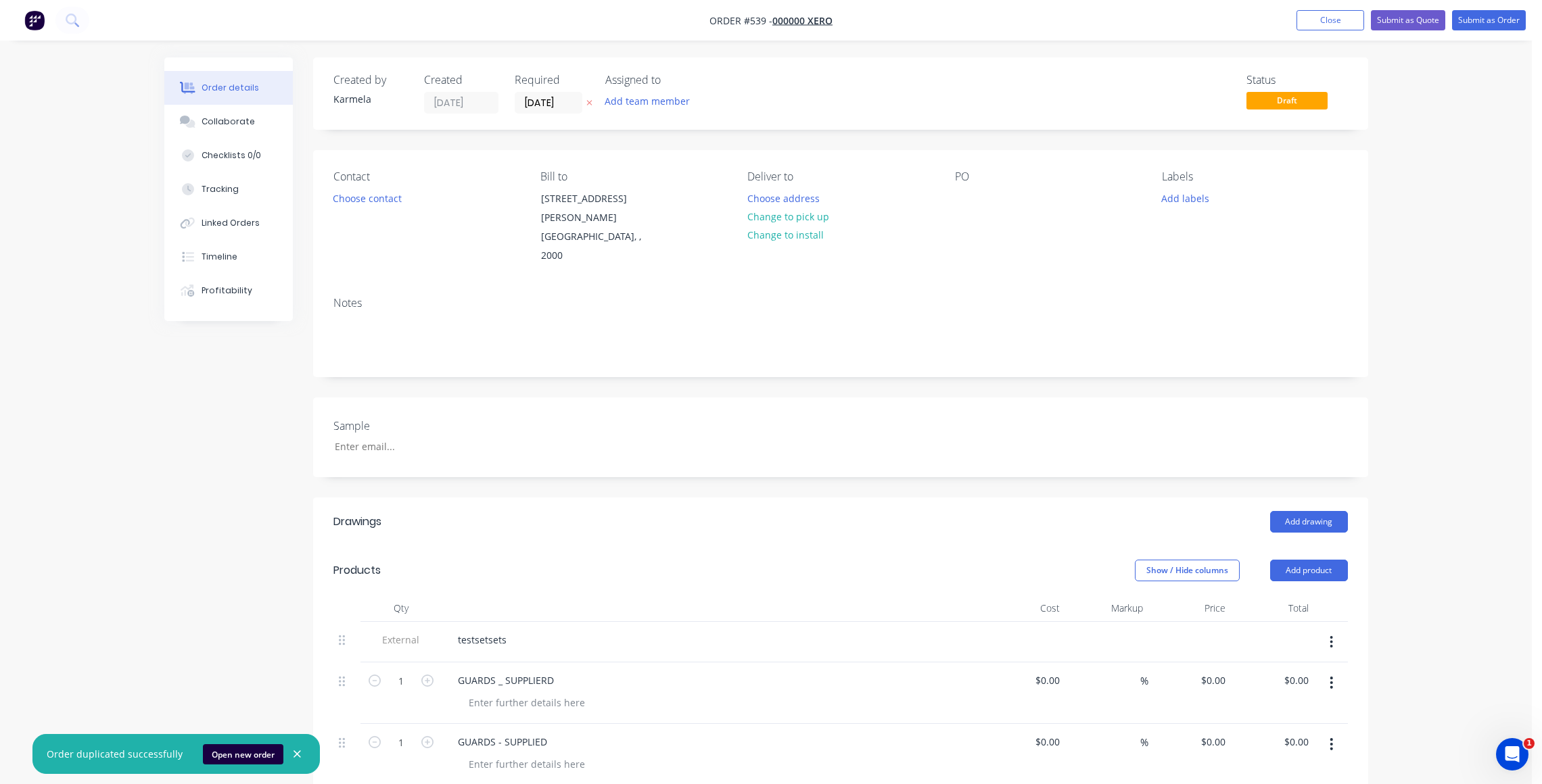
type input "$20.00"
type input "$40.00"
click at [1411, 13] on button "Submit as Quote" at bounding box center [1398, 20] width 74 height 20
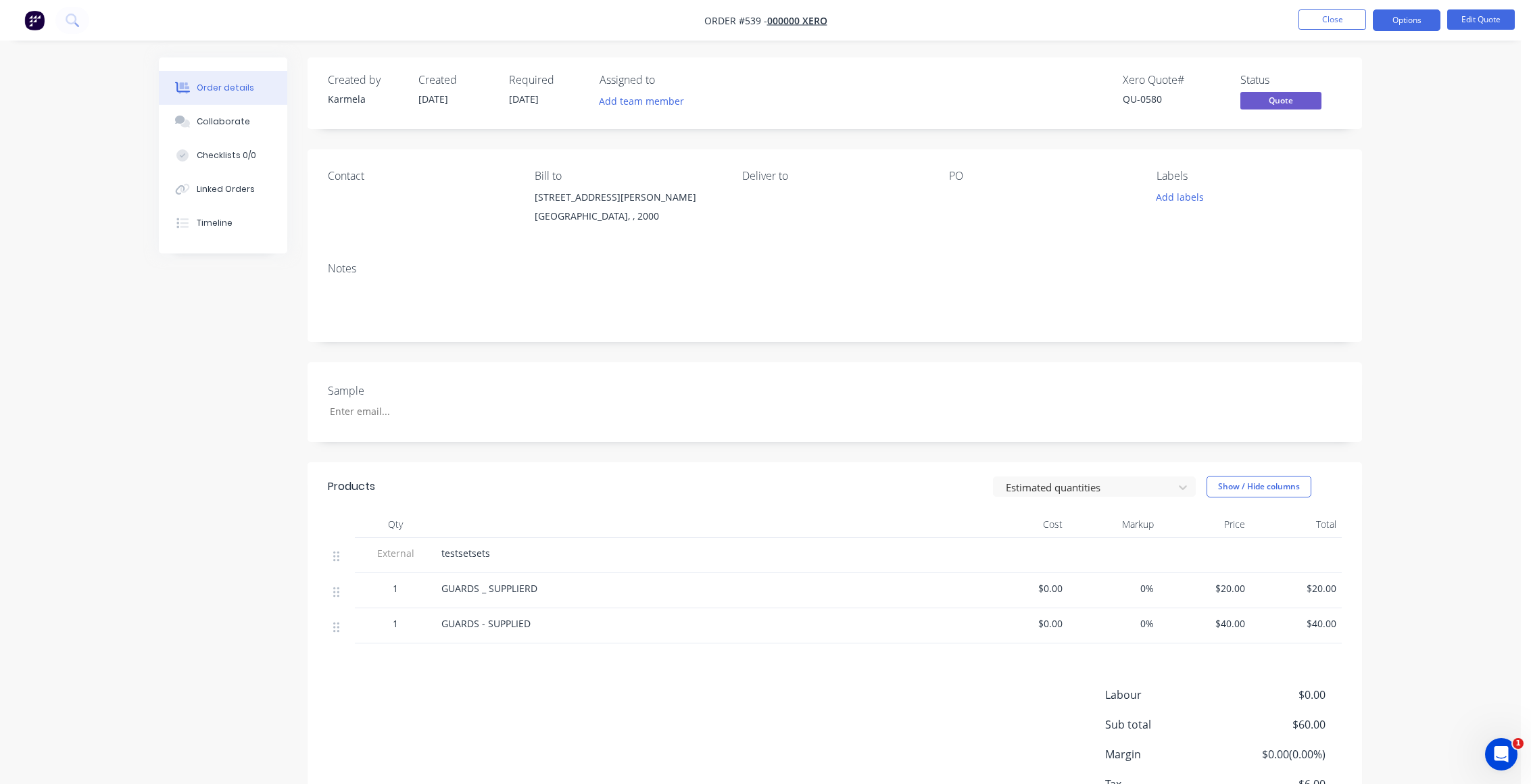
click at [1429, 181] on div "Order details Collaborate Checklists 0/0 Linked Orders Timeline Order details C…" at bounding box center [761, 442] width 1521 height 884
click at [1392, 17] on button "Options" at bounding box center [1407, 20] width 68 height 22
click at [1375, 174] on button "Convert to Order" at bounding box center [1366, 163] width 149 height 27
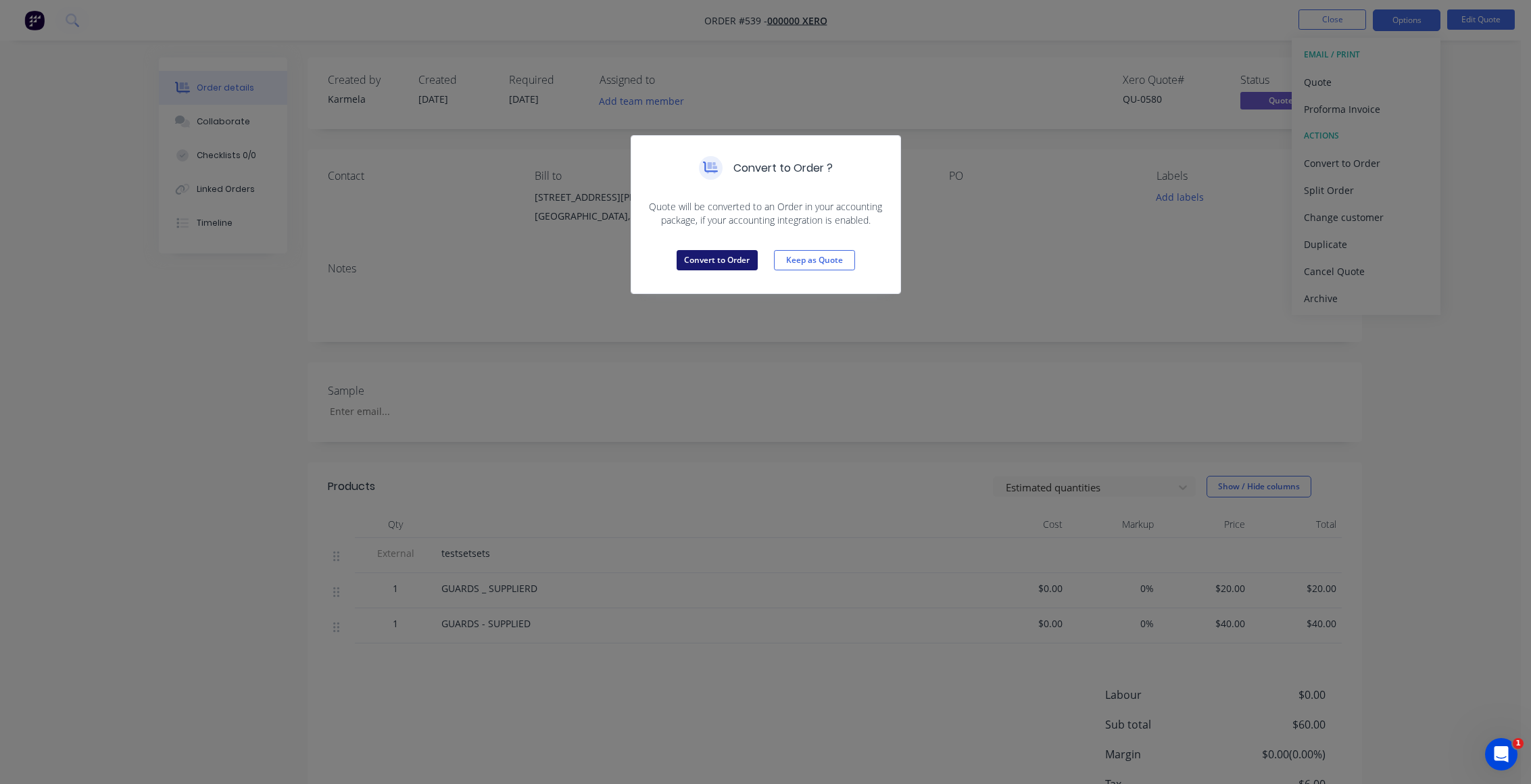
click at [739, 259] on button "Convert to Order" at bounding box center [717, 260] width 81 height 20
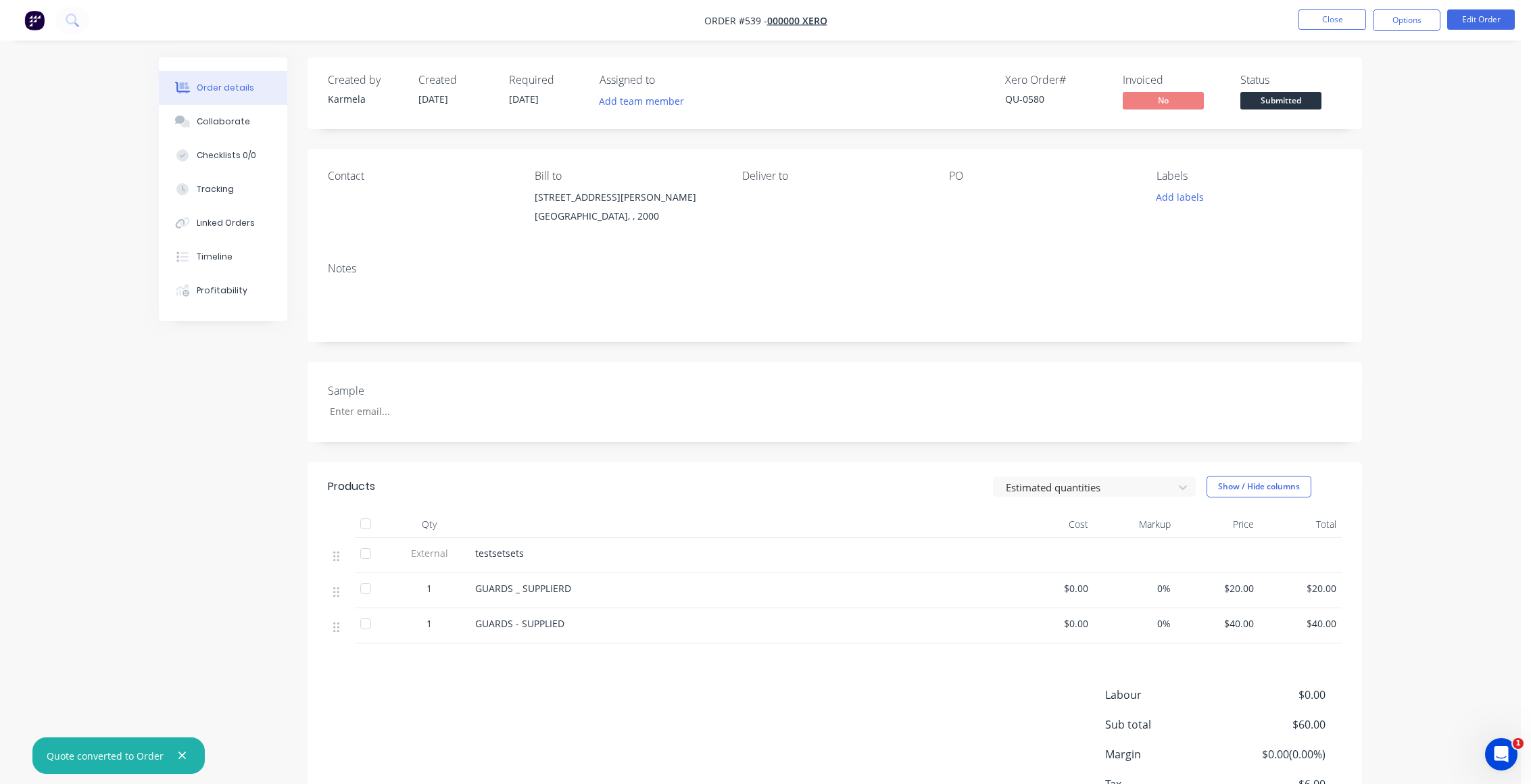
click at [1391, 125] on div "Order details Collaborate Checklists 0/0 Tracking Linked Orders Timeline Profit…" at bounding box center [761, 442] width 1521 height 884
click at [1403, 26] on button "Options" at bounding box center [1407, 20] width 68 height 22
click at [1394, 83] on div "Invoice" at bounding box center [1366, 82] width 125 height 20
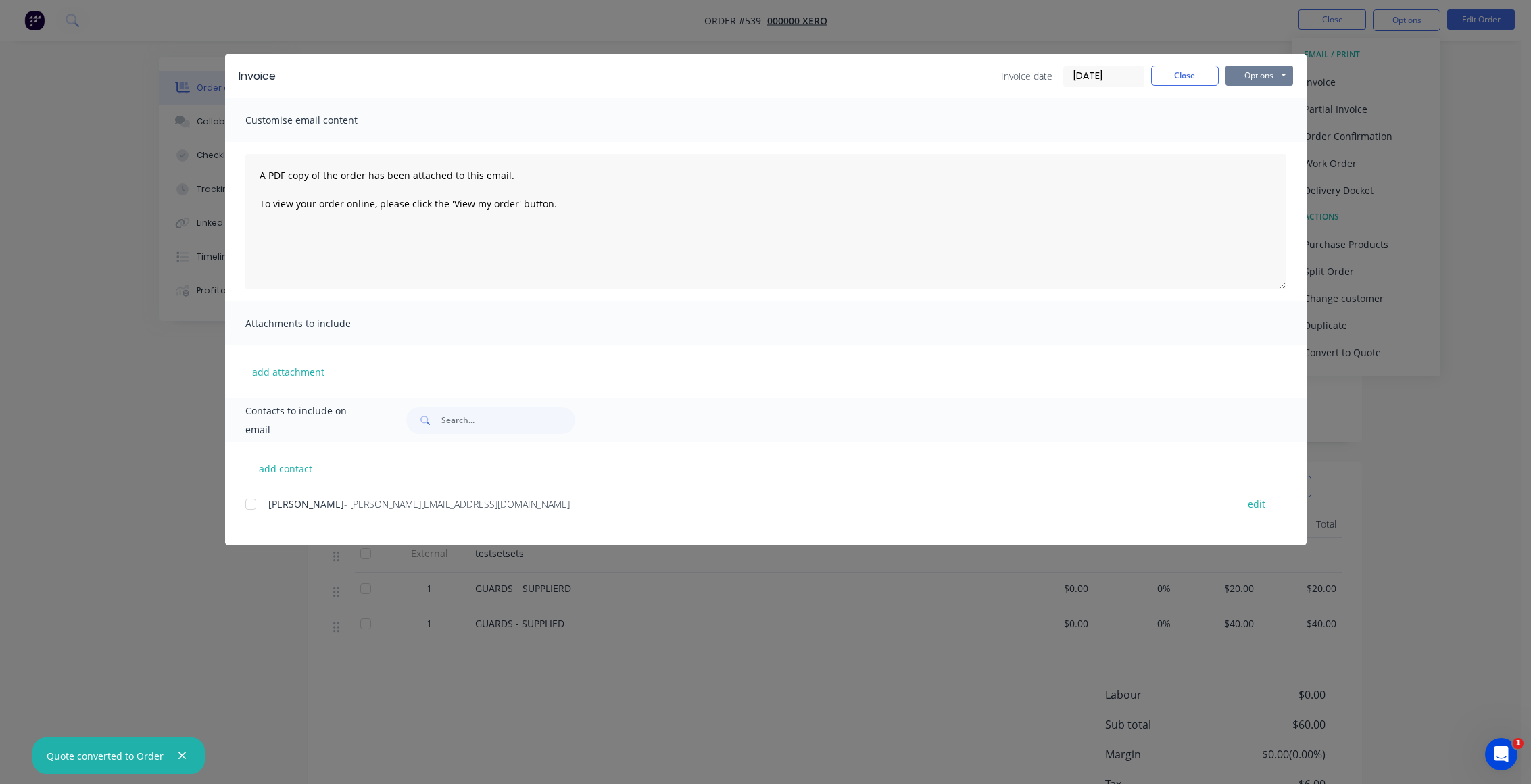
click at [1274, 74] on button "Options" at bounding box center [1260, 76] width 68 height 20
click at [1269, 96] on button "Preview" at bounding box center [1269, 100] width 87 height 23
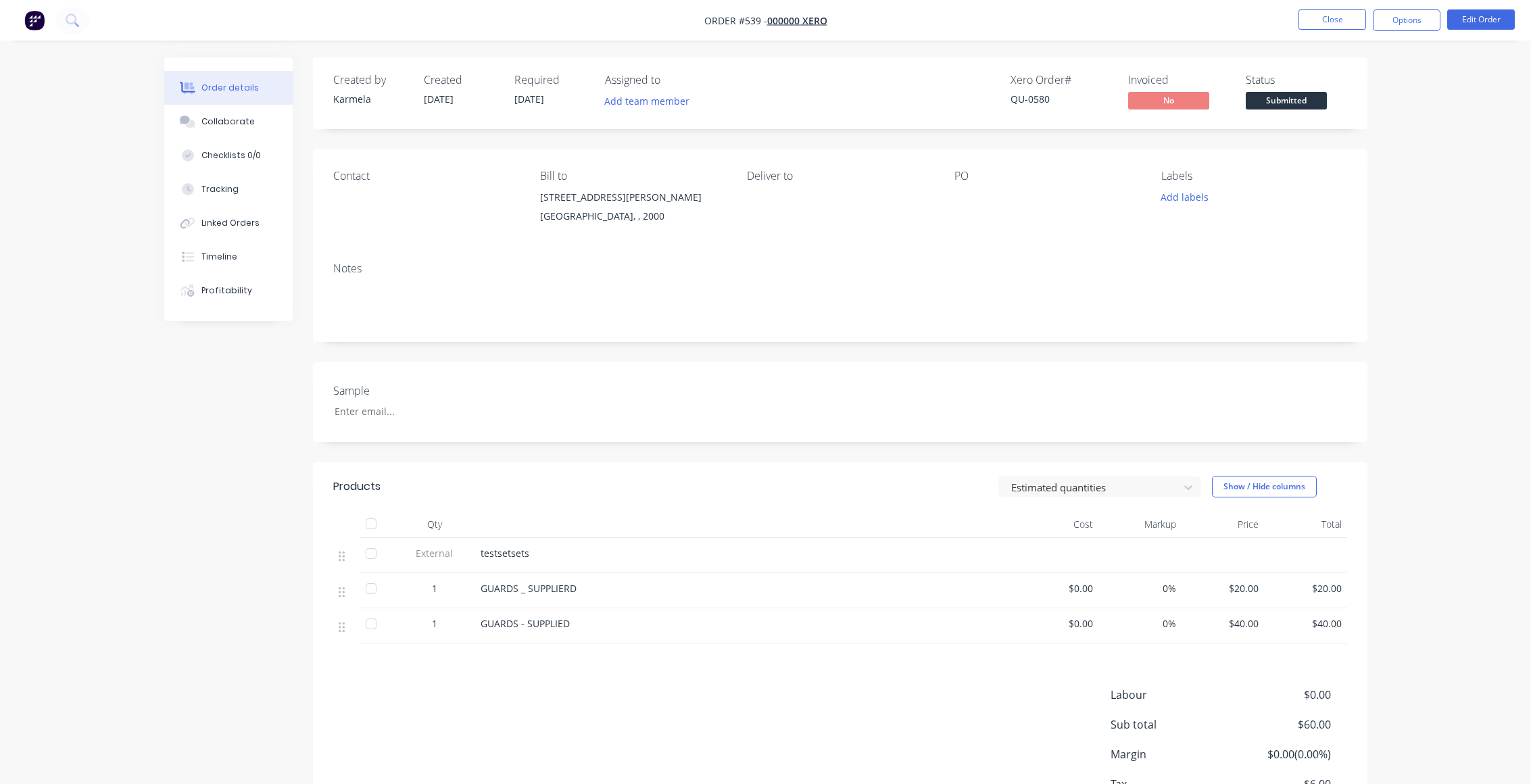
click at [137, 394] on div "Order details Collaborate Checklists 0/0 Tracking Linked Orders Timeline Profit…" at bounding box center [765, 442] width 1531 height 884
click at [222, 257] on div "Timeline" at bounding box center [219, 257] width 35 height 12
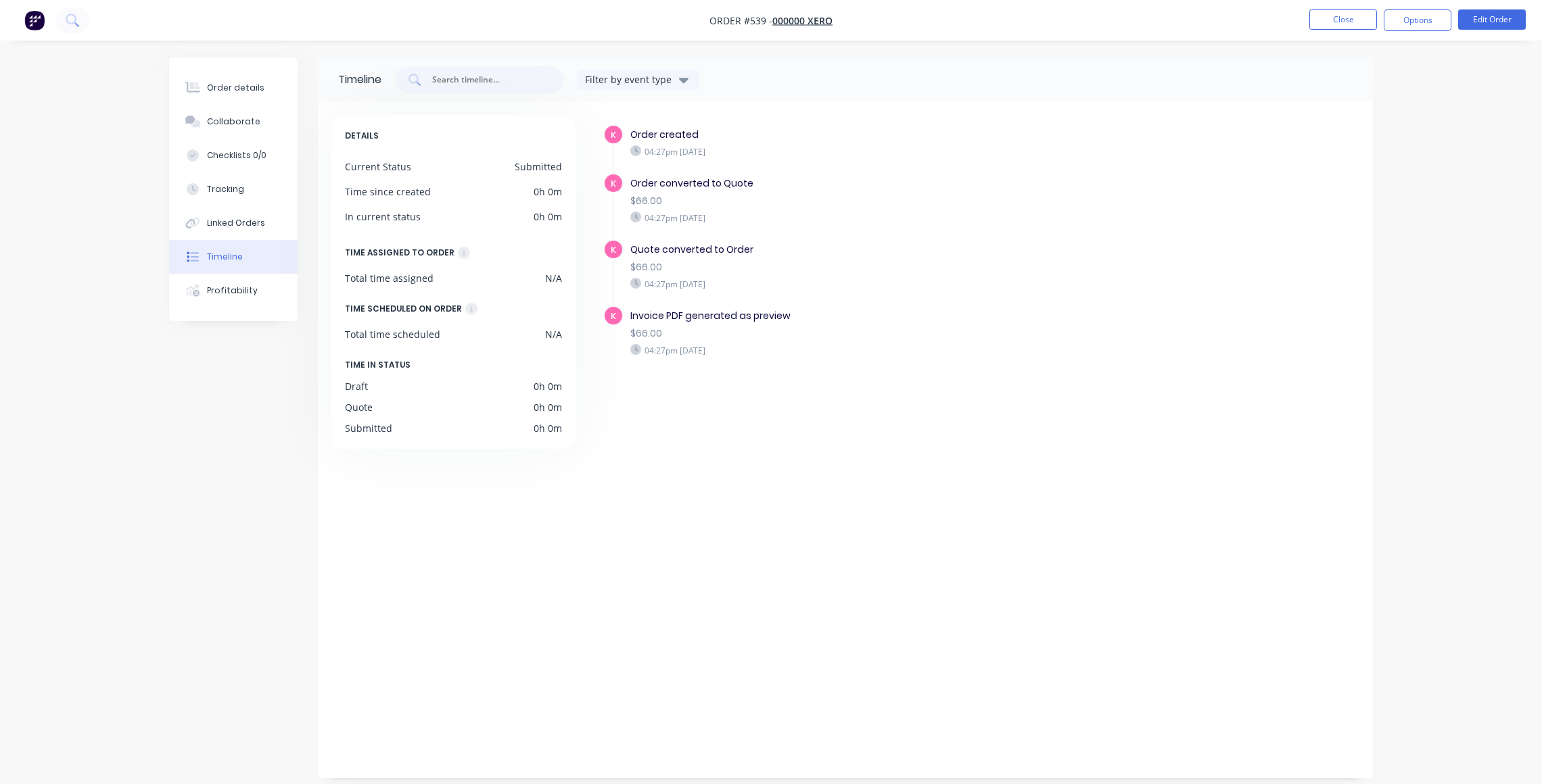
click at [901, 370] on div "K Invoice PDF generated as preview $66.00 04:27pm Thursday 02/10/25" at bounding box center [870, 339] width 535 height 66
click at [1344, 19] on button "Close" at bounding box center [1343, 20] width 68 height 20
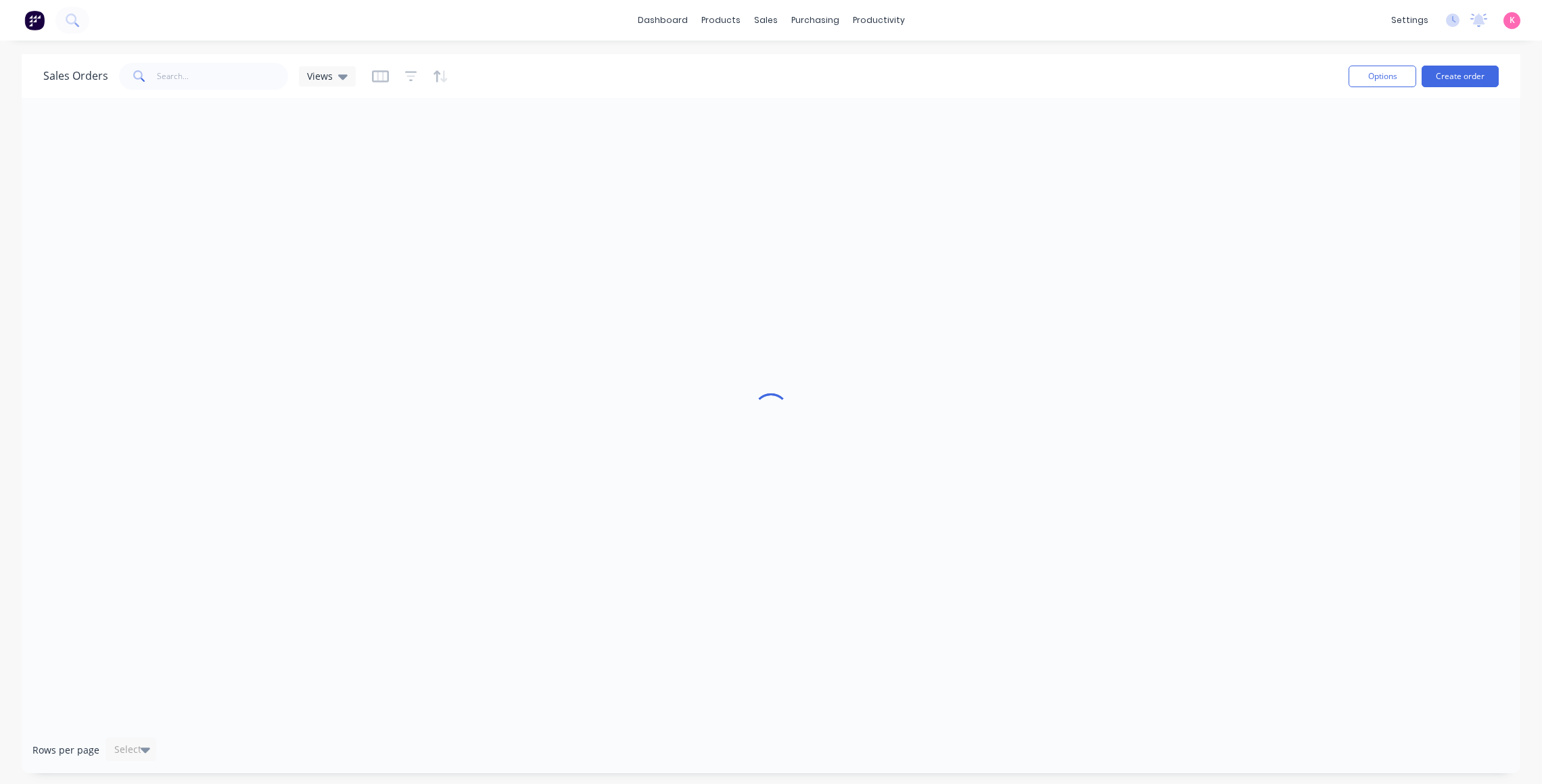
click at [1511, 23] on span "K" at bounding box center [1512, 20] width 5 height 12
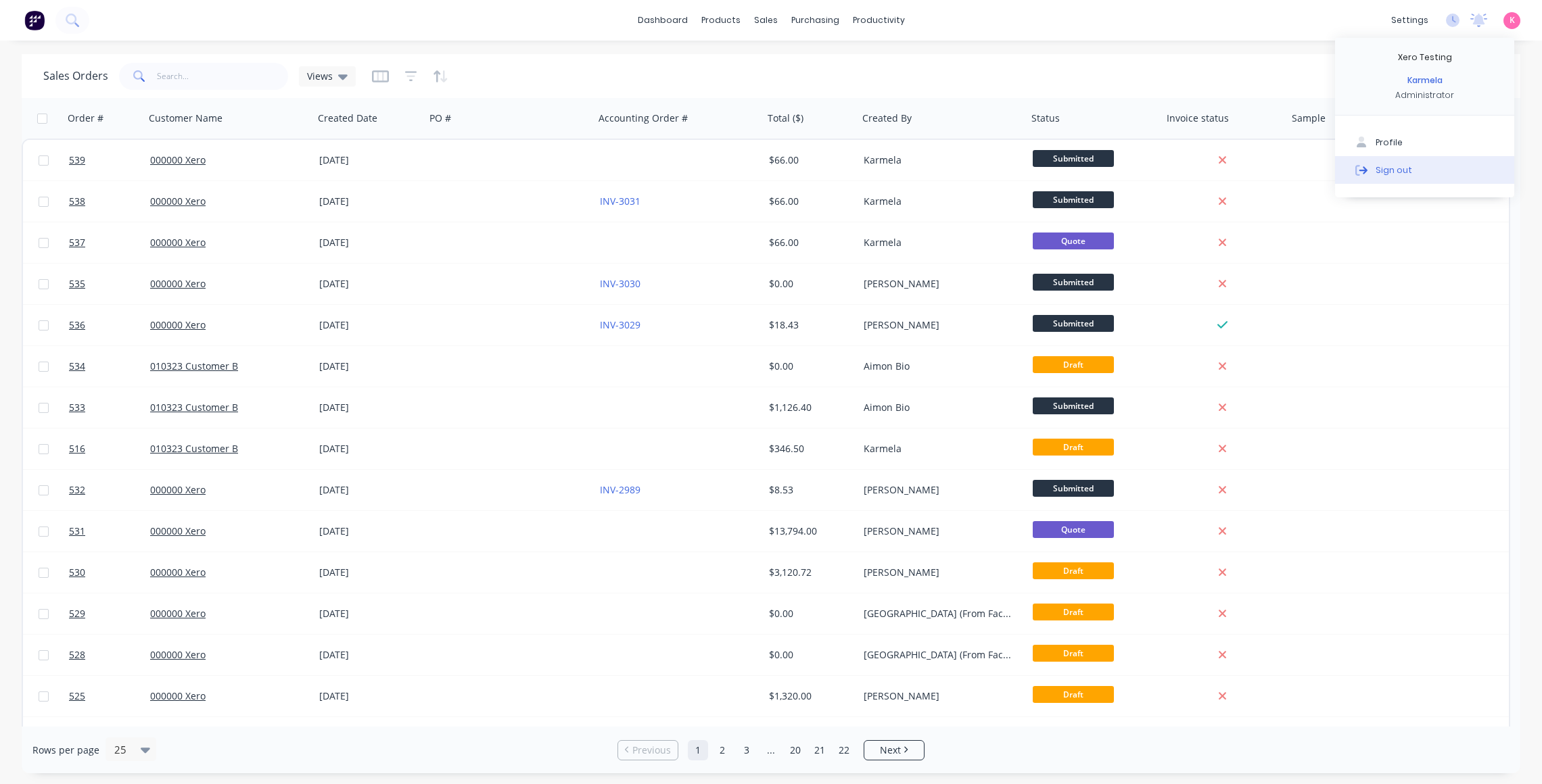
click at [1469, 177] on button "Sign out" at bounding box center [1424, 170] width 179 height 27
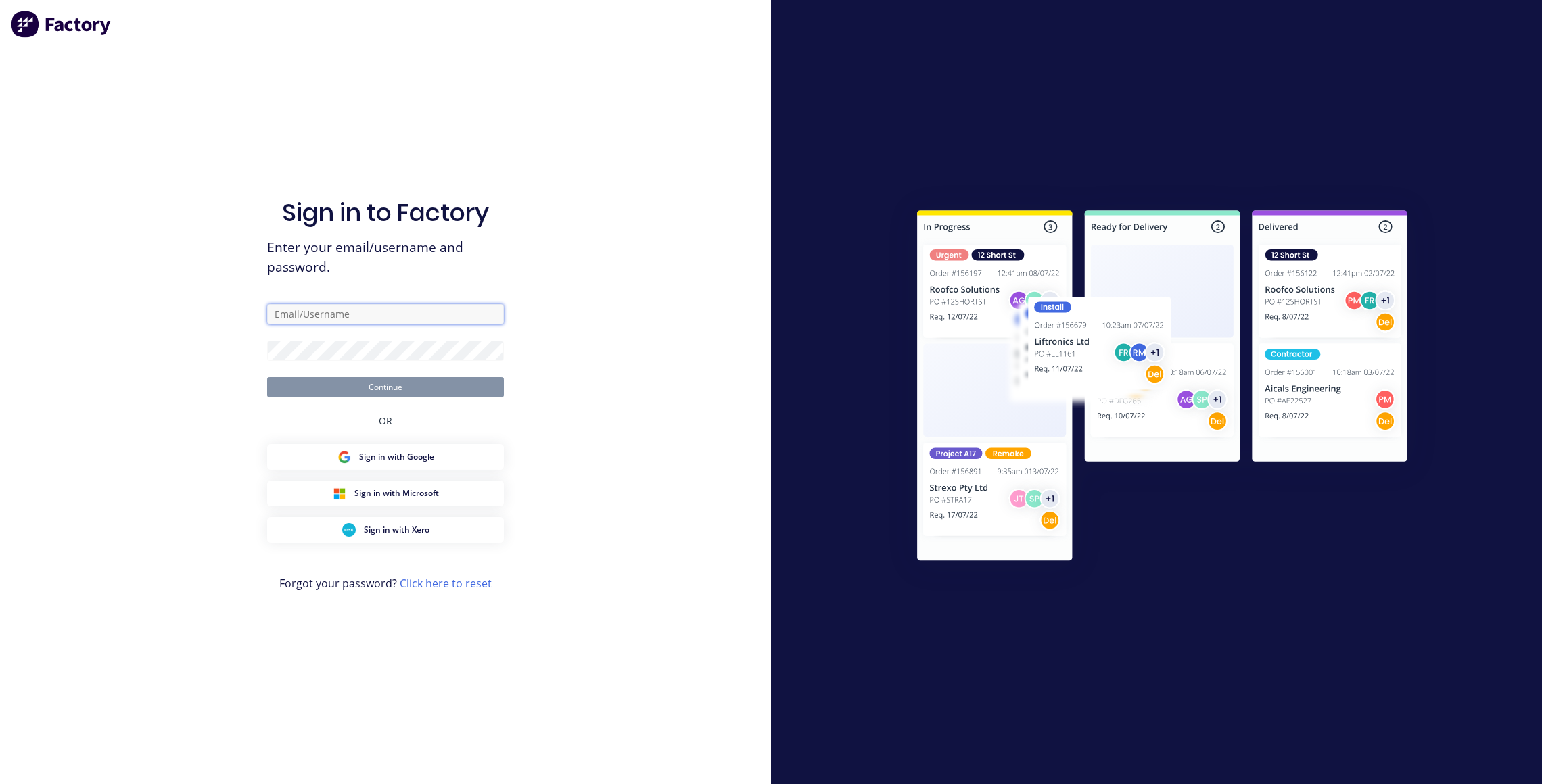
click at [420, 305] on input "text" at bounding box center [385, 314] width 236 height 20
paste input "[EMAIL_ADDRESS][DOMAIN_NAME]"
type input "[EMAIL_ADDRESS][DOMAIN_NAME]"
